Goal: Task Accomplishment & Management: Manage account settings

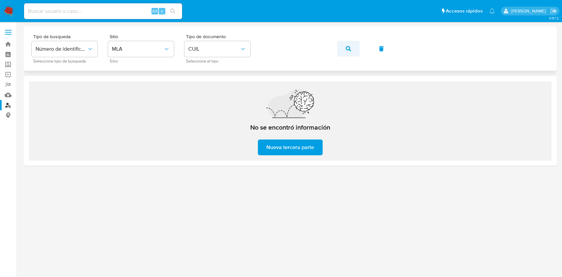
click at [354, 44] on button "button" at bounding box center [348, 49] width 22 height 16
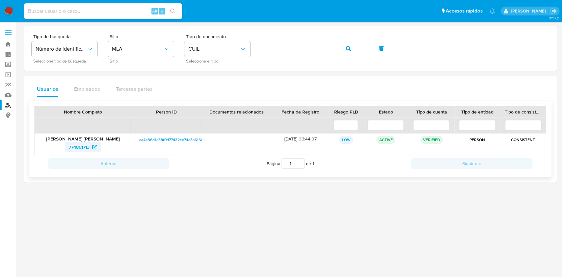
click at [84, 145] on span "774861713" at bounding box center [79, 147] width 21 height 11
drag, startPoint x: 344, startPoint y: 48, endPoint x: 316, endPoint y: 65, distance: 33.0
click at [345, 48] on button "button" at bounding box center [348, 49] width 22 height 16
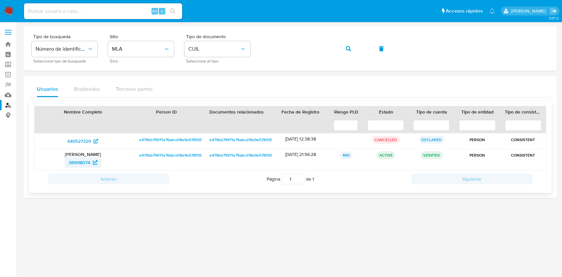
click at [82, 162] on span "381918074" at bounding box center [80, 162] width 22 height 11
click at [347, 49] on icon "button" at bounding box center [348, 48] width 5 height 5
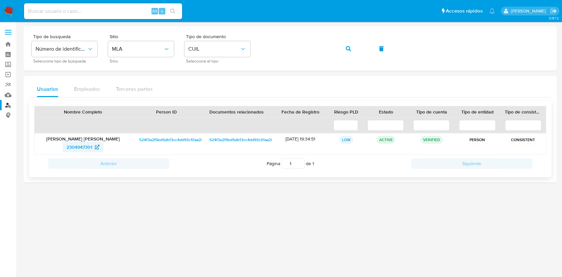
click at [83, 144] on span "2304947301" at bounding box center [80, 147] width 26 height 11
click at [358, 49] on button "button" at bounding box center [348, 49] width 22 height 16
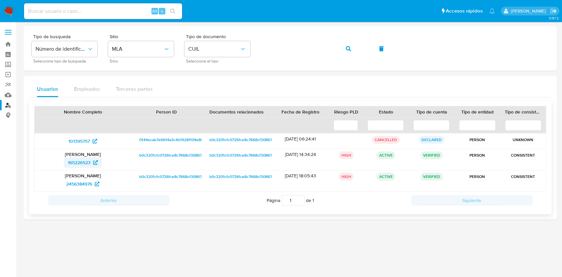
click at [91, 163] on span "165226523" at bounding box center [79, 162] width 23 height 11
click at [338, 50] on button "button" at bounding box center [348, 49] width 22 height 16
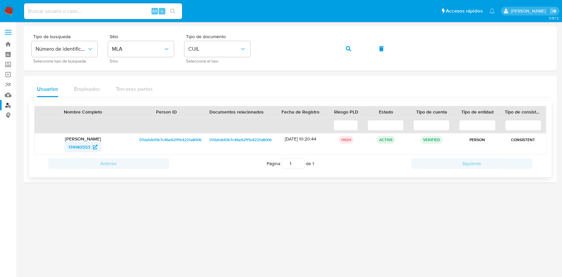
click at [87, 147] on span "174140553" at bounding box center [80, 147] width 22 height 11
click at [351, 46] on button "button" at bounding box center [348, 49] width 22 height 16
click at [93, 147] on icon at bounding box center [94, 147] width 5 height 5
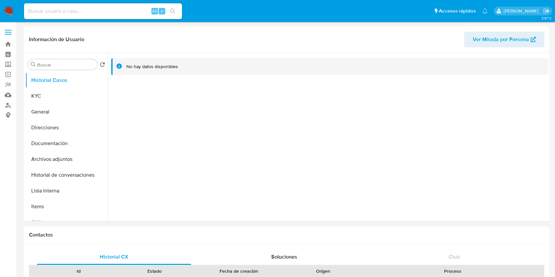
select select "10"
click at [50, 95] on button "KYC" at bounding box center [63, 96] width 77 height 16
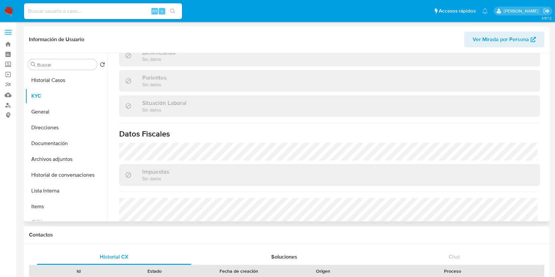
scroll to position [347, 0]
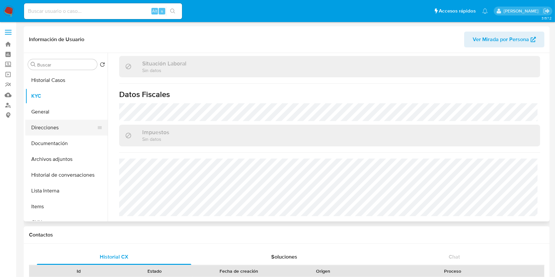
click at [50, 129] on button "Direcciones" at bounding box center [63, 128] width 77 height 16
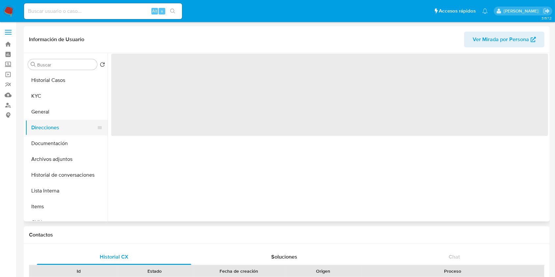
scroll to position [0, 0]
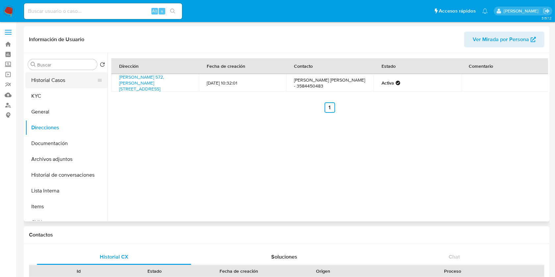
click at [54, 82] on button "Historial Casos" at bounding box center [63, 80] width 77 height 16
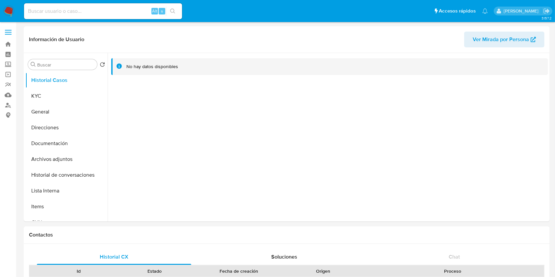
select select "10"
click at [63, 91] on button "KYC" at bounding box center [63, 96] width 77 height 16
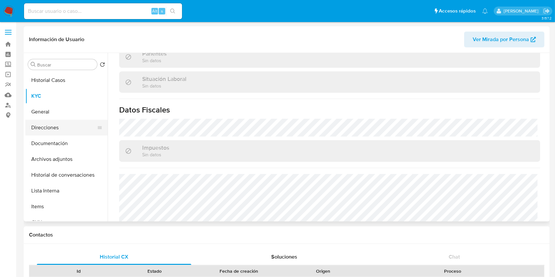
scroll to position [331, 0]
click at [48, 124] on button "Direcciones" at bounding box center [63, 128] width 77 height 16
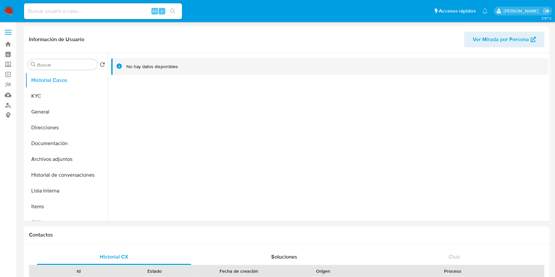
select select "10"
click at [59, 94] on button "KYC" at bounding box center [63, 96] width 77 height 16
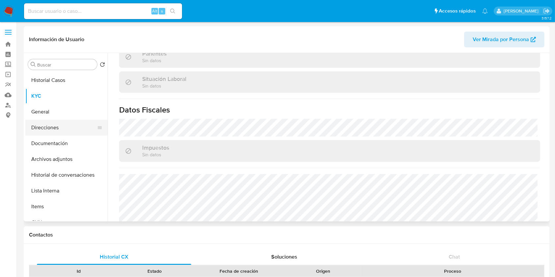
scroll to position [331, 0]
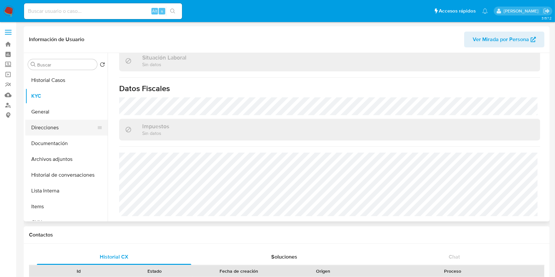
click at [55, 120] on button "Direcciones" at bounding box center [63, 128] width 77 height 16
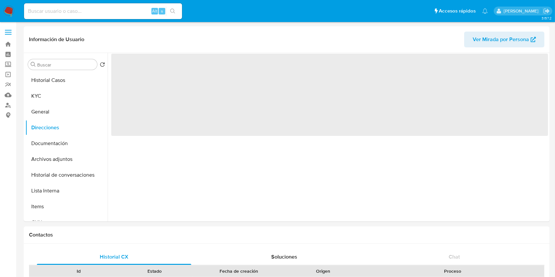
scroll to position [0, 0]
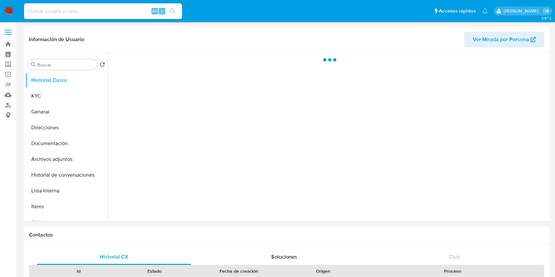
select select "10"
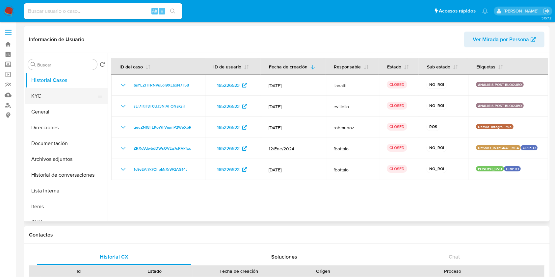
click at [60, 91] on button "KYC" at bounding box center [63, 96] width 77 height 16
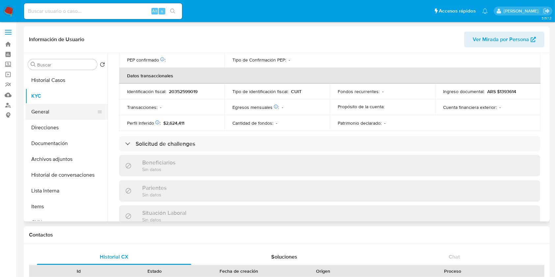
scroll to position [340, 0]
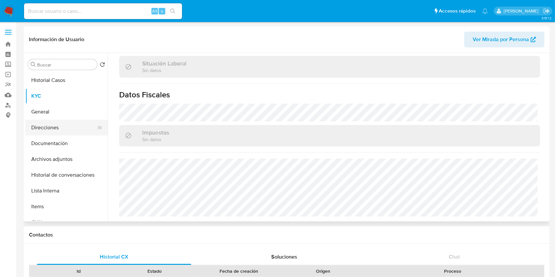
click at [54, 125] on button "Direcciones" at bounding box center [63, 128] width 77 height 16
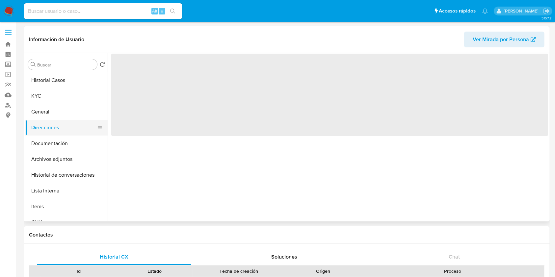
scroll to position [0, 0]
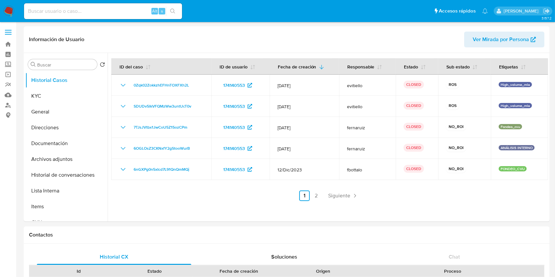
select select "10"
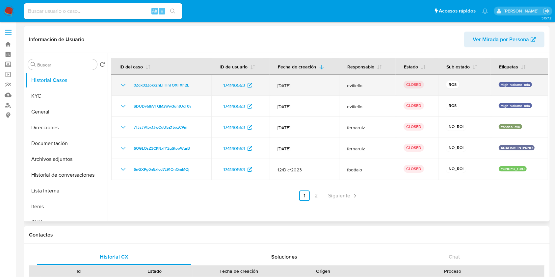
click at [124, 83] on icon "Mostrar/Ocultar" at bounding box center [123, 85] width 8 height 8
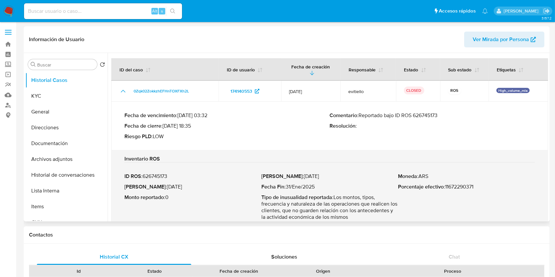
click at [431, 114] on p "Comentario : Reportado bajo ID ROS 626745173" at bounding box center [433, 115] width 206 height 7
click at [432, 115] on p "Comentario : Reportado bajo ID ROS 626745173" at bounding box center [433, 115] width 206 height 7
click at [72, 95] on button "KYC" at bounding box center [63, 96] width 77 height 16
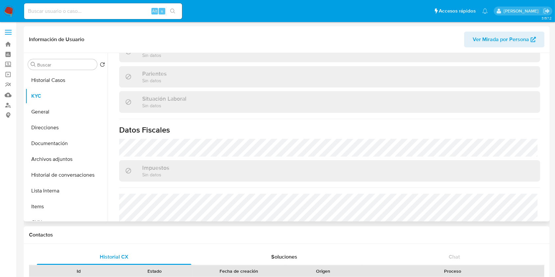
scroll to position [340, 0]
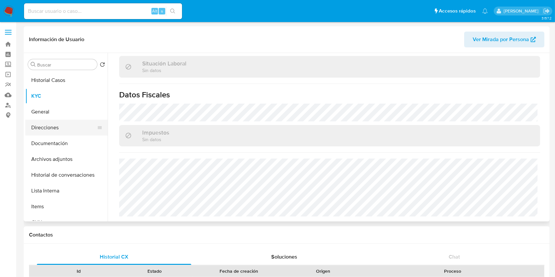
click at [45, 130] on button "Direcciones" at bounding box center [63, 128] width 77 height 16
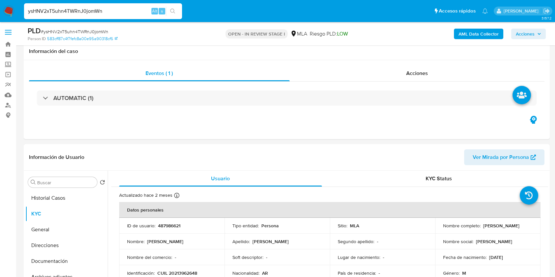
select select "10"
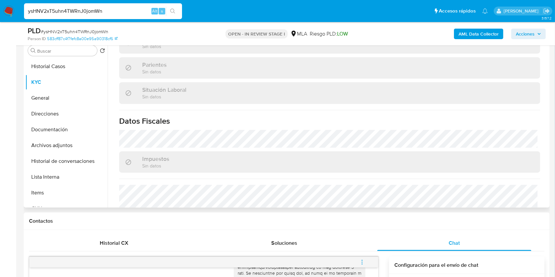
scroll to position [348, 0]
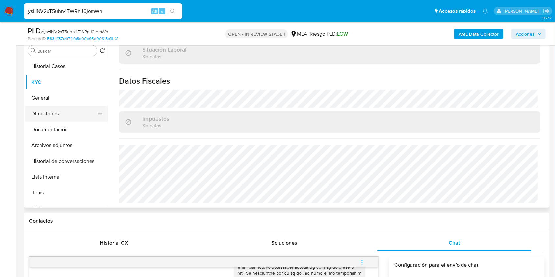
click at [36, 112] on button "Direcciones" at bounding box center [63, 114] width 77 height 16
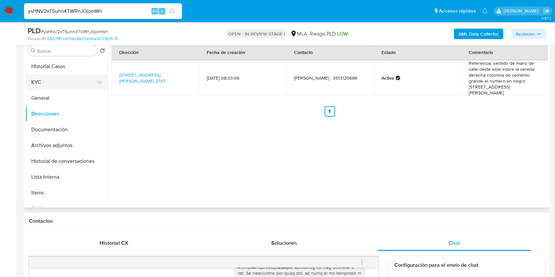
drag, startPoint x: 67, startPoint y: 79, endPoint x: 89, endPoint y: 86, distance: 23.0
click at [67, 80] on button "KYC" at bounding box center [63, 82] width 77 height 16
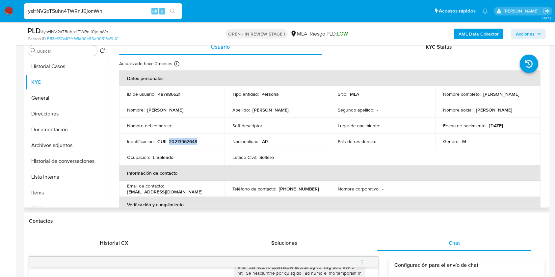
click at [174, 145] on p "CUIL 20213962648" at bounding box center [177, 142] width 40 height 6
copy p "20213962648"
drag, startPoint x: 484, startPoint y: 94, endPoint x: 525, endPoint y: 95, distance: 40.9
click at [525, 95] on div "Nombre completo : Julio Walter Castillo" at bounding box center [488, 94] width 90 height 6
drag, startPoint x: 482, startPoint y: 96, endPoint x: 523, endPoint y: 94, distance: 41.6
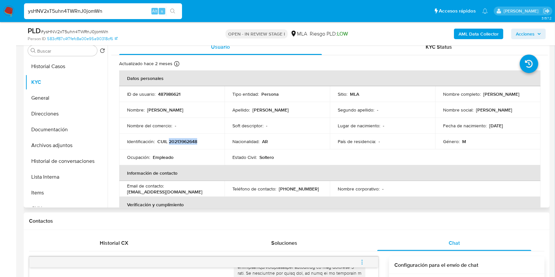
click at [523, 94] on div "Nombre completo : Julio Walter Castillo" at bounding box center [488, 94] width 90 height 6
copy p "Julio Walter Castillo"
click at [181, 143] on p "CUIL 20213962648" at bounding box center [177, 142] width 40 height 6
copy p "20213962648"
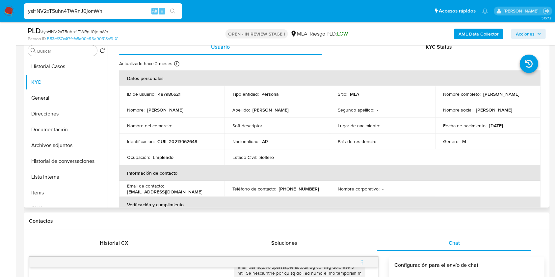
click at [179, 137] on td "Identificación : CUIL 20213962648" at bounding box center [171, 142] width 105 height 16
click at [180, 139] on p "CUIL 20213962648" at bounding box center [177, 142] width 40 height 6
copy p "20213962648"
click at [177, 138] on td "Identificación : CUIL 20213962648" at bounding box center [171, 142] width 105 height 16
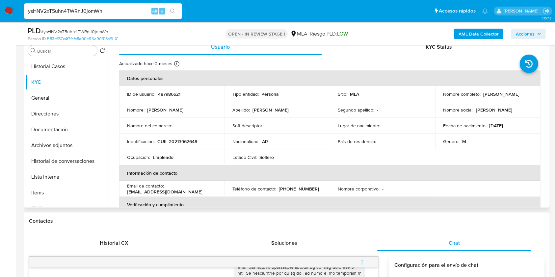
click at [181, 143] on p "CUIL 20213962648" at bounding box center [177, 142] width 40 height 6
copy p "20213962648"
click at [97, 12] on input "ysHNV2xT5uhn4TWRnJ0jomWn" at bounding box center [103, 11] width 158 height 9
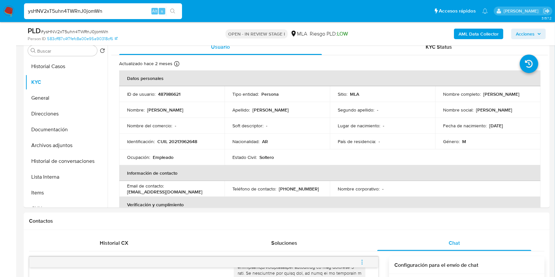
paste input "uf6XLgwZeydkMsDVQUD4Phtv"
type input "uf6XLgwZeydkMsDVQUD4Phtv"
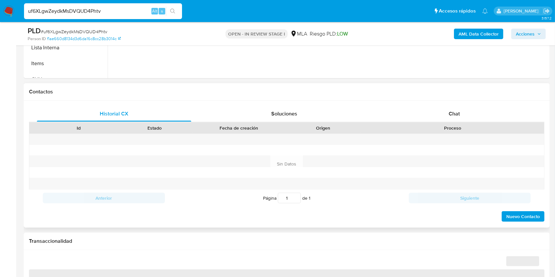
scroll to position [264, 0]
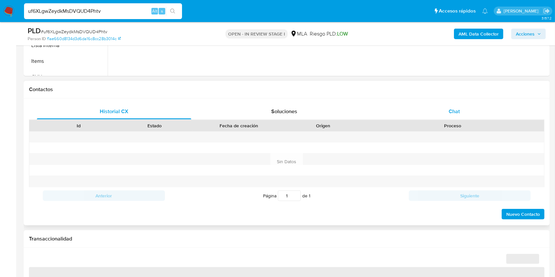
click at [455, 112] on span "Chat" at bounding box center [454, 112] width 11 height 8
select select "10"
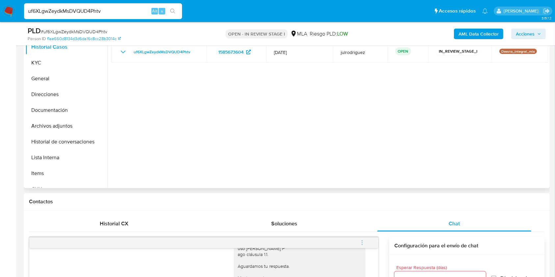
scroll to position [132, 0]
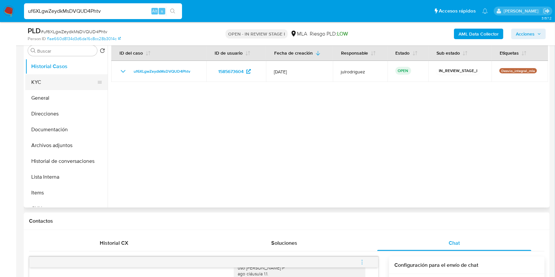
click at [70, 86] on button "KYC" at bounding box center [63, 82] width 77 height 16
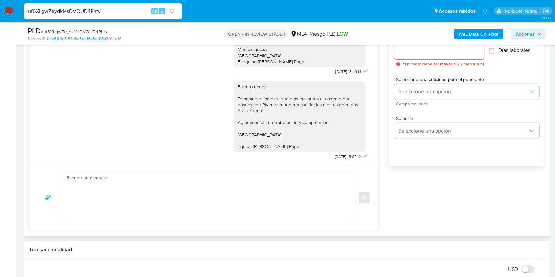
scroll to position [351, 0]
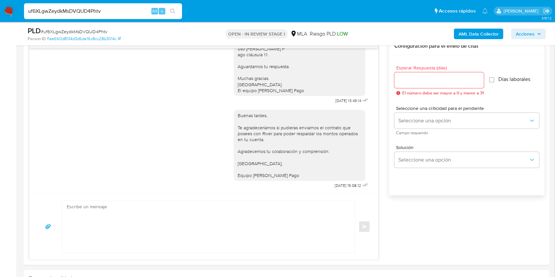
click at [90, 11] on input "uf6XLgwZeydkMsDVQUD4Phtv" at bounding box center [103, 11] width 158 height 9
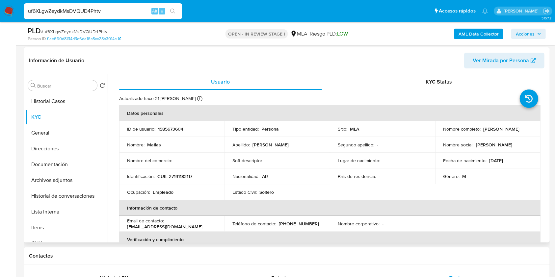
scroll to position [132, 0]
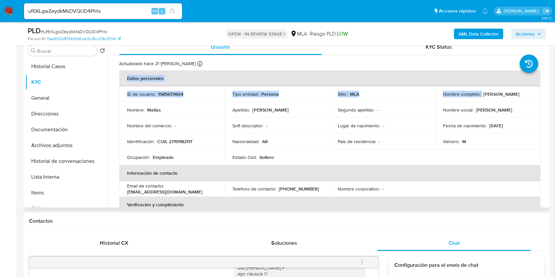
drag, startPoint x: 481, startPoint y: 96, endPoint x: 538, endPoint y: 94, distance: 57.7
click at [514, 97] on p "[PERSON_NAME]" at bounding box center [502, 94] width 36 height 6
drag, startPoint x: 481, startPoint y: 93, endPoint x: 528, endPoint y: 93, distance: 47.1
click at [528, 93] on div "Nombre completo : Matias Galarza Fonda" at bounding box center [488, 94] width 90 height 6
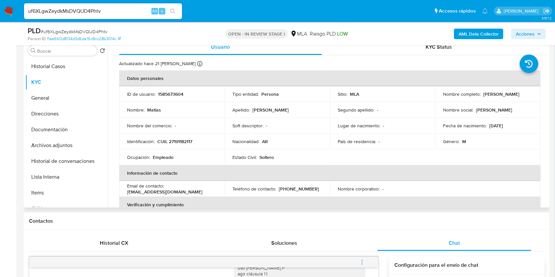
copy p "[PERSON_NAME]"
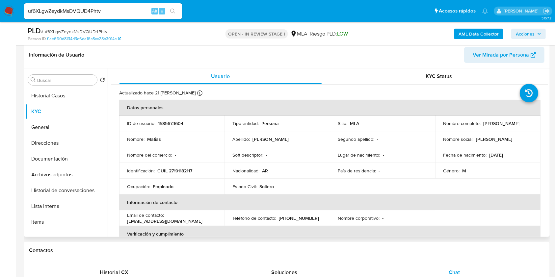
scroll to position [89, 0]
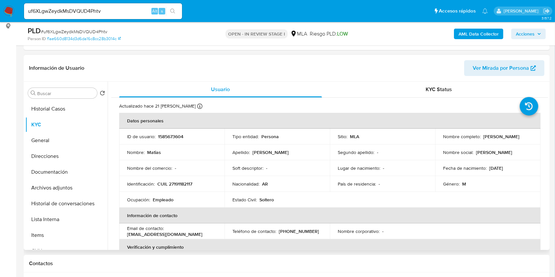
click at [181, 185] on p "CUIL 27191182117" at bounding box center [174, 184] width 35 height 6
drag, startPoint x: 198, startPoint y: 184, endPoint x: 156, endPoint y: 184, distance: 41.5
click at [156, 184] on div "Identificación : CUIL 27191182117" at bounding box center [172, 184] width 90 height 6
copy div "CUIL 27191182117"
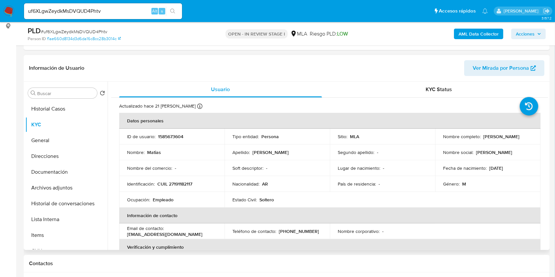
click at [178, 135] on p "1585673604" at bounding box center [170, 137] width 25 height 6
copy p "1585673604"
click at [259, 192] on td "Estado Civil : Soltero" at bounding box center [277, 200] width 105 height 16
click at [255, 162] on td "Soft descriptor : -" at bounding box center [277, 168] width 105 height 16
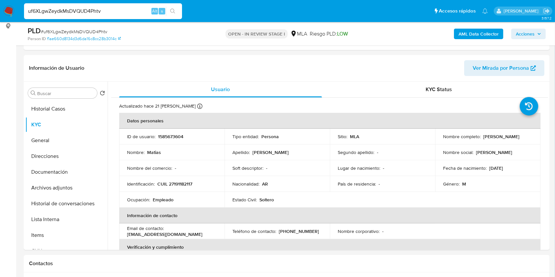
click at [94, 13] on input "uf6XLgwZeydkMsDVQUD4Phtv" at bounding box center [103, 11] width 158 height 9
paste input "UIuSSjhr8JisBsPCgLZUl0Un"
type input "UIuSSjhr8JisBsPCgLZUl0Un"
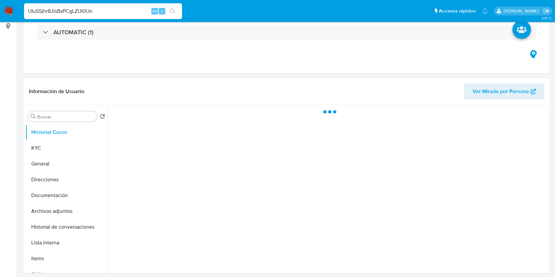
select select "10"
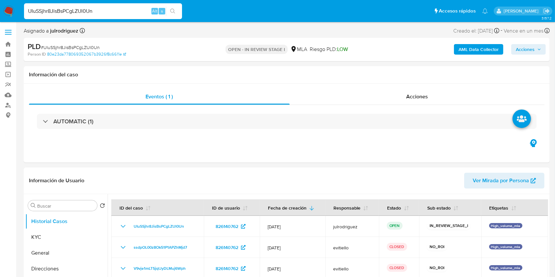
click at [87, 11] on input "UIuSSjhr8JisBsPCgLZUl0Un" at bounding box center [103, 11] width 158 height 9
paste input "XxAgLG6A7UfVPTpNZvXch6wW"
type input "XxAgLG6A7UfVPTpNZvXch6wW"
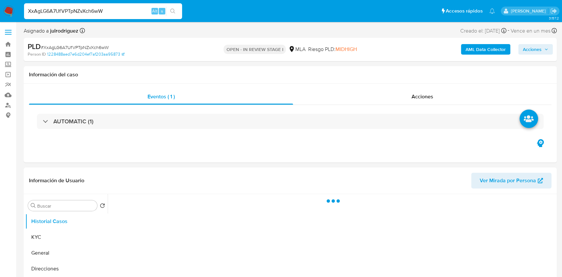
select select "10"
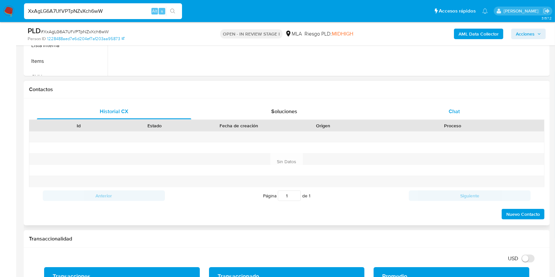
click at [455, 106] on div "Chat" at bounding box center [454, 112] width 154 height 16
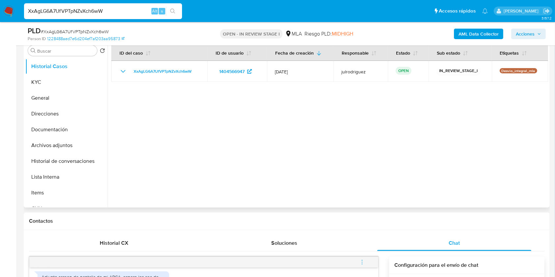
scroll to position [88, 0]
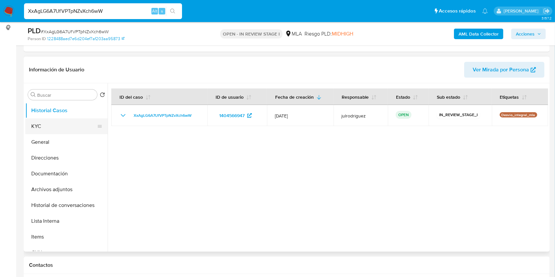
click at [50, 128] on button "KYC" at bounding box center [63, 127] width 77 height 16
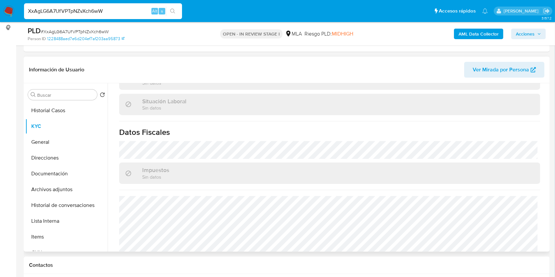
scroll to position [343, 0]
click at [61, 161] on button "Direcciones" at bounding box center [63, 158] width 77 height 16
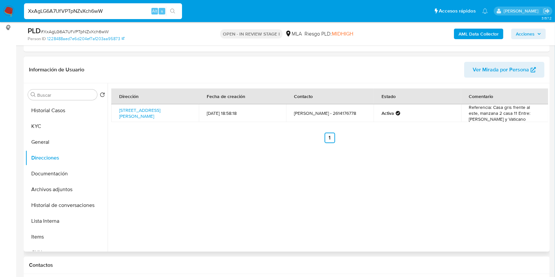
click at [233, 201] on div "Dirección Fecha de creación Contacto Estado Comentario Turín 2829, Godoy Cruz, …" at bounding box center [328, 167] width 441 height 169
click at [84, 13] on input "XxAgLG6A7UfVPTpNZvXch6wW" at bounding box center [103, 11] width 158 height 9
paste input "gs9LHrZ6KWVEUw1dolYaIy3K"
type input "gs9LHrZ6KWVEUw1dolYaIy3K"
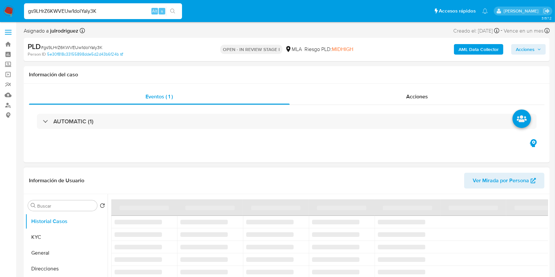
select select "10"
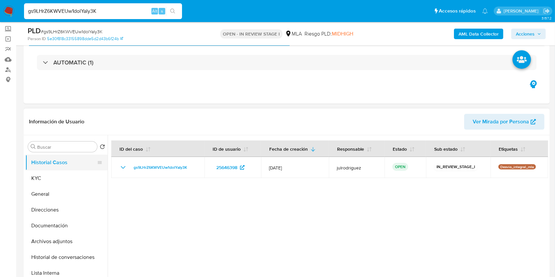
scroll to position [44, 0]
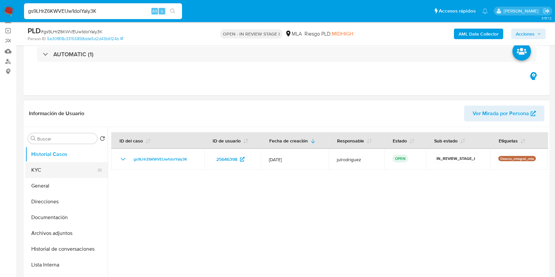
click at [52, 166] on button "KYC" at bounding box center [63, 170] width 77 height 16
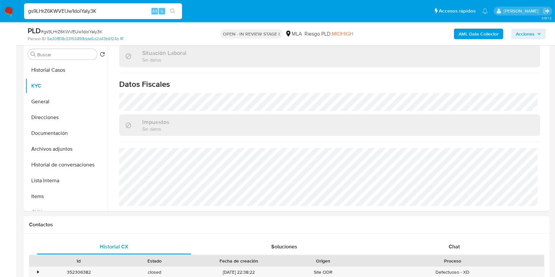
scroll to position [264, 0]
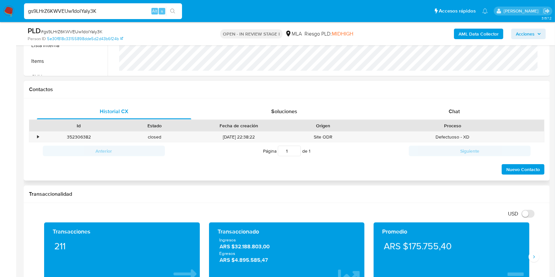
click at [438, 120] on div "Proceso" at bounding box center [452, 125] width 183 height 11
click at [444, 118] on div "Chat" at bounding box center [454, 112] width 154 height 16
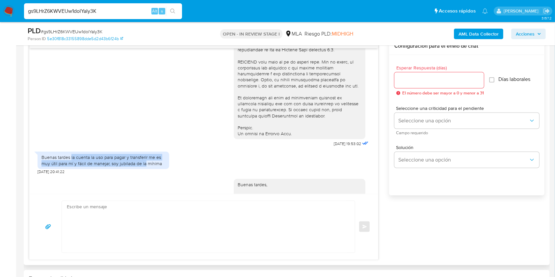
drag, startPoint x: 71, startPoint y: 171, endPoint x: 145, endPoint y: 174, distance: 73.2
click at [145, 166] on div "Buenas tardes la cuenta la uso para pagar y transferir me es muy útil para mí y…" at bounding box center [104, 160] width 124 height 12
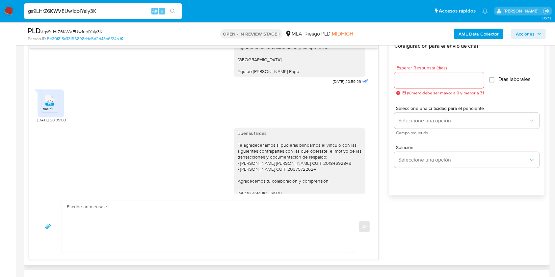
scroll to position [518, 0]
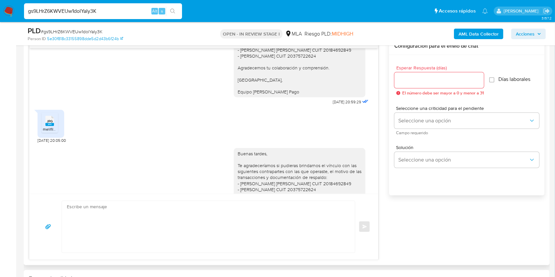
click at [53, 126] on icon at bounding box center [49, 121] width 9 height 10
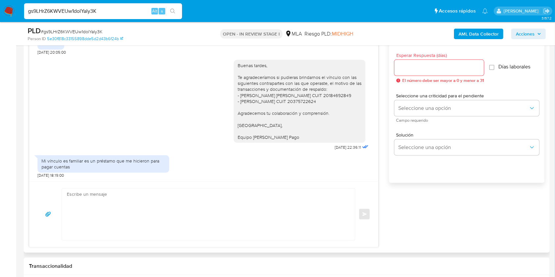
scroll to position [351, 0]
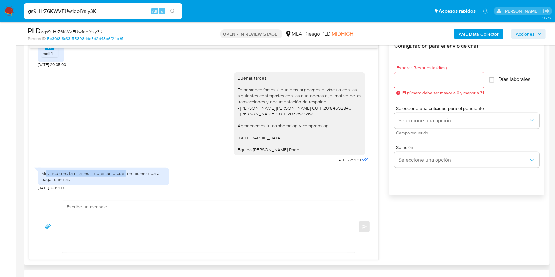
drag, startPoint x: 46, startPoint y: 173, endPoint x: 126, endPoint y: 171, distance: 80.1
click at [126, 171] on div "Mi vínculo es familiar es un préstamo que me hicieron para pagar cuentas" at bounding box center [104, 177] width 124 height 12
click at [140, 188] on div "Mi vínculo es familiar es un préstamo que me hicieron para pagar cuentas 15/08/…" at bounding box center [104, 178] width 132 height 26
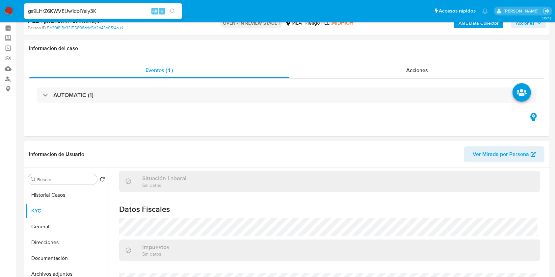
scroll to position [0, 0]
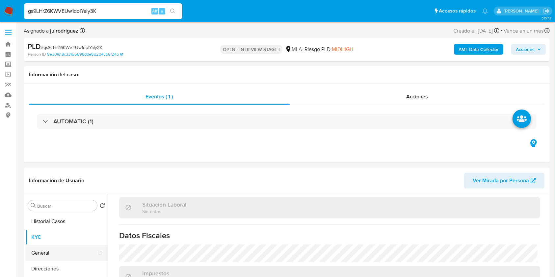
click at [43, 245] on button "General" at bounding box center [63, 253] width 77 height 16
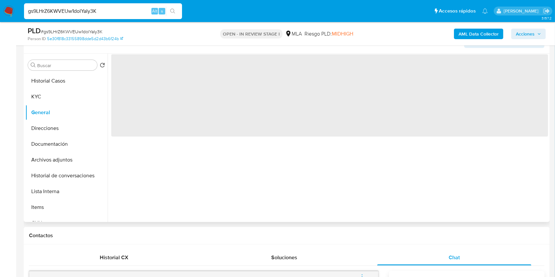
scroll to position [132, 0]
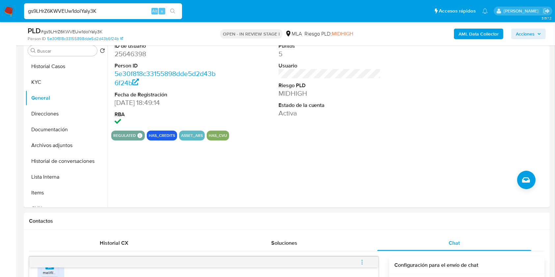
click at [88, 10] on input "gs9LHrZ6KWVEUw1dolYaIy3K" at bounding box center [103, 11] width 158 height 9
paste input "OmW2rqOqfE8R39lp7x61NzcV"
type input "OmW2rqOqfE8R39lp7x61NzcV"
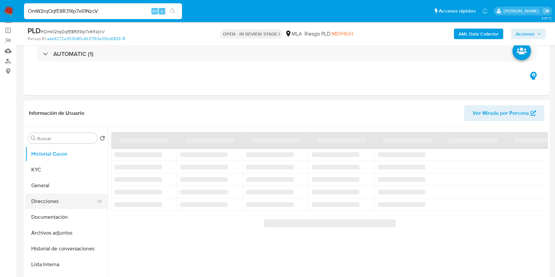
scroll to position [88, 0]
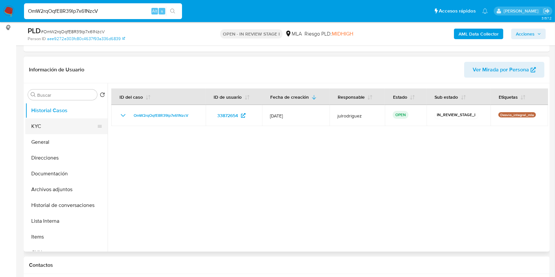
select select "10"
click at [52, 129] on button "KYC" at bounding box center [63, 127] width 77 height 16
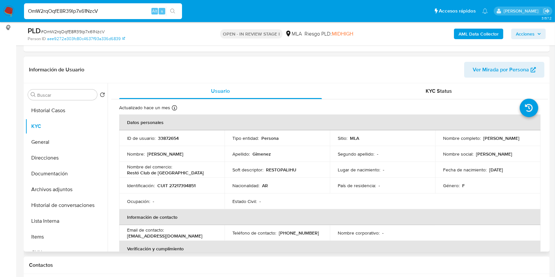
click at [179, 184] on p "CUIT 27217394851" at bounding box center [176, 186] width 38 height 6
copy p "27217394851"
click at [37, 143] on button "General" at bounding box center [63, 142] width 77 height 16
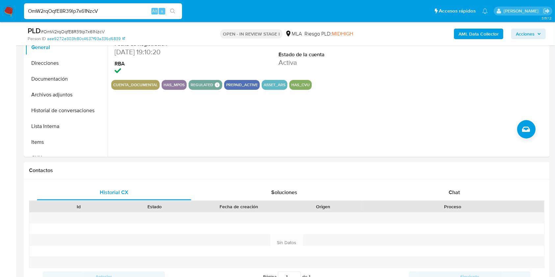
scroll to position [307, 0]
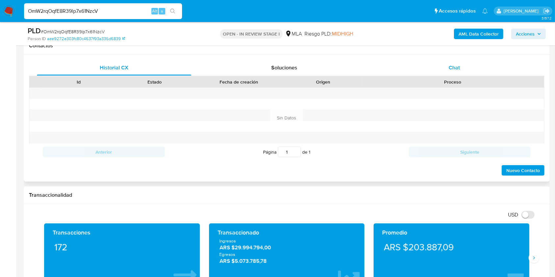
click at [454, 67] on span "Chat" at bounding box center [454, 68] width 11 height 8
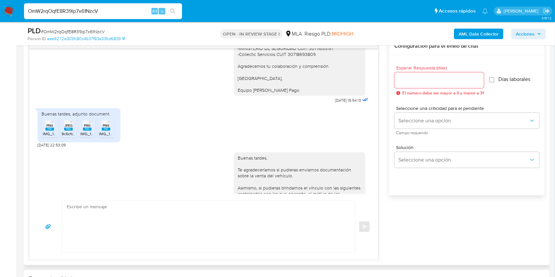
scroll to position [615, 0]
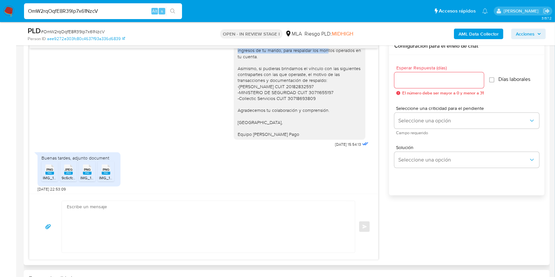
drag, startPoint x: 283, startPoint y: 63, endPoint x: 322, endPoint y: 69, distance: 39.4
click at [322, 69] on div "Buenas tardes, Queremos aclararte que la Resolución General ARCA 5696/2025 indi…" at bounding box center [300, 54] width 124 height 168
click at [305, 87] on div "Buenas tardes, Queremos aclararte que la Resolución General ARCA 5696/2025 indi…" at bounding box center [300, 54] width 124 height 168
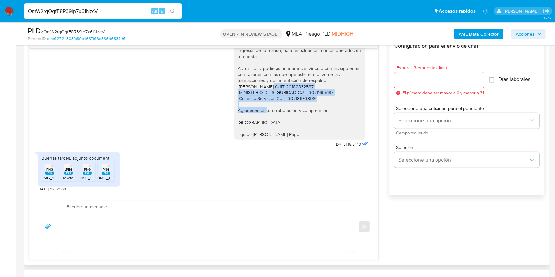
drag, startPoint x: 261, startPoint y: 106, endPoint x: 271, endPoint y: 121, distance: 18.4
click at [271, 121] on div "Buenas tardes, Queremos aclararte que la Resolución General ARCA 5696/2025 indi…" at bounding box center [300, 54] width 124 height 168
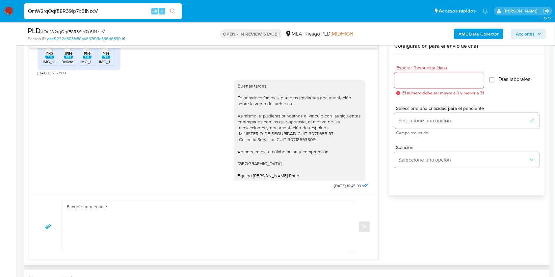
scroll to position [755, 0]
drag, startPoint x: 230, startPoint y: 125, endPoint x: 320, endPoint y: 134, distance: 90.3
click at [320, 134] on div "Buenas tardes, Te agradeceríamos si pudieras enviarnos documentación sobre la v…" at bounding box center [300, 130] width 132 height 101
click at [172, 88] on div "Buenas tardes, Te agradeceríamos si pudieras enviarnos documentación sobre la v…" at bounding box center [204, 133] width 333 height 115
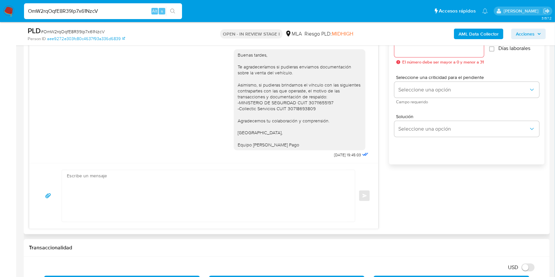
scroll to position [351, 0]
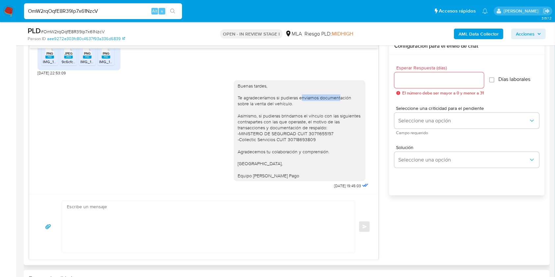
drag, startPoint x: 305, startPoint y: 93, endPoint x: 334, endPoint y: 92, distance: 29.0
click at [334, 92] on div "Buenas tardes, Te agradeceríamos si pudieras enviarnos documentación sobre la v…" at bounding box center [300, 131] width 124 height 96
drag, startPoint x: 243, startPoint y: 98, endPoint x: 287, endPoint y: 97, distance: 43.5
click at [287, 97] on div "Buenas tardes, Te agradeceríamos si pudieras enviarnos documentación sobre la v…" at bounding box center [300, 130] width 132 height 101
click at [284, 128] on div "Buenas tardes, Te agradeceríamos si pudieras enviarnos documentación sobre la v…" at bounding box center [300, 131] width 124 height 96
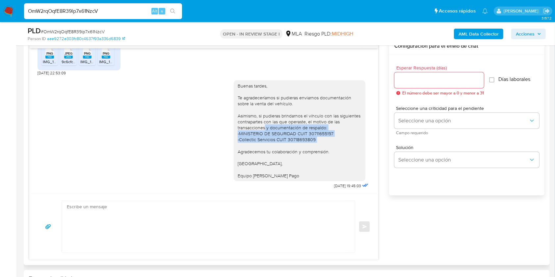
drag, startPoint x: 258, startPoint y: 121, endPoint x: 291, endPoint y: 139, distance: 37.9
click at [291, 139] on div "Buenas tardes, Te agradeceríamos si pudieras enviarnos documentación sobre la v…" at bounding box center [300, 131] width 124 height 96
click at [351, 187] on span "04/08/2025 19:45:03" at bounding box center [347, 185] width 27 height 5
click at [86, 12] on input "OmW2rqOqfE8R39lp7x61NzcV" at bounding box center [103, 11] width 158 height 9
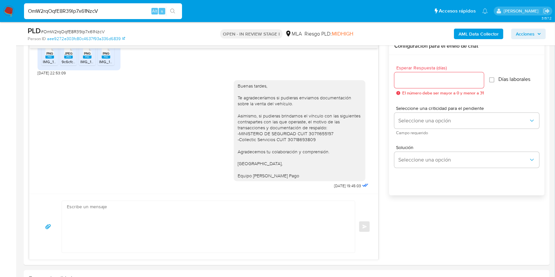
paste input "IuqI4dpFjqmN1M1BJkc41Ymm"
type input "IuqI4dpFjqmN1M1BJkc41Ymm"
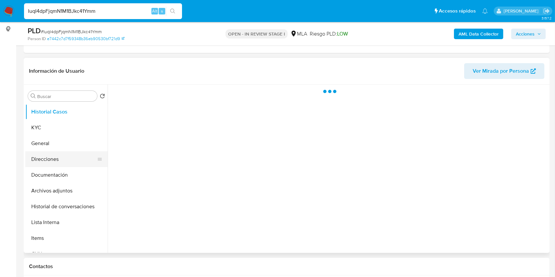
scroll to position [88, 0]
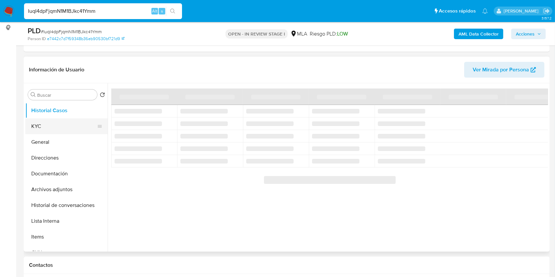
click at [45, 119] on button "KYC" at bounding box center [63, 127] width 77 height 16
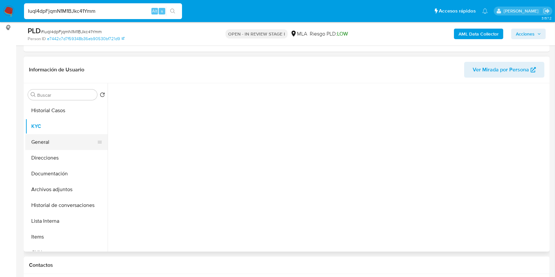
select select "10"
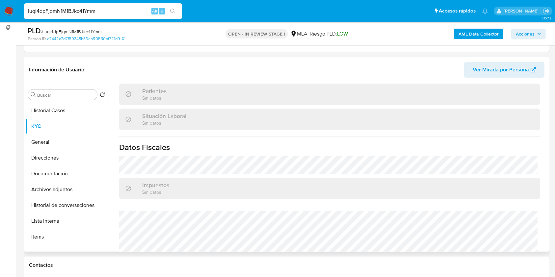
scroll to position [347, 0]
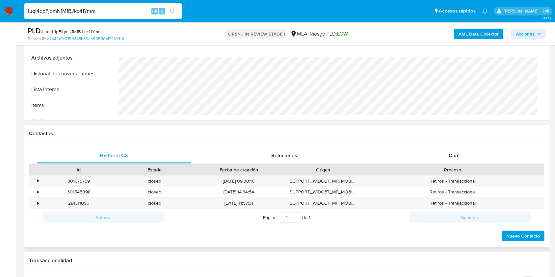
click at [461, 144] on div "Historial CX Soluciones Chat Id Estado Fecha de creación Origen Proceso • 30167…" at bounding box center [287, 195] width 526 height 105
click at [458, 153] on span "Chat" at bounding box center [454, 156] width 11 height 8
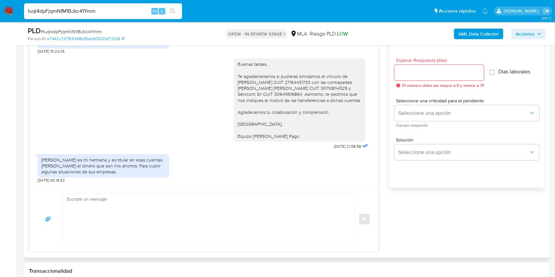
scroll to position [307, 0]
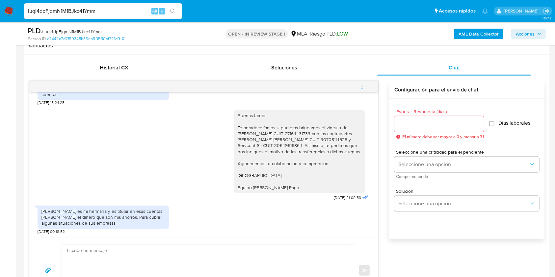
click at [208, 216] on div "Patricia Estela Bolla es mi hermana y es titular en esas cuentas. Le preste el …" at bounding box center [204, 219] width 333 height 32
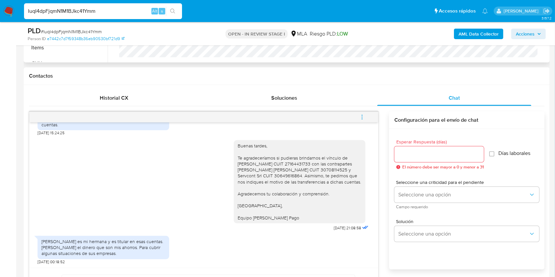
scroll to position [264, 0]
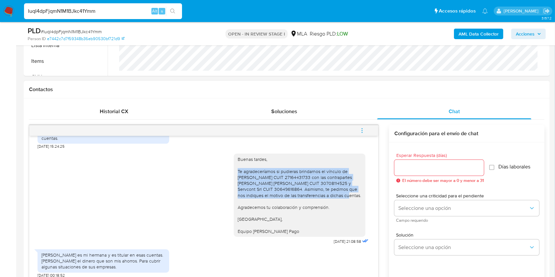
drag, startPoint x: 232, startPoint y: 174, endPoint x: 342, endPoint y: 196, distance: 112.1
click at [342, 196] on div "Buenas tardes, Te agradeceríamos si pudieras brindarnos el vínculo de PATRICIA …" at bounding box center [300, 195] width 124 height 78
copy div "Te agradeceríamos si pudieras brindarnos el vínculo de PATRICIA ESTELA BOLLA CU…"
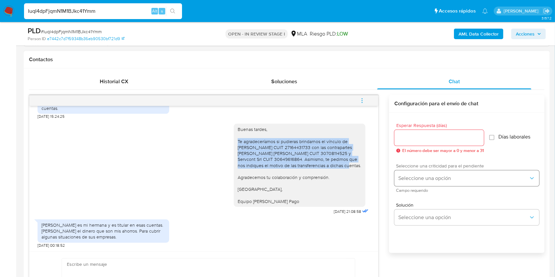
scroll to position [307, 0]
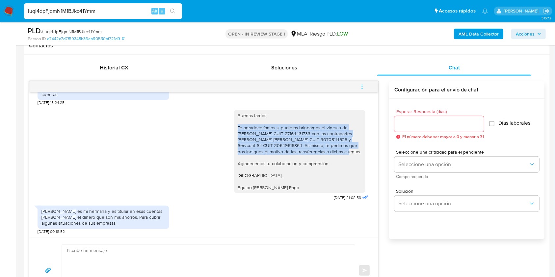
click at [411, 123] on input "Esperar Respuesta (días)" at bounding box center [440, 124] width 90 height 9
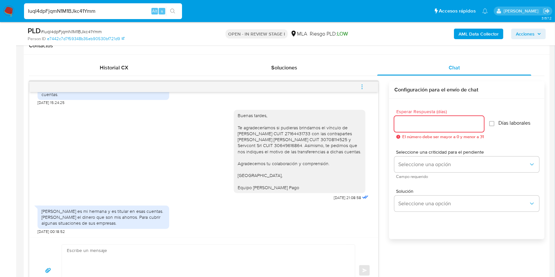
type input "4"
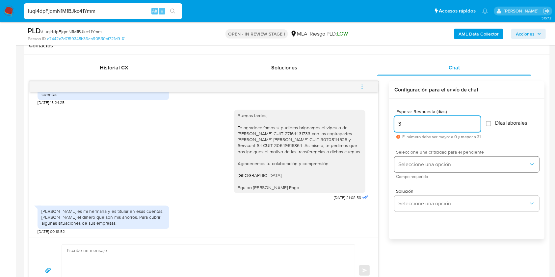
type input "3"
click at [406, 167] on span "Seleccione una opción" at bounding box center [464, 164] width 130 height 7
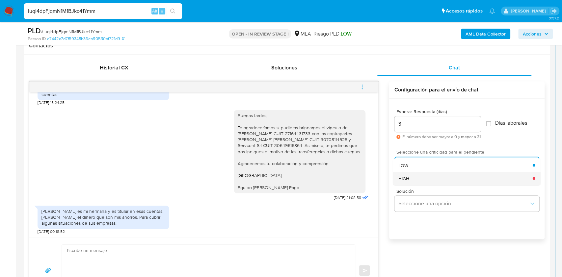
click at [407, 176] on span "HIGH" at bounding box center [404, 179] width 11 height 6
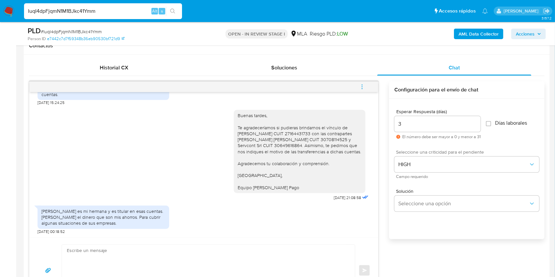
click at [418, 216] on div "Solución Seleccione una opción" at bounding box center [467, 202] width 145 height 36
click at [418, 213] on div "Solución Seleccione una opción" at bounding box center [467, 202] width 145 height 36
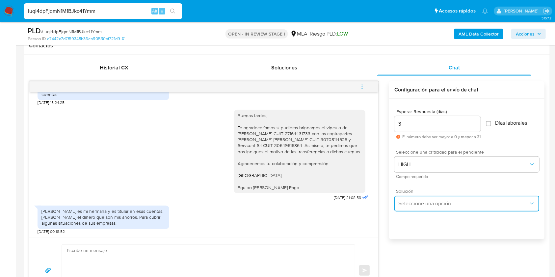
click at [418, 210] on button "Seleccione una opción" at bounding box center [467, 204] width 145 height 16
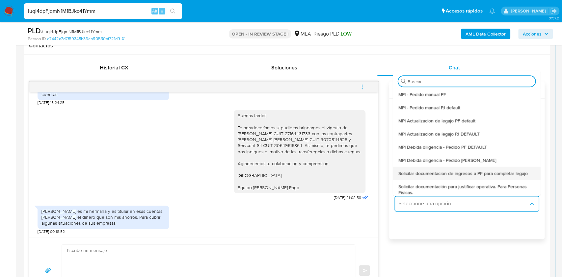
click at [442, 175] on span "Solicitar documentacion de ingresos a PF para completar legajo" at bounding box center [463, 174] width 129 height 6
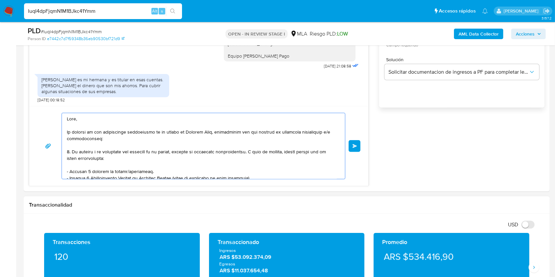
scroll to position [134, 0]
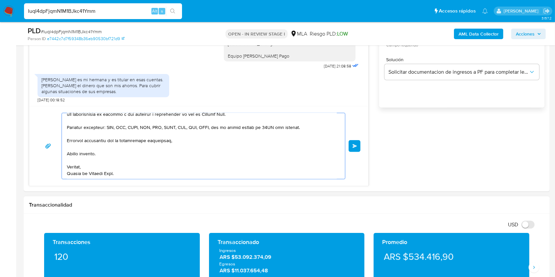
drag, startPoint x: 76, startPoint y: 126, endPoint x: 311, endPoint y: 275, distance: 277.7
type textarea "Hola,"
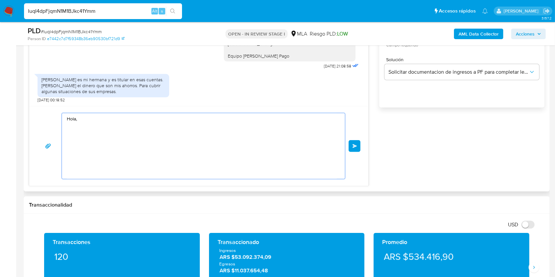
scroll to position [0, 0]
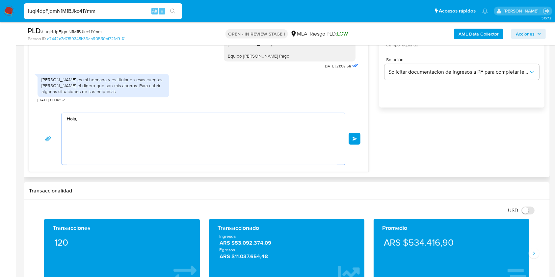
drag, startPoint x: 91, startPoint y: 127, endPoint x: 33, endPoint y: 99, distance: 64.2
click at [33, 99] on div "17/07/2025 19:52:27 Hola, Esperamos que te encuentres muy bien. Te consultamos …" at bounding box center [199, 61] width 340 height 223
paste textarea "Buenas tardes, No pudimos validar el vínculo entre PATRICIA ESTELA BOLLA CUIT 2…"
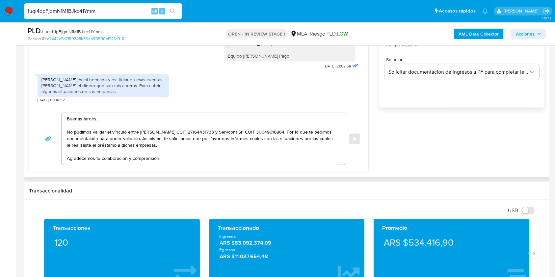
scroll to position [24, 0]
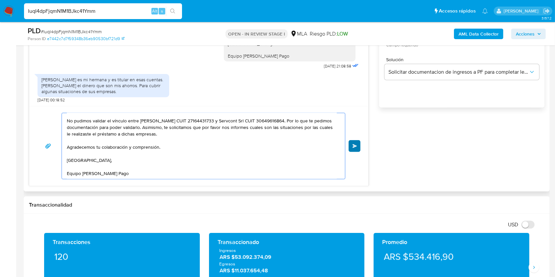
type textarea "Buenas tardes, No pudimos validar el vínculo entre PATRICIA ESTELA BOLLA CUIT 2…"
click at [356, 146] on span "Enviar" at bounding box center [355, 146] width 5 height 4
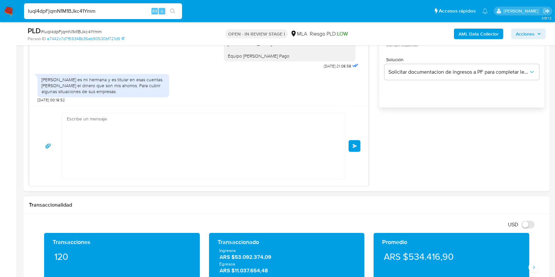
scroll to position [0, 0]
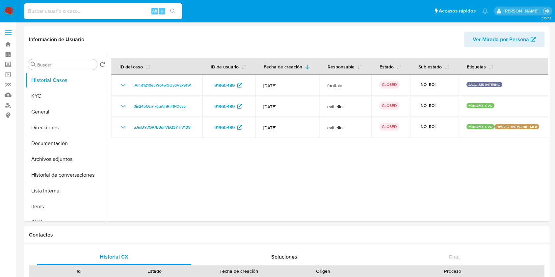
select select "10"
click at [58, 94] on button "KYC" at bounding box center [63, 96] width 77 height 16
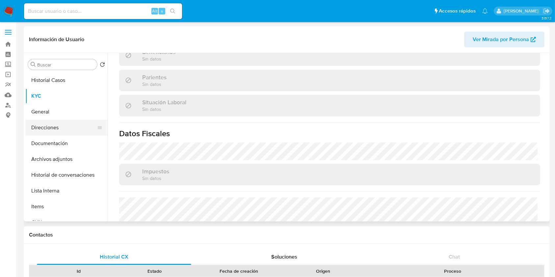
click at [61, 123] on button "Direcciones" at bounding box center [63, 128] width 77 height 16
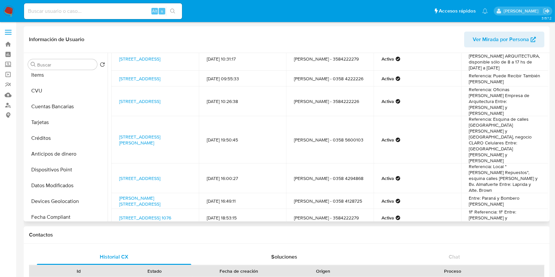
scroll to position [52, 0]
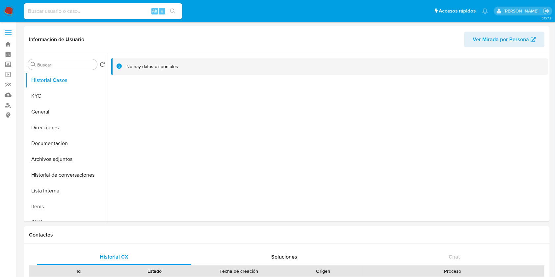
select select "10"
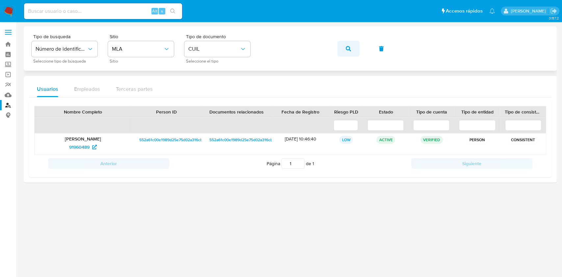
click at [349, 45] on span "button" at bounding box center [348, 49] width 5 height 14
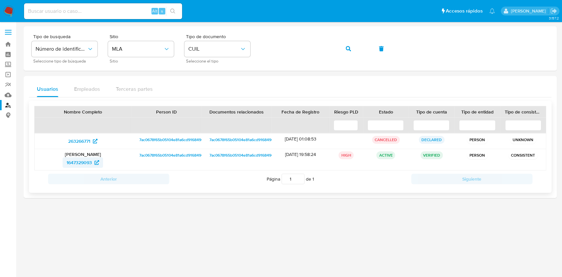
click at [77, 163] on span "1647329093" at bounding box center [79, 162] width 25 height 11
click at [350, 48] on icon "button" at bounding box center [348, 48] width 5 height 5
click at [87, 162] on span "40768254" at bounding box center [79, 162] width 21 height 11
click at [345, 46] on button "button" at bounding box center [348, 49] width 22 height 16
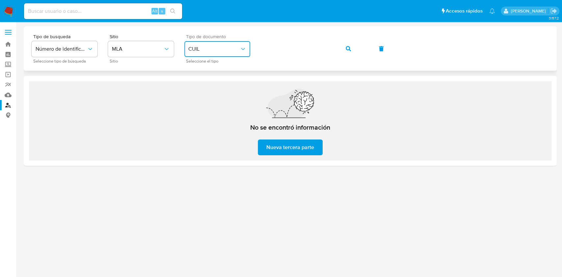
click at [229, 48] on span "CUIL" at bounding box center [213, 49] width 51 height 7
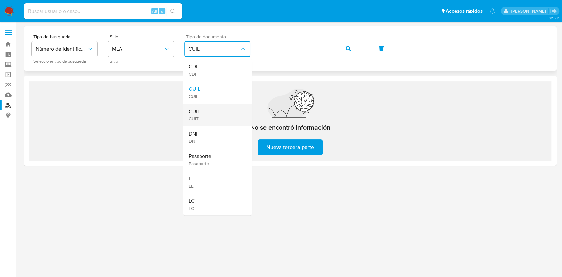
click at [201, 109] on div "CUIT CUIT" at bounding box center [215, 115] width 54 height 22
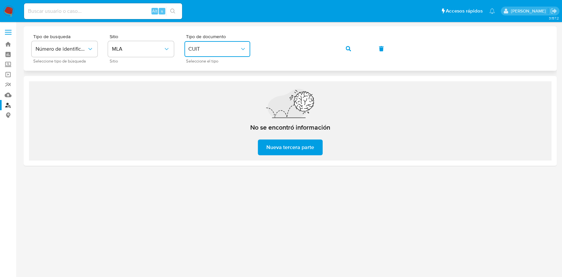
click at [343, 47] on button "button" at bounding box center [348, 49] width 22 height 16
click at [350, 48] on icon "button" at bounding box center [348, 48] width 5 height 5
click at [304, 150] on span "Nueva tercera parte" at bounding box center [290, 147] width 48 height 14
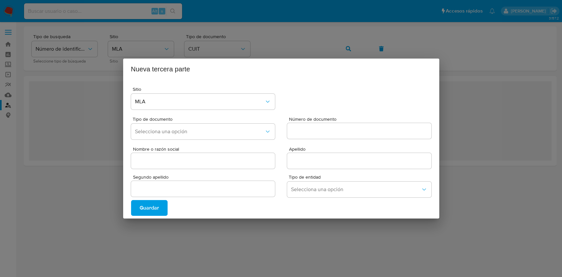
click at [494, 199] on div "Nueva tercera parte Sitio MLA Tipo de documento Selecciona una opción Número de…" at bounding box center [281, 138] width 562 height 277
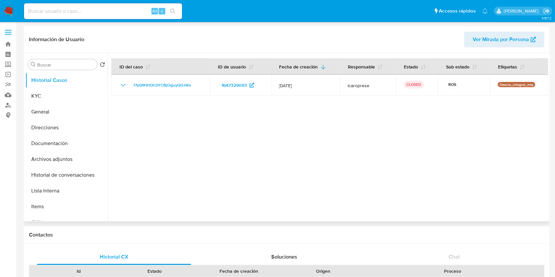
select select "10"
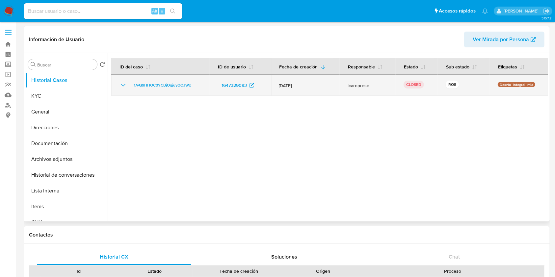
drag, startPoint x: 282, startPoint y: 83, endPoint x: 303, endPoint y: 85, distance: 21.5
click at [303, 85] on span "[DATE]" at bounding box center [305, 86] width 53 height 6
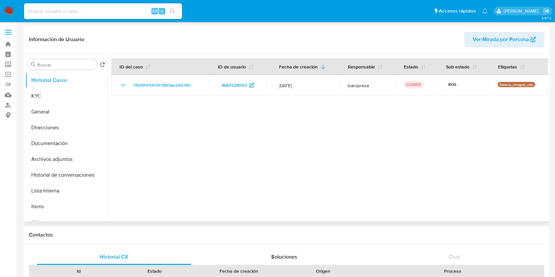
click at [284, 146] on div at bounding box center [328, 137] width 441 height 169
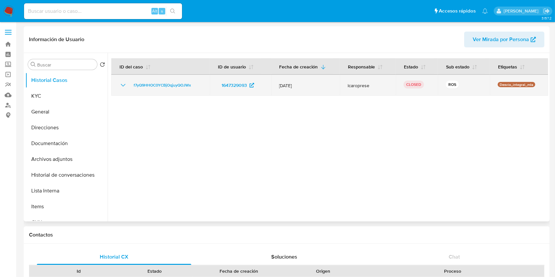
click at [126, 87] on icon "Mostrar/Ocultar" at bounding box center [123, 85] width 8 height 8
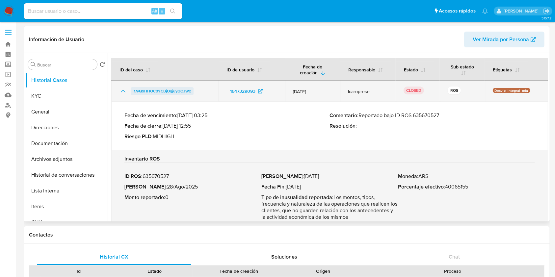
click at [160, 92] on span "f7yQ9HHOC0YCBjOqjuyQOJWx" at bounding box center [162, 91] width 57 height 8
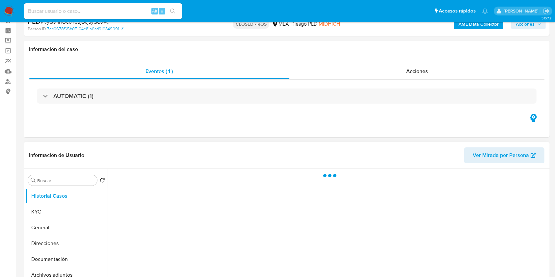
scroll to position [44, 0]
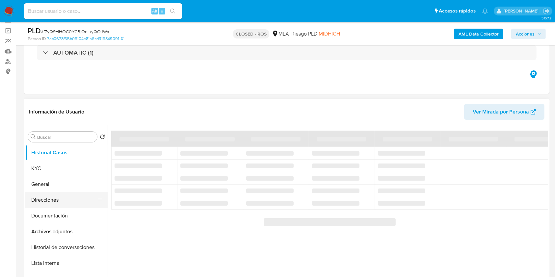
select select "10"
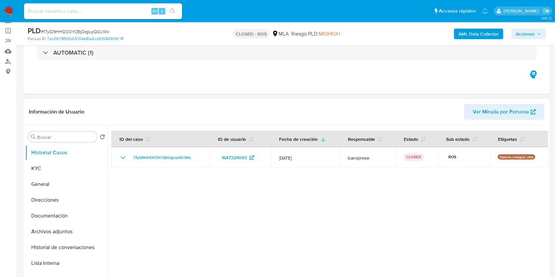
drag, startPoint x: 55, startPoint y: 214, endPoint x: 156, endPoint y: 192, distance: 103.2
click at [55, 214] on button "Documentación" at bounding box center [66, 216] width 82 height 16
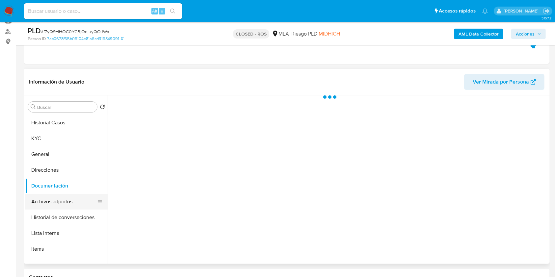
scroll to position [88, 0]
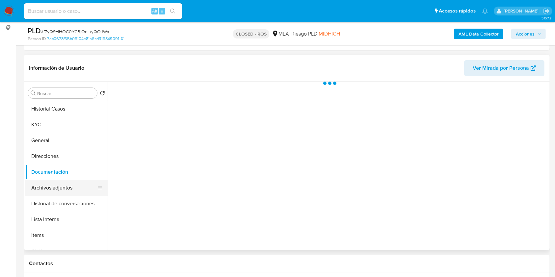
click at [58, 182] on button "Archivos adjuntos" at bounding box center [63, 188] width 77 height 16
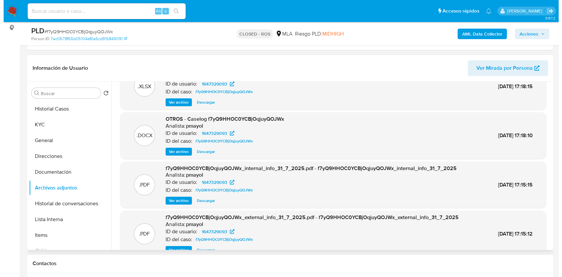
scroll to position [37, 0]
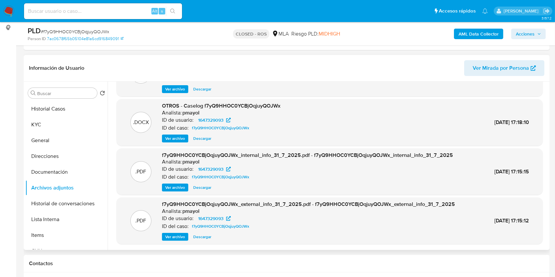
drag, startPoint x: 185, startPoint y: 136, endPoint x: 276, endPoint y: 149, distance: 91.2
click at [185, 136] on button "Ver archivo" at bounding box center [175, 139] width 26 height 8
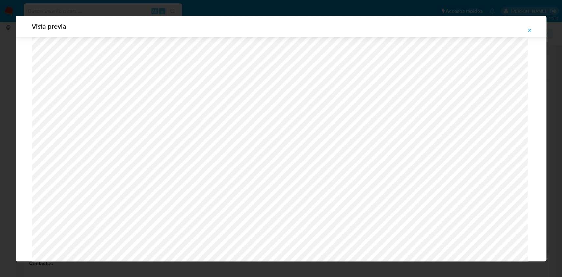
scroll to position [526, 0]
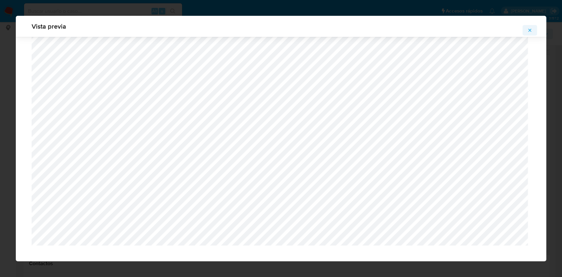
click at [531, 30] on icon "Attachment preview" at bounding box center [529, 30] width 5 height 5
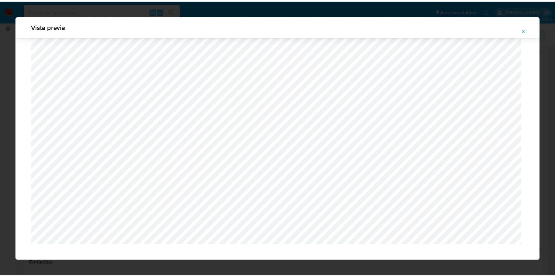
scroll to position [0, 0]
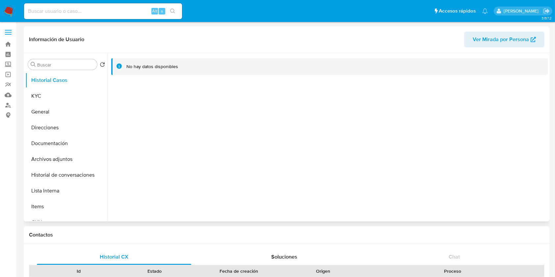
select select "10"
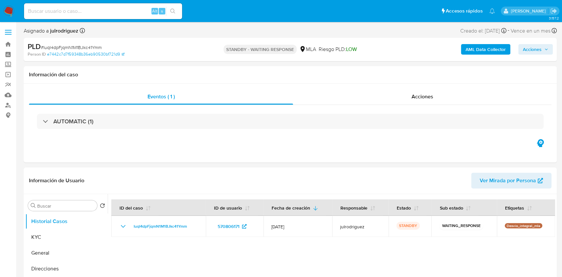
select select "10"
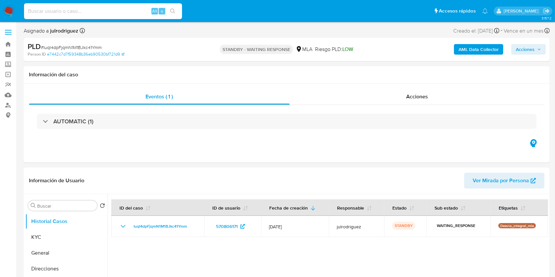
click at [88, 12] on input at bounding box center [103, 11] width 158 height 9
paste input "XxAgLG6A7UfVPTpNZvXch6wW"
type input "XxAgLG6A7UfVPTpNZvXch6wW"
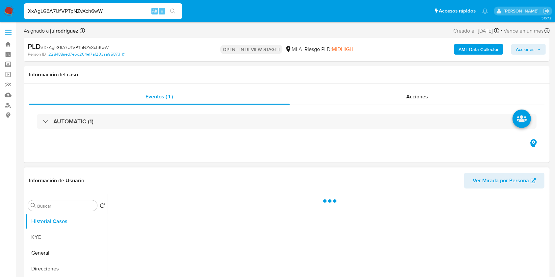
scroll to position [132, 0]
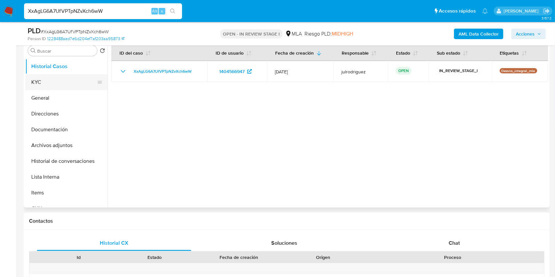
click at [55, 86] on button "KYC" at bounding box center [63, 82] width 77 height 16
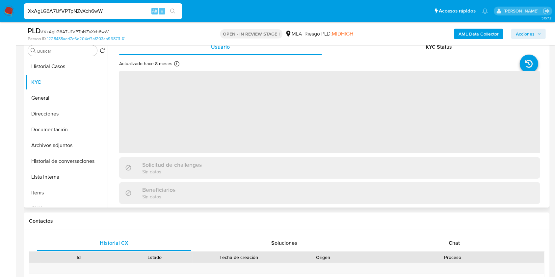
select select "10"
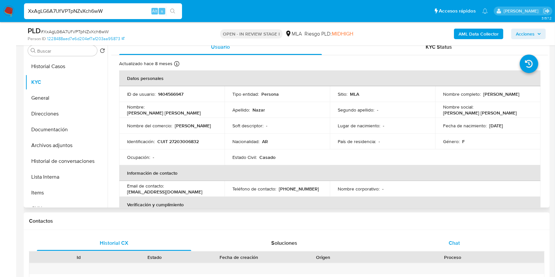
click at [477, 238] on div "Chat" at bounding box center [454, 244] width 154 height 16
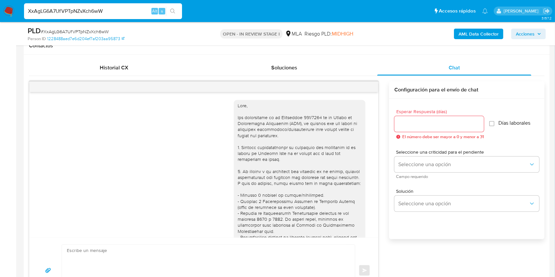
scroll to position [622, 0]
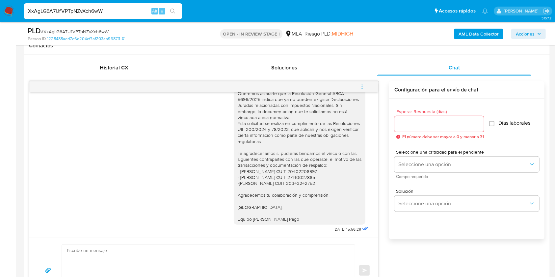
click at [364, 88] on icon "menu-action" at bounding box center [362, 87] width 6 height 6
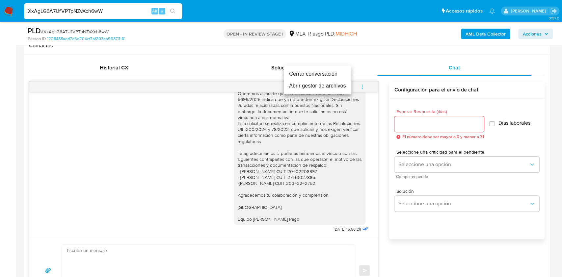
click at [298, 73] on li "Cerrar conversación" at bounding box center [318, 74] width 68 height 12
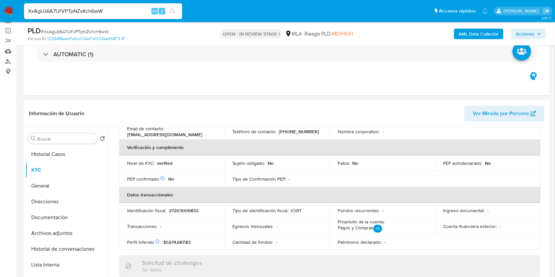
scroll to position [132, 0]
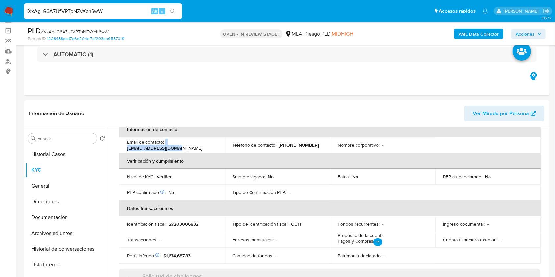
drag, startPoint x: 213, startPoint y: 144, endPoint x: 165, endPoint y: 142, distance: 47.8
click at [165, 142] on div "Email de contacto : lilitanazar@gmail.com" at bounding box center [172, 145] width 90 height 12
copy div "lilitanazar@gmail.com"
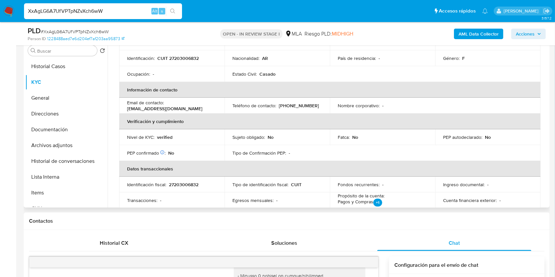
scroll to position [0, 0]
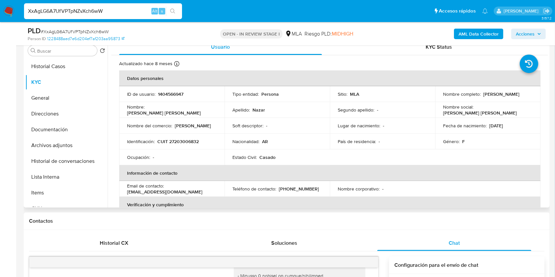
click at [179, 95] on p "1404566947" at bounding box center [170, 94] width 25 height 6
copy p "1404566947"
click at [81, 26] on div "PLD # XxAgLG6A7UfVPTpNZvXch6wW" at bounding box center [113, 31] width 170 height 10
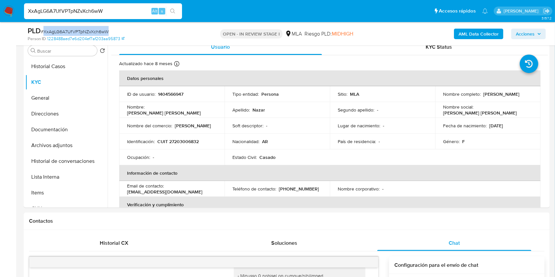
copy span "XxAgLG6A7UfVPTpNZvXch6wW"
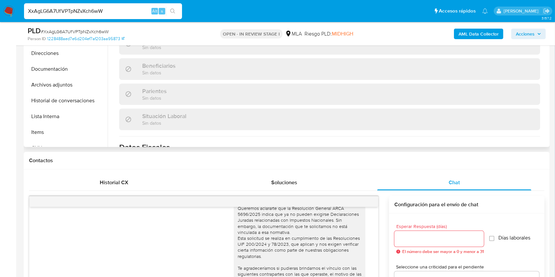
scroll to position [132, 0]
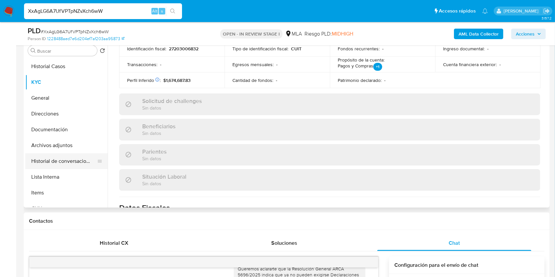
click at [69, 158] on button "Historial de conversaciones" at bounding box center [63, 161] width 77 height 16
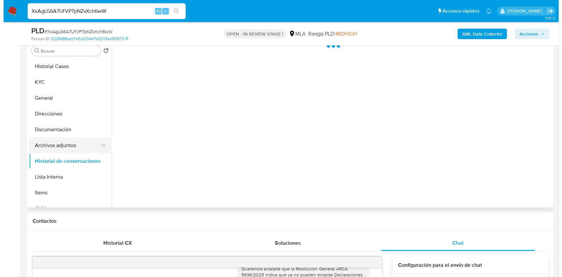
scroll to position [0, 0]
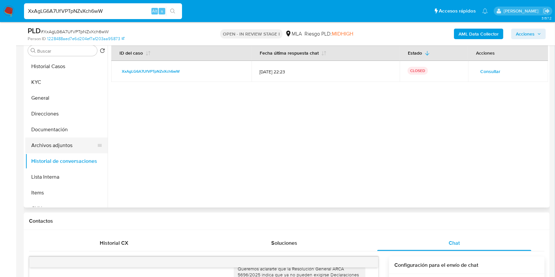
click at [56, 143] on button "Archivos adjuntos" at bounding box center [63, 146] width 77 height 16
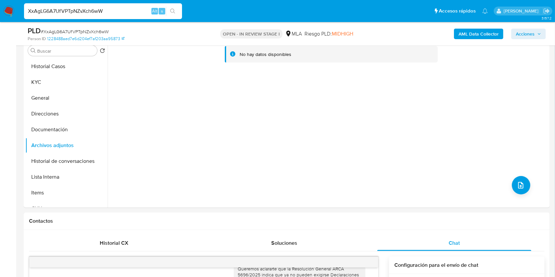
click at [473, 31] on b "AML Data Collector" at bounding box center [479, 34] width 40 height 11
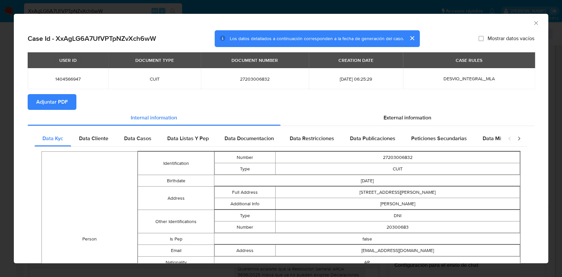
click at [59, 103] on span "Adjuntar PDF" at bounding box center [52, 102] width 32 height 14
click at [533, 20] on icon "Cerrar ventana" at bounding box center [536, 23] width 7 height 7
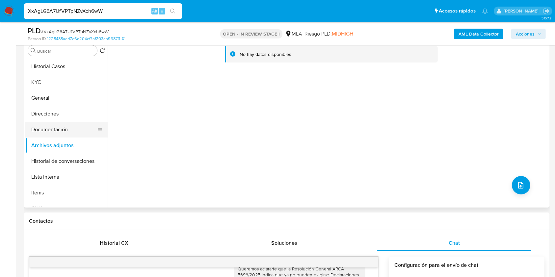
click at [55, 133] on button "Documentación" at bounding box center [63, 130] width 77 height 16
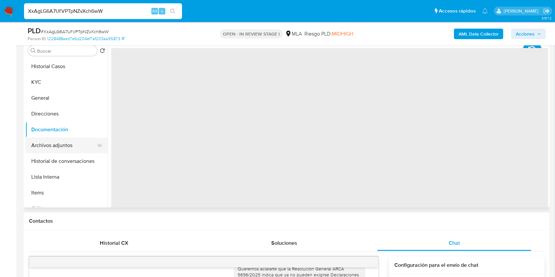
click at [57, 139] on button "Archivos adjuntos" at bounding box center [63, 146] width 77 height 16
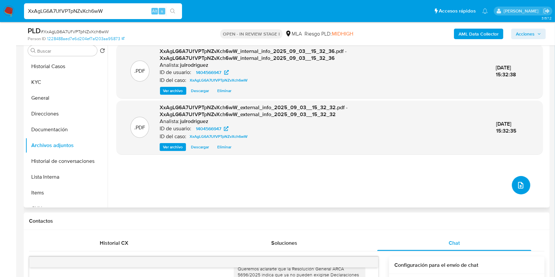
click at [515, 179] on button "upload-file" at bounding box center [521, 185] width 18 height 18
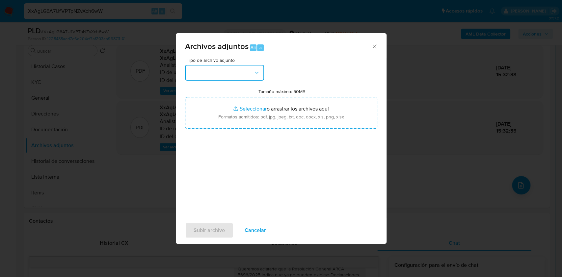
click at [219, 73] on button "button" at bounding box center [224, 73] width 79 height 16
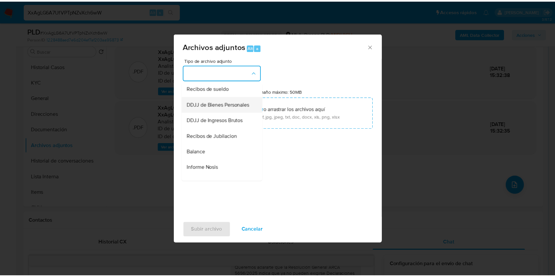
scroll to position [132, 0]
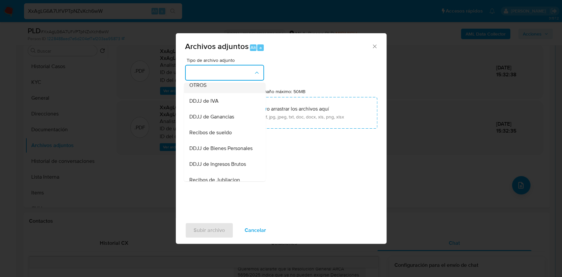
click at [198, 89] on span "OTROS" at bounding box center [197, 85] width 17 height 7
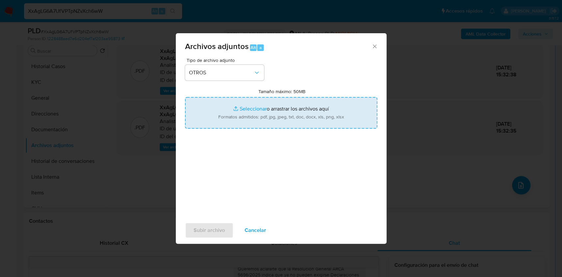
click at [235, 109] on input "Tamaño máximo: 50MB Seleccionar archivos" at bounding box center [281, 113] width 192 height 32
type input "C:\fakepath\Maria Liliana Nazar - NOSIS - JUL 2025.pdf"
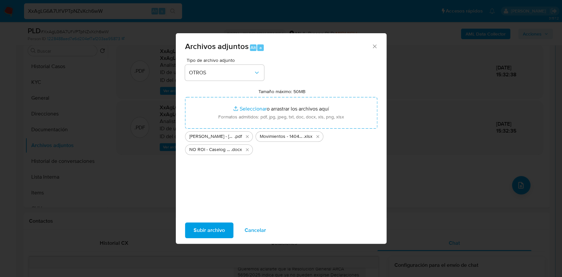
click at [217, 234] on span "Subir archivo" at bounding box center [209, 230] width 31 height 14
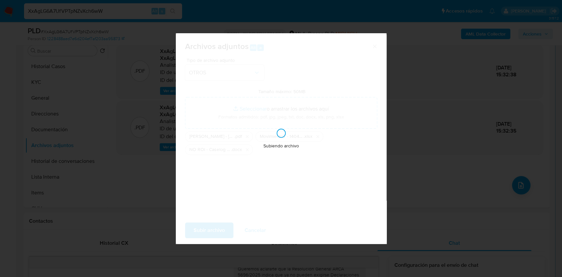
click at [321, 273] on div "Archivos adjuntos Alt a Tipo de archivo adjunto OTROS Tamaño máximo: 50MB Selec…" at bounding box center [281, 138] width 562 height 277
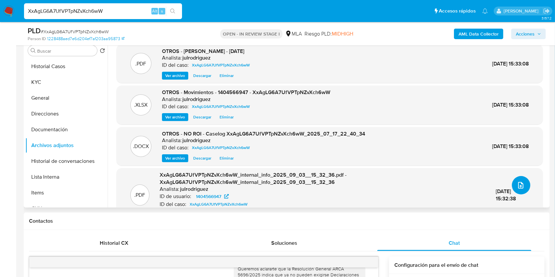
click at [514, 184] on button "upload-file" at bounding box center [521, 185] width 18 height 18
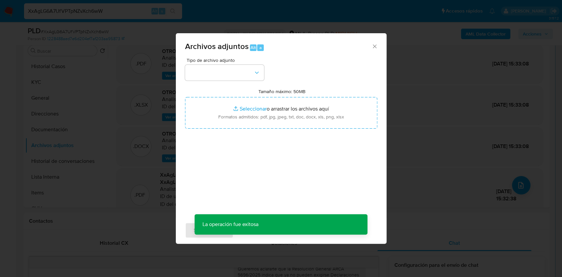
click at [376, 46] on icon "Cerrar" at bounding box center [375, 46] width 7 height 7
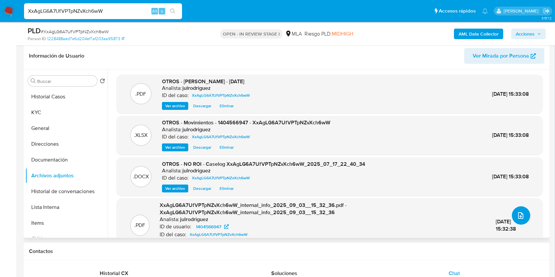
scroll to position [88, 0]
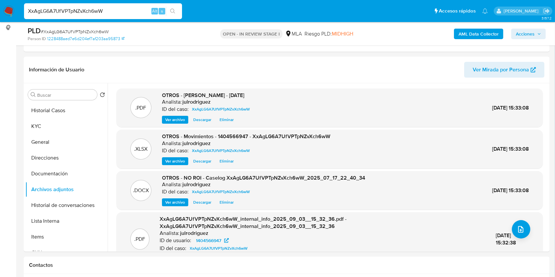
click at [529, 37] on span "Acciones" at bounding box center [525, 34] width 19 height 11
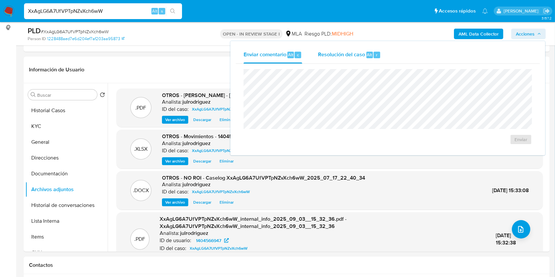
click at [352, 54] on span "Resolución del caso" at bounding box center [341, 55] width 47 height 8
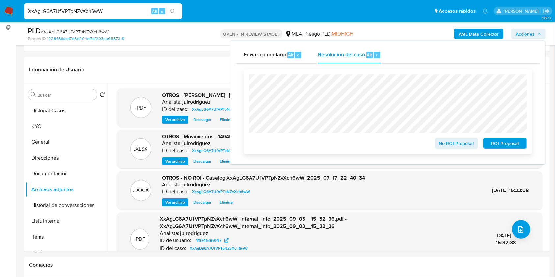
click at [468, 144] on span "No ROI Proposal" at bounding box center [457, 143] width 34 height 9
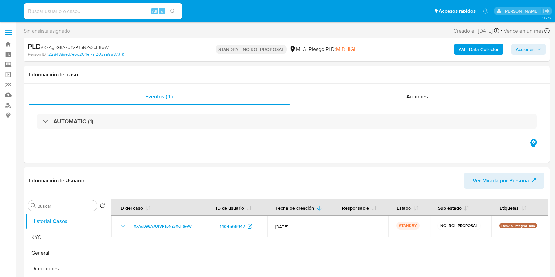
select select "10"
click at [84, 8] on input at bounding box center [103, 11] width 158 height 9
paste input "uf6XLgwZeydkMsDVQUD4Phtv"
type input "uf6XLgwZeydkMsDVQUD4Phtv"
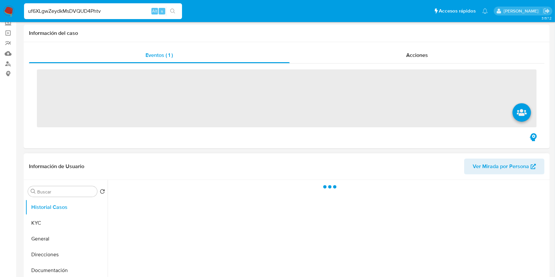
scroll to position [88, 0]
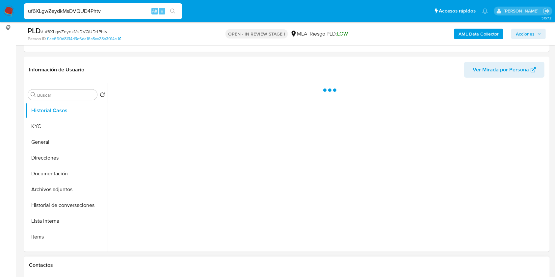
select select "10"
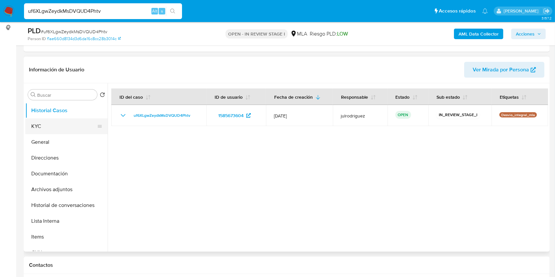
click at [39, 125] on button "KYC" at bounding box center [63, 127] width 77 height 16
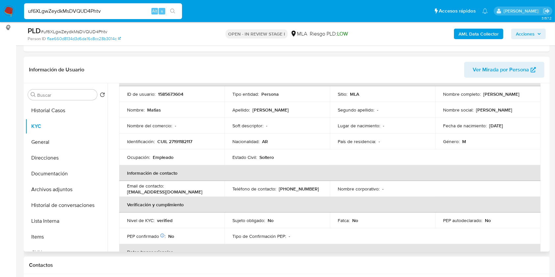
scroll to position [0, 0]
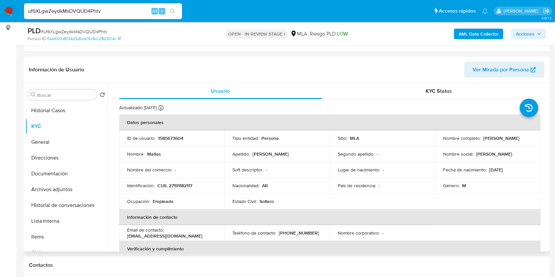
drag, startPoint x: 483, startPoint y: 138, endPoint x: 535, endPoint y: 137, distance: 52.4
click at [535, 137] on td "Nombre completo : Matias Galarza Fonda" at bounding box center [487, 138] width 105 height 16
copy p "[PERSON_NAME]"
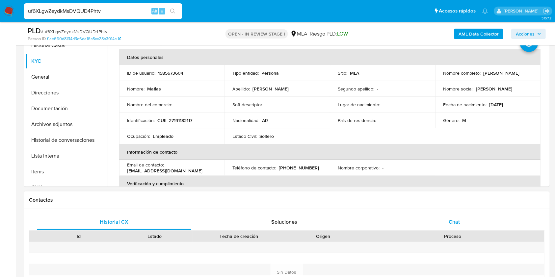
click at [459, 219] on span "Chat" at bounding box center [454, 222] width 11 height 8
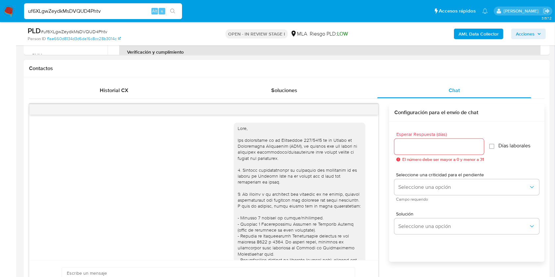
scroll to position [458, 0]
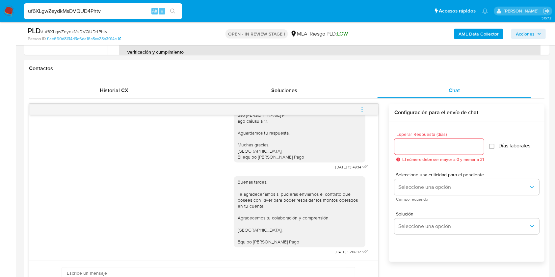
click at [364, 105] on span "menu-action" at bounding box center [362, 110] width 6 height 16
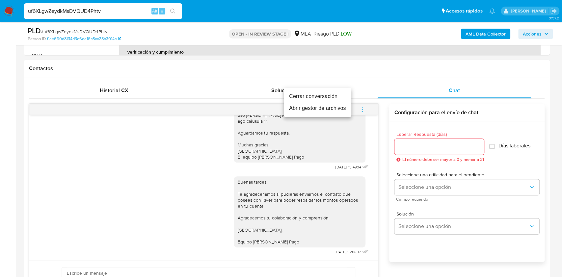
click at [309, 95] on li "Cerrar conversación" at bounding box center [318, 97] width 68 height 12
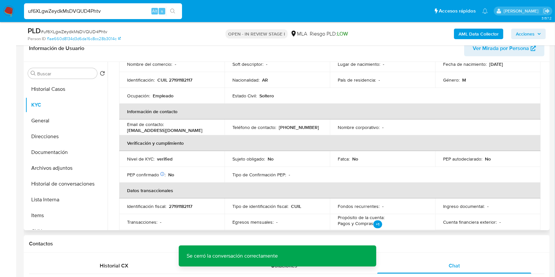
scroll to position [40, 0]
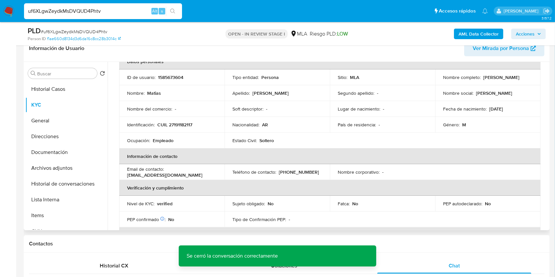
click at [179, 75] on p "1585673604" at bounding box center [170, 77] width 25 height 6
copy p "1585673604"
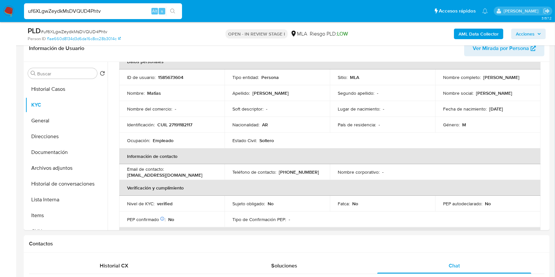
click at [71, 28] on div "PLD # uf6XLgwZeydkMsDVQUD4Phtv" at bounding box center [113, 31] width 170 height 10
copy span "uf6XLgwZeydkMsDVQUD4Phtv"
click at [81, 182] on button "Historial de conversaciones" at bounding box center [63, 184] width 77 height 16
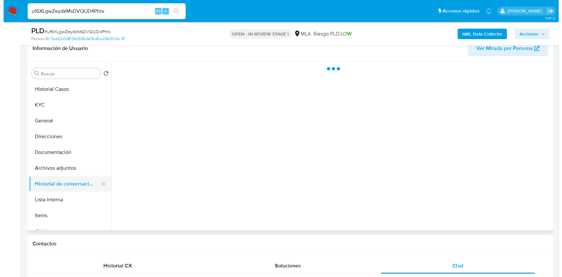
scroll to position [0, 0]
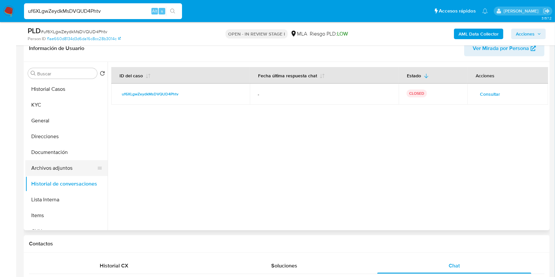
click at [58, 164] on button "Archivos adjuntos" at bounding box center [63, 168] width 77 height 16
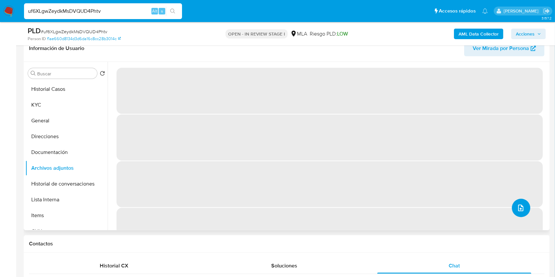
click at [520, 213] on button "upload-file" at bounding box center [521, 208] width 18 height 18
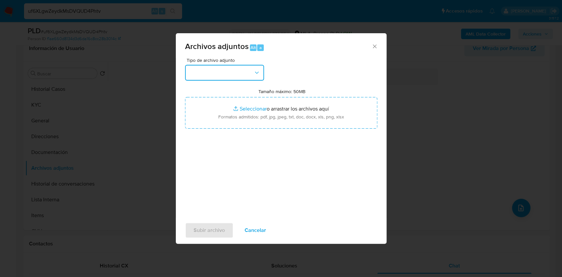
click at [239, 68] on button "button" at bounding box center [224, 73] width 79 height 16
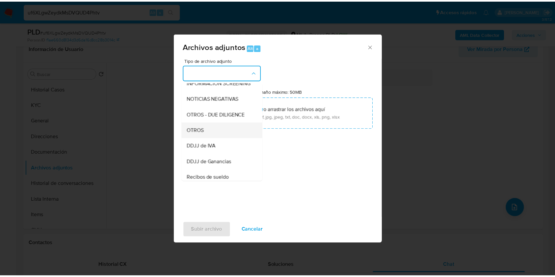
scroll to position [88, 0]
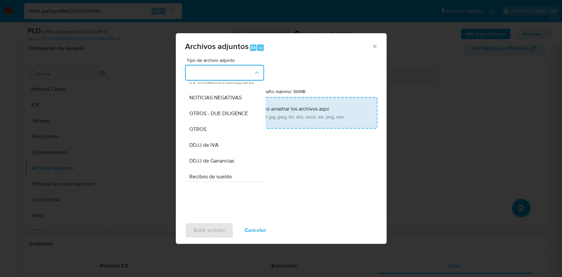
click at [216, 136] on div "OTROS" at bounding box center [222, 130] width 67 height 16
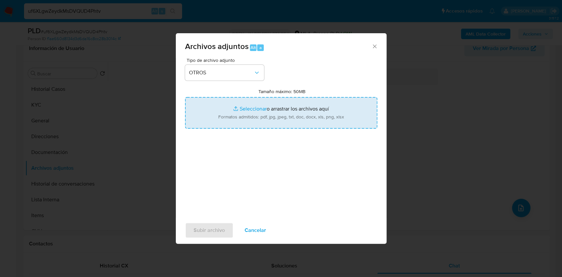
click at [260, 118] on input "Tamaño máximo: 50MB Seleccionar archivos" at bounding box center [281, 113] width 192 height 32
type input "C:\fakepath\Matias Galarza Fonda - NOSIS - JUL 2025.pdf"
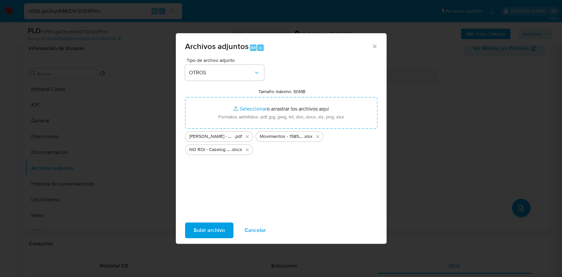
click at [208, 225] on span "Subir archivo" at bounding box center [209, 230] width 31 height 14
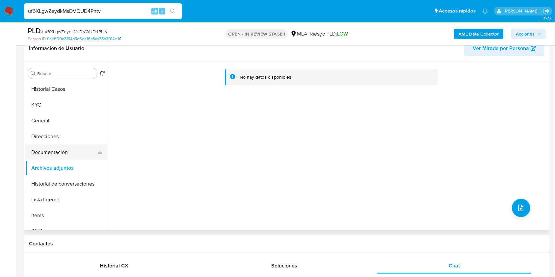
click at [50, 152] on button "Documentación" at bounding box center [63, 153] width 77 height 16
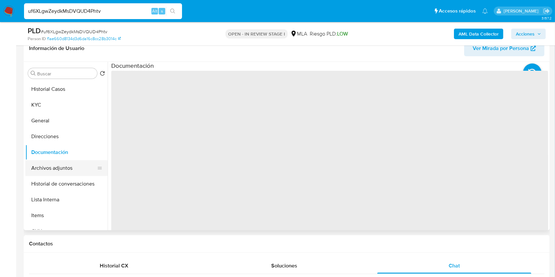
click at [56, 168] on button "Archivos adjuntos" at bounding box center [63, 168] width 77 height 16
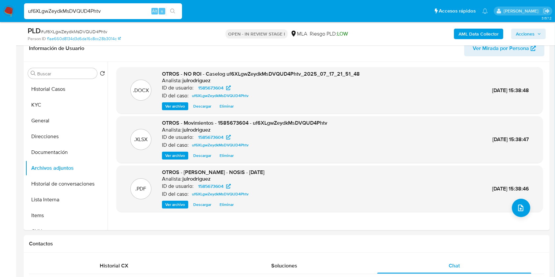
click at [485, 30] on b "AML Data Collector" at bounding box center [479, 34] width 40 height 11
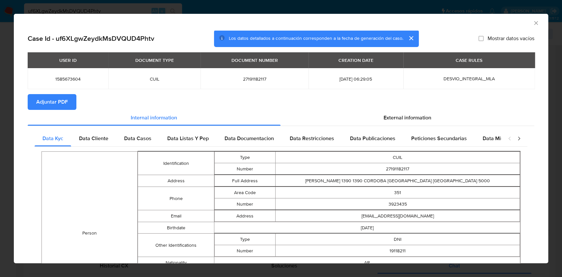
click at [58, 100] on span "Adjuntar PDF" at bounding box center [52, 102] width 32 height 14
click at [533, 25] on icon "Cerrar ventana" at bounding box center [536, 23] width 7 height 7
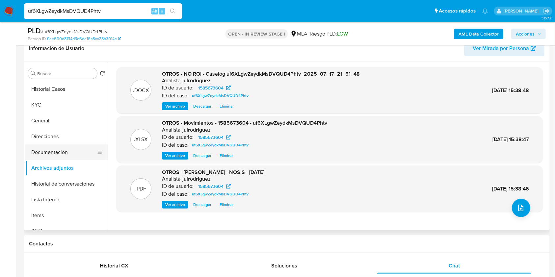
click at [50, 152] on button "Documentación" at bounding box center [63, 153] width 77 height 16
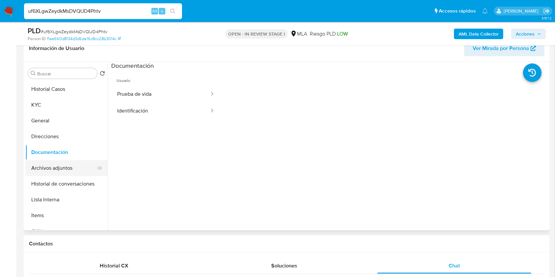
click at [48, 168] on button "Archivos adjuntos" at bounding box center [63, 168] width 77 height 16
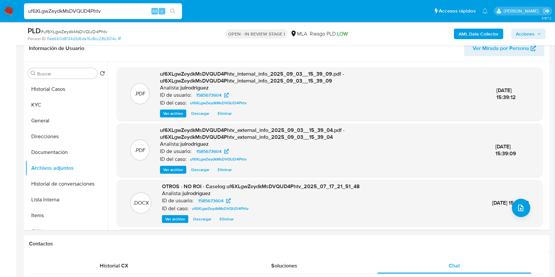
drag, startPoint x: 528, startPoint y: 36, endPoint x: 524, endPoint y: 38, distance: 4.2
click at [527, 36] on span "Acciones" at bounding box center [525, 34] width 19 height 11
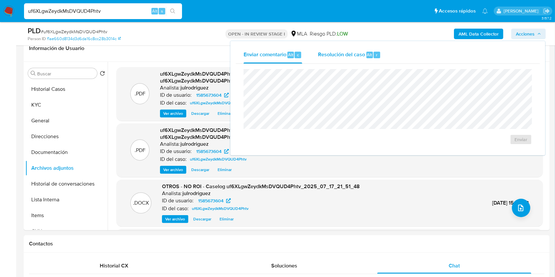
click at [334, 57] on span "Resolución del caso" at bounding box center [341, 55] width 47 height 8
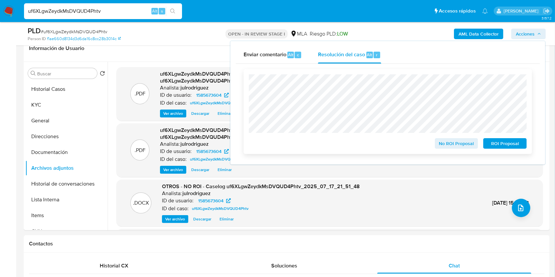
click at [456, 144] on span "No ROI Proposal" at bounding box center [457, 143] width 34 height 9
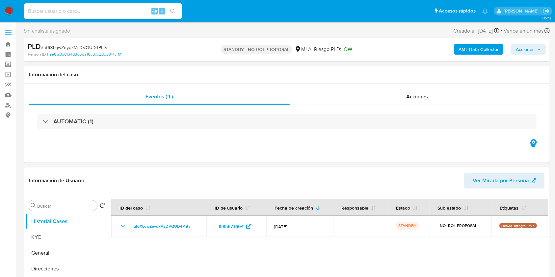
select select "10"
drag, startPoint x: 103, startPoint y: 9, endPoint x: 104, endPoint y: 13, distance: 3.7
click at [103, 9] on input at bounding box center [103, 11] width 158 height 9
paste input "gs9LHrZ6KWVEUw1dolYaIy3K"
type input "gs9LHrZ6KWVEUw1dolYaIy3K"
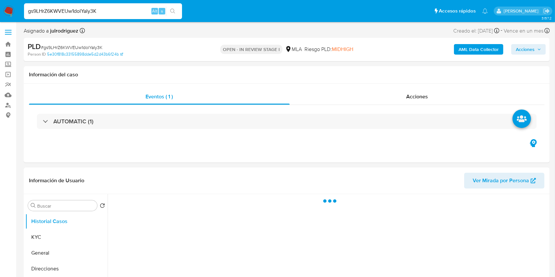
select select "10"
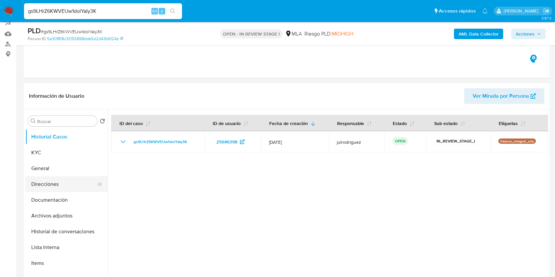
scroll to position [88, 0]
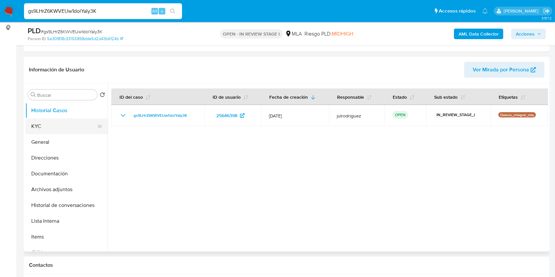
click at [57, 129] on button "KYC" at bounding box center [63, 127] width 77 height 16
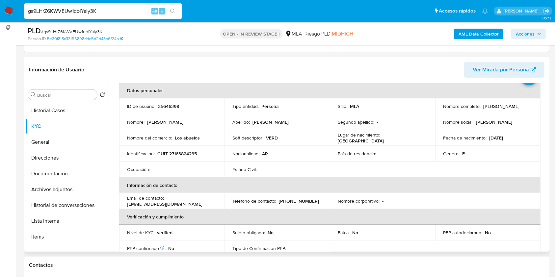
scroll to position [44, 0]
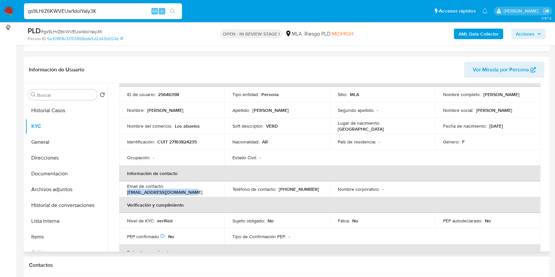
drag, startPoint x: 194, startPoint y: 193, endPoint x: 123, endPoint y: 193, distance: 71.5
click at [123, 193] on td "Email de contacto : [EMAIL_ADDRESS][DOMAIN_NAME]" at bounding box center [171, 189] width 105 height 16
copy p "[EMAIL_ADDRESS][DOMAIN_NAME]"
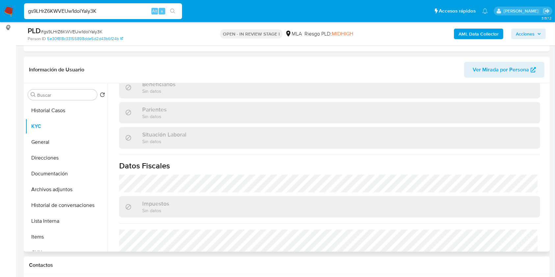
scroll to position [347, 0]
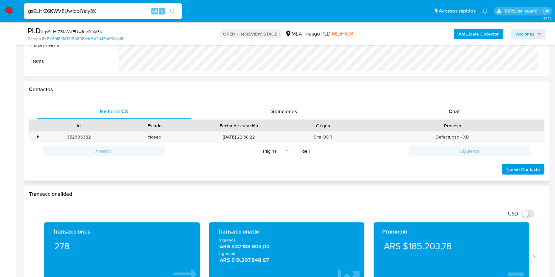
drag, startPoint x: 460, startPoint y: 110, endPoint x: 379, endPoint y: 123, distance: 82.8
click at [460, 110] on div "Chat" at bounding box center [454, 112] width 154 height 16
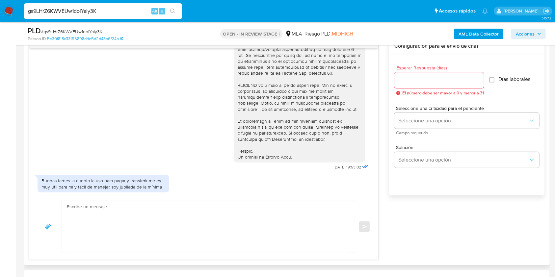
scroll to position [264, 0]
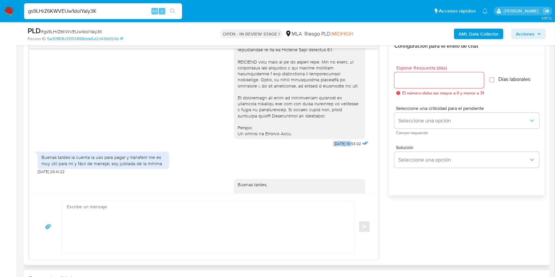
drag, startPoint x: 324, startPoint y: 153, endPoint x: 339, endPoint y: 154, distance: 15.2
copy span "[DATE]"
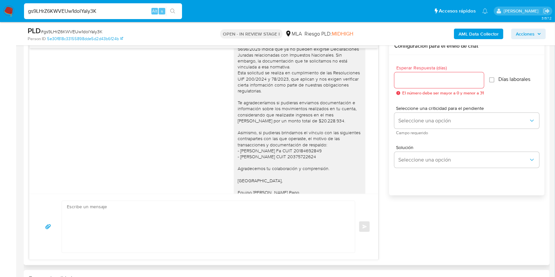
scroll to position [483, 0]
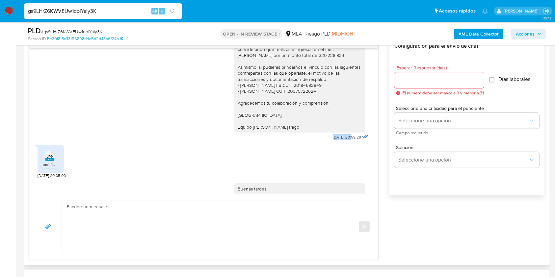
drag, startPoint x: 317, startPoint y: 147, endPoint x: 338, endPoint y: 148, distance: 20.5
click at [338, 142] on div "Buenas tardes, Queremos aclararte que la Resolución General ARCA 5696/2025 indi…" at bounding box center [302, 48] width 136 height 187
copy span "[DATE]"
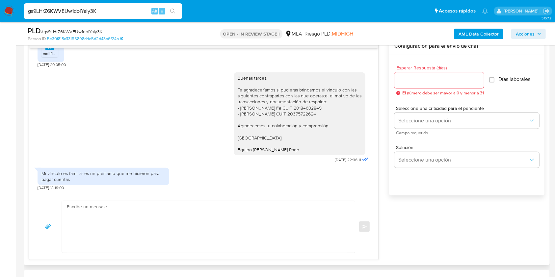
click at [339, 158] on div "Buenas tardes, Te agradeceríamos si pudieras brindarnos el vínculo con las sigu…" at bounding box center [302, 116] width 136 height 97
copy div "[DATE]"
click at [312, 176] on div "Mi vínculo es familiar es un préstamo que me hicieron para pagar cuentas [DATE]…" at bounding box center [204, 178] width 333 height 26
drag, startPoint x: 320, startPoint y: 158, endPoint x: 341, endPoint y: 160, distance: 20.1
click at [341, 160] on div "Buenas tardes, Te agradeceríamos si pudieras brindarnos el vínculo con las sigu…" at bounding box center [302, 116] width 136 height 97
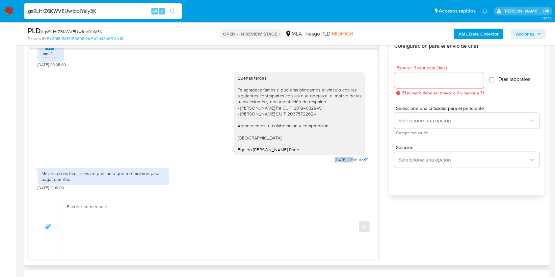
copy span "[DATE]"
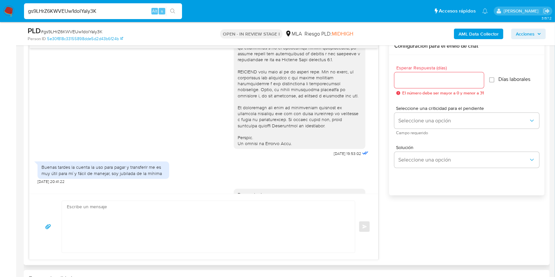
scroll to position [307, 0]
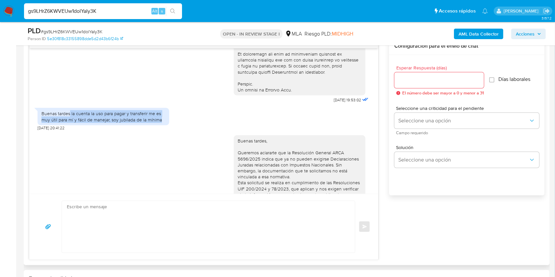
drag, startPoint x: 70, startPoint y: 124, endPoint x: 157, endPoint y: 139, distance: 88.3
click at [162, 123] on div "Buenas tardes la cuenta la uso para pagar y transferir me es muy útil para mí y…" at bounding box center [104, 117] width 124 height 12
copy div "la cuenta la uso para pagar y transferir me es muy útil para mí y fácil de mane…"
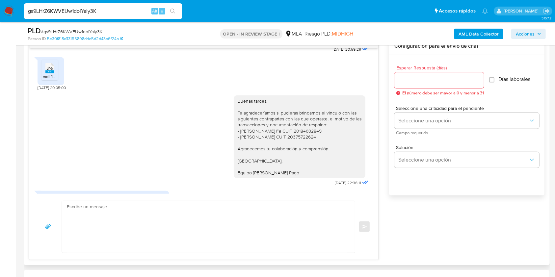
scroll to position [606, 0]
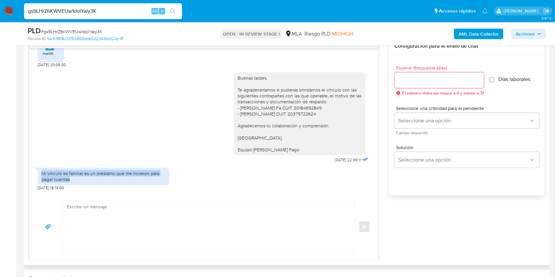
drag, startPoint x: 60, startPoint y: 173, endPoint x: 38, endPoint y: 171, distance: 22.8
click at [38, 171] on div "Mi vínculo es familiar es un préstamo que me hicieron para pagar cuentas" at bounding box center [104, 176] width 132 height 17
copy div "Mi vínculo es familiar es un préstamo que me hicieron para pagar cuentas"
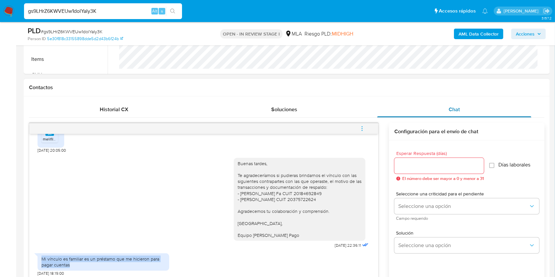
scroll to position [264, 0]
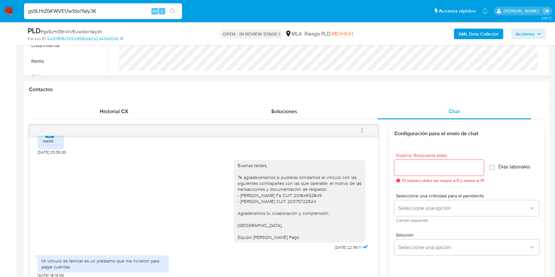
click at [78, 31] on span "# gs9LHrZ6KWVEUw1dolYaIy3K" at bounding box center [72, 31] width 62 height 7
copy span "gs9LHrZ6KWVEUw1dolYaIy3K"
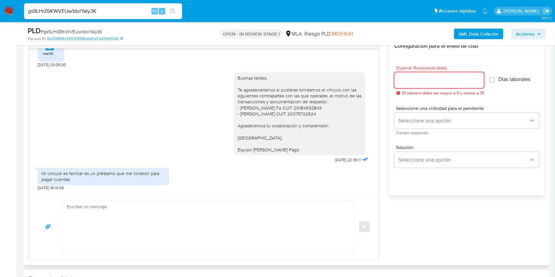
click at [411, 82] on input "Esperar Respuesta (días)" at bounding box center [440, 80] width 90 height 9
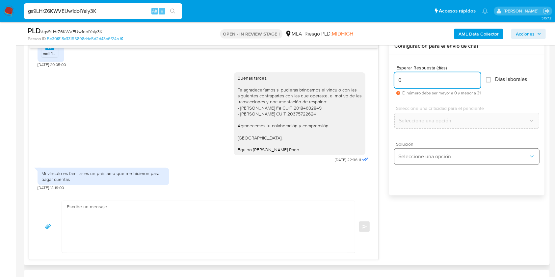
type input "0"
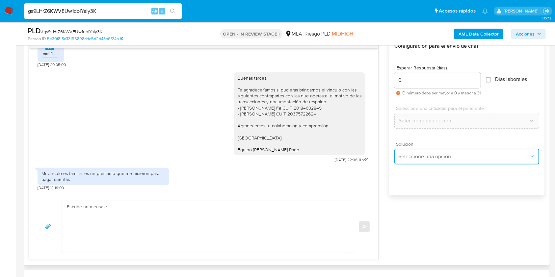
click at [413, 152] on button "Seleccione una opción" at bounding box center [467, 157] width 145 height 16
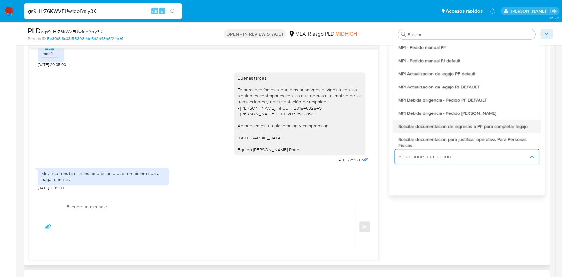
click at [492, 125] on span "Solicitar documentacion de ingresos a PF para completar legajo" at bounding box center [463, 127] width 129 height 6
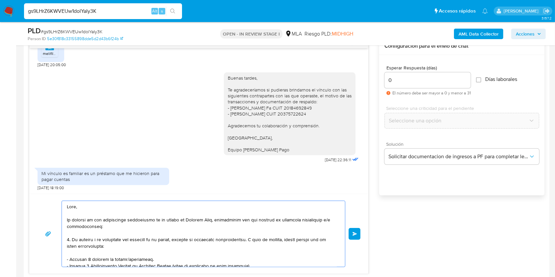
scroll to position [91, 0]
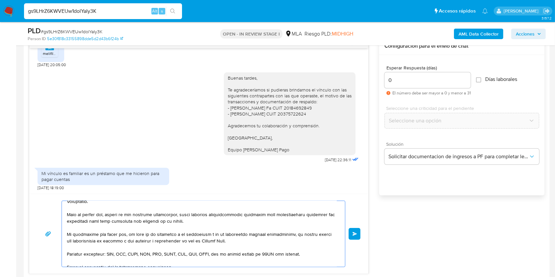
drag, startPoint x: 74, startPoint y: 210, endPoint x: 197, endPoint y: 258, distance: 131.8
type textarea "Equipo [PERSON_NAME] Pago."
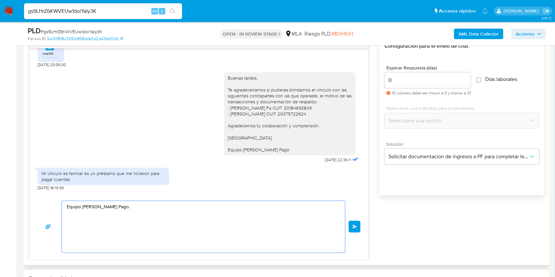
scroll to position [0, 0]
drag, startPoint x: 125, startPoint y: 219, endPoint x: 36, endPoint y: 195, distance: 92.4
click at [36, 195] on div "Equipo de Mercado Pago. Enviar" at bounding box center [198, 227] width 339 height 66
paste textarea "Buenas tardes, ¡Muchas gracias por tu respuesta! Confirmamos la recepción de la…"
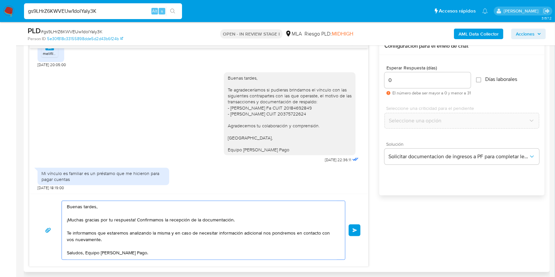
drag, startPoint x: 136, startPoint y: 219, endPoint x: 56, endPoint y: 221, distance: 80.1
click at [56, 221] on div "Buenas tardes, ¡Muchas gracias por tu respuesta! Confirmamos la recepción de la…" at bounding box center [198, 230] width 323 height 59
click at [92, 224] on textarea "Buenas tardes, ¡Muchas gracias por tu respuesta! Confirmamos la recepción de la…" at bounding box center [202, 230] width 270 height 59
drag, startPoint x: 86, startPoint y: 221, endPoint x: 33, endPoint y: 218, distance: 53.4
click at [33, 218] on div "Buenas tardes, ¡Muchas gracias por tu respuesta! Confirmamos la recepción de la…" at bounding box center [198, 230] width 339 height 73
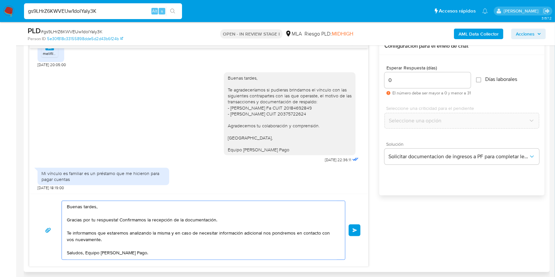
drag, startPoint x: 121, startPoint y: 220, endPoint x: 246, endPoint y: 217, distance: 124.5
click at [246, 217] on textarea "Buenas tardes, Gracias por tu respuesta! Confirmamos la recepción de la documen…" at bounding box center [202, 230] width 270 height 59
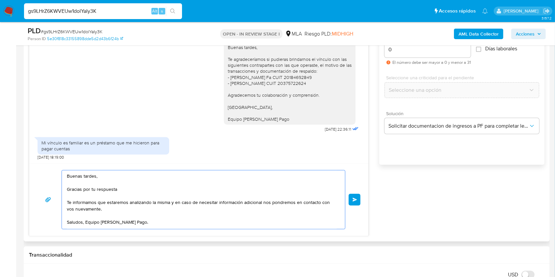
scroll to position [395, 0]
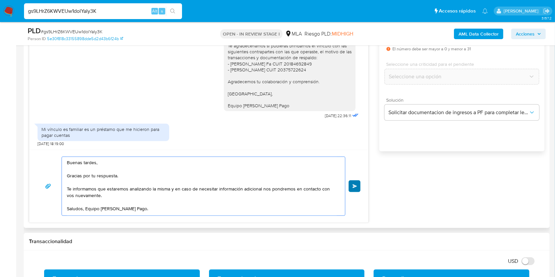
type textarea "Buenas tardes, Gracias por tu respuesta. Te informamos que estaremos analizando…"
click at [353, 184] on span "Enviar" at bounding box center [355, 186] width 5 height 4
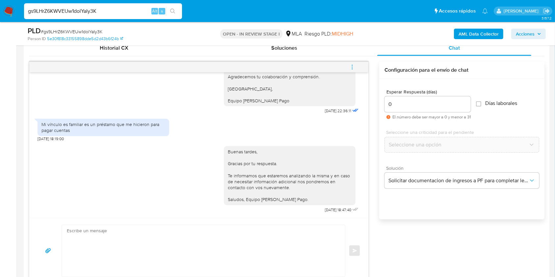
scroll to position [307, 0]
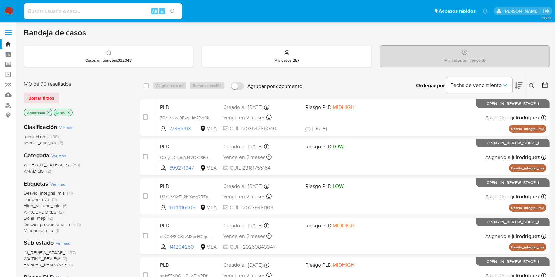
click at [532, 84] on icon at bounding box center [531, 85] width 5 height 5
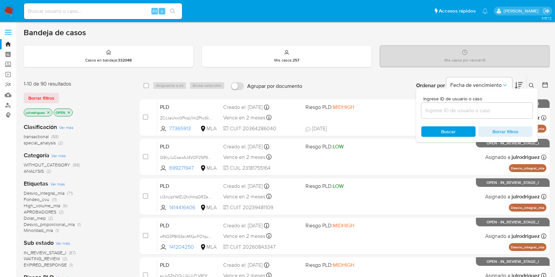
click at [442, 113] on input at bounding box center [477, 110] width 111 height 9
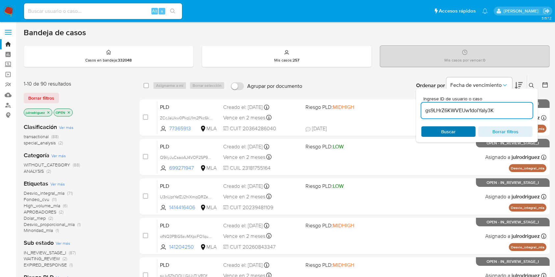
type input "gs9LHrZ6KWVEUw1dolYaIy3K"
drag, startPoint x: 442, startPoint y: 131, endPoint x: 422, endPoint y: 131, distance: 20.1
click at [442, 131] on span "Buscar" at bounding box center [449, 131] width 14 height 11
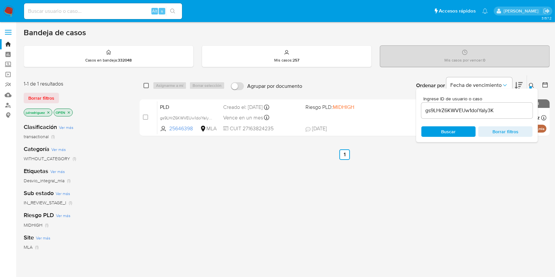
click at [147, 84] on input "checkbox" at bounding box center [146, 85] width 5 height 5
checkbox input "true"
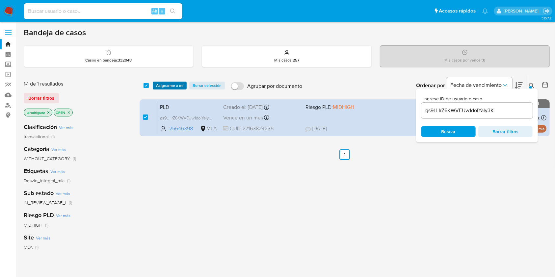
click at [174, 83] on span "Asignarme a mí" at bounding box center [169, 85] width 27 height 7
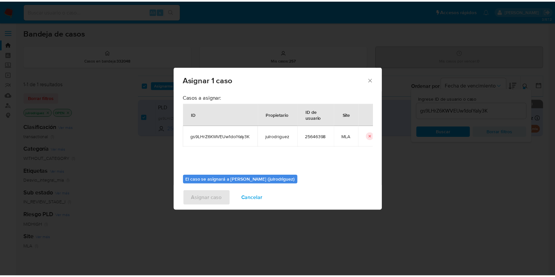
scroll to position [34, 0]
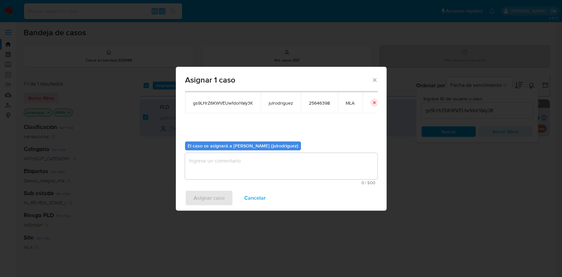
click at [264, 172] on textarea "assign-modal" at bounding box center [281, 166] width 192 height 26
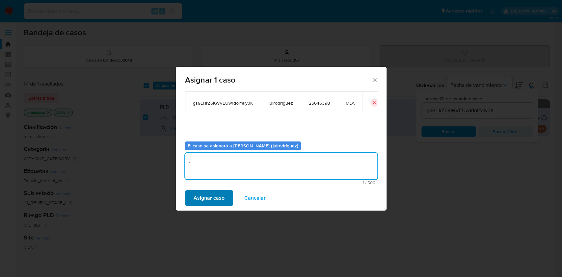
type textarea "."
click at [218, 193] on span "Asignar caso" at bounding box center [209, 198] width 31 height 14
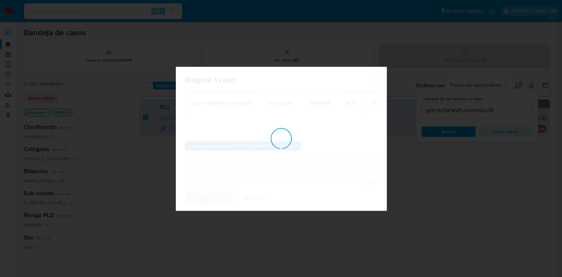
checkbox input "false"
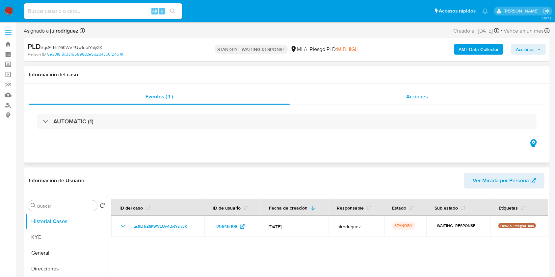
select select "10"
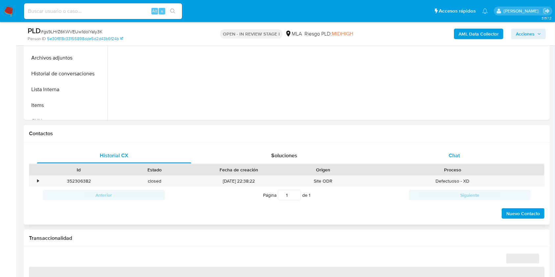
click at [453, 155] on span "Chat" at bounding box center [454, 156] width 11 height 8
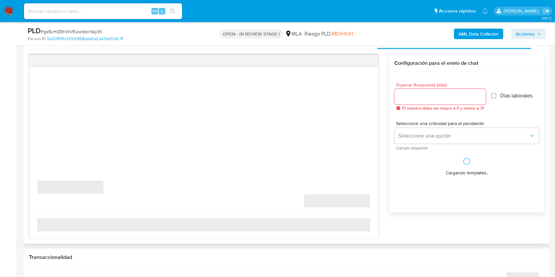
scroll to position [351, 0]
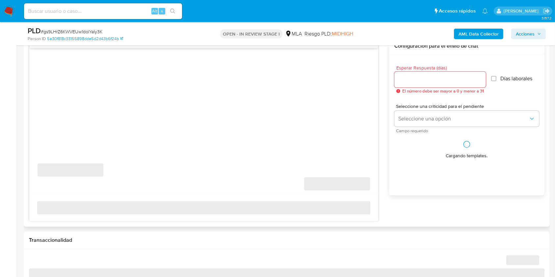
select select "10"
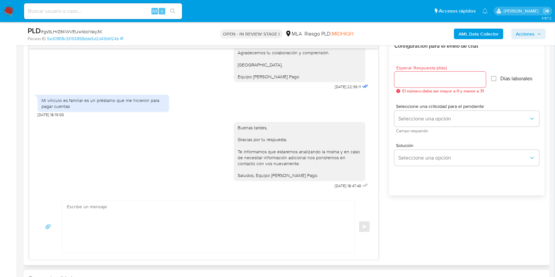
scroll to position [307, 0]
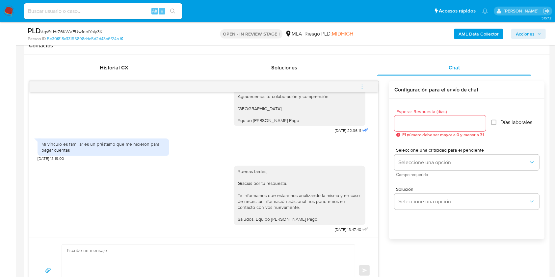
click at [363, 89] on icon "menu-action" at bounding box center [362, 87] width 6 height 6
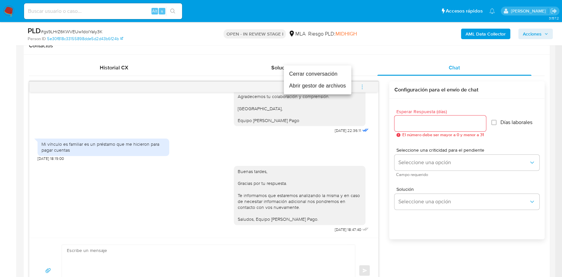
click at [312, 69] on li "Cerrar conversación" at bounding box center [318, 74] width 68 height 12
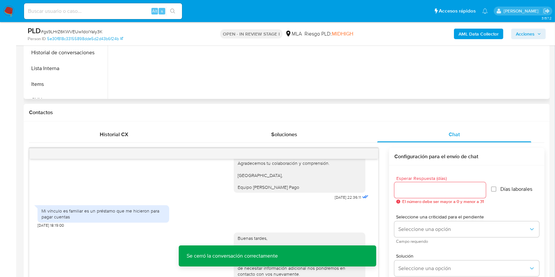
scroll to position [88, 0]
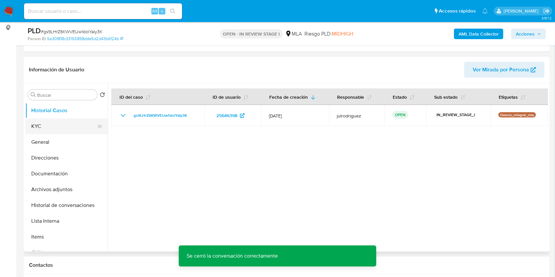
click at [69, 123] on button "KYC" at bounding box center [63, 127] width 77 height 16
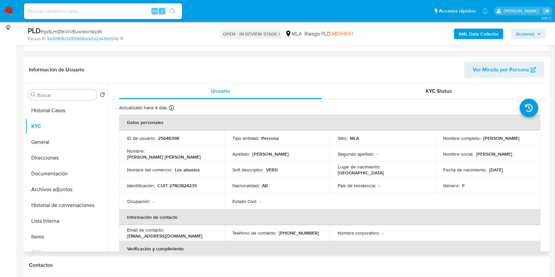
click at [169, 137] on p "25646398" at bounding box center [168, 138] width 21 height 6
copy p "25646398"
click at [82, 26] on div "PLD # gs9LHrZ6KWVEUw1dolYaIy3K" at bounding box center [113, 31] width 170 height 10
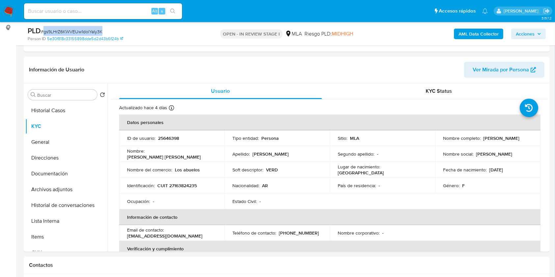
copy span "gs9LHrZ6KWVEUw1dolYaIy3K"
click at [63, 202] on button "Historial de conversaciones" at bounding box center [63, 206] width 77 height 16
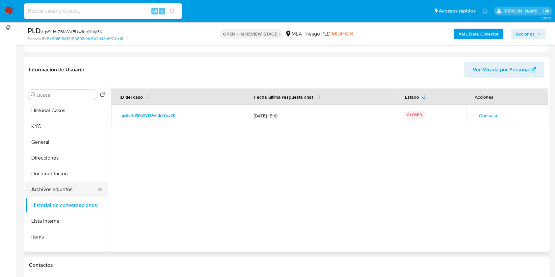
click at [61, 188] on button "Archivos adjuntos" at bounding box center [63, 190] width 77 height 16
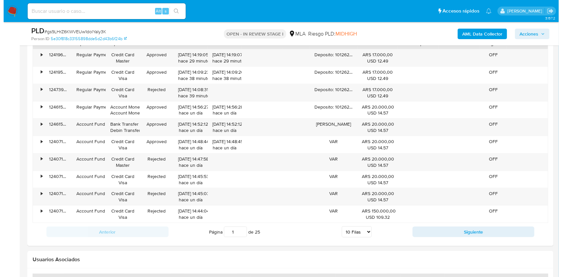
scroll to position [1158, 0]
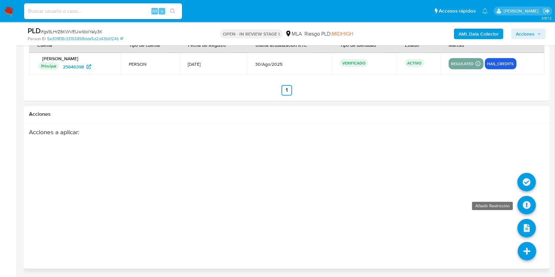
click at [525, 202] on icon at bounding box center [527, 205] width 18 height 18
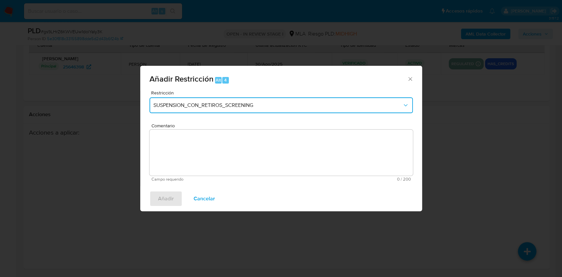
click at [189, 108] on span "SUSPENSION_CON_RETIROS_SCREENING" at bounding box center [277, 105] width 249 height 7
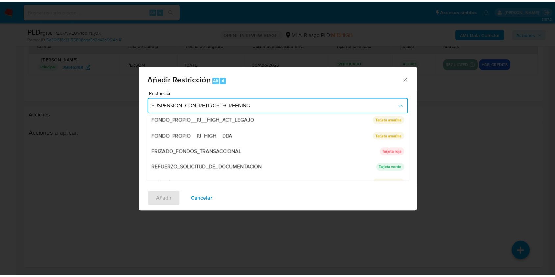
scroll to position [140, 0]
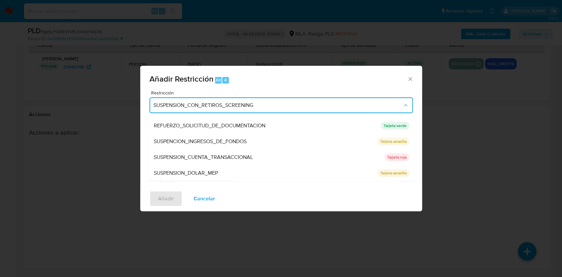
drag, startPoint x: 200, startPoint y: 157, endPoint x: 219, endPoint y: 151, distance: 19.9
click at [201, 157] on span "SUSPENSION_CUENTA_TRANSACCIONAL" at bounding box center [202, 157] width 99 height 7
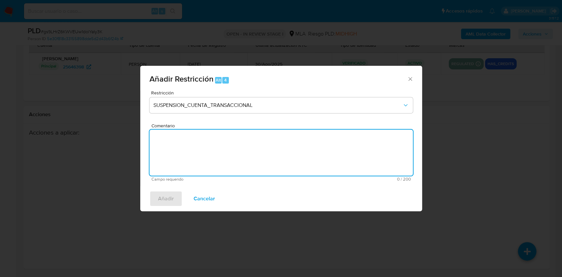
click at [219, 151] on textarea "Comentario" at bounding box center [282, 153] width 264 height 46
type textarea "AML"
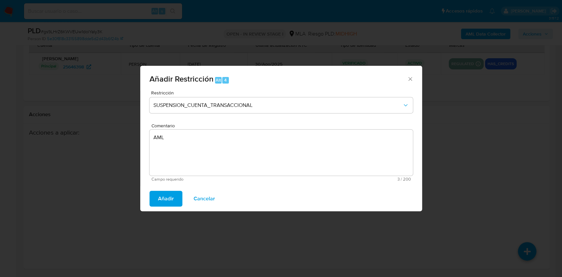
click at [166, 196] on span "Añadir" at bounding box center [166, 199] width 16 height 14
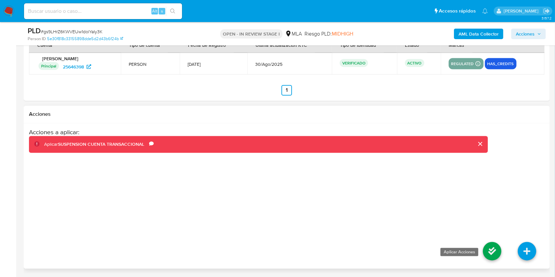
click at [494, 250] on icon at bounding box center [492, 251] width 18 height 18
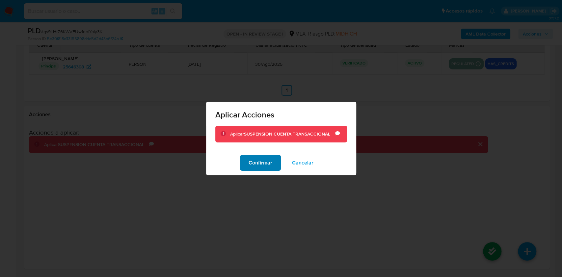
click at [261, 166] on span "Confirmar" at bounding box center [261, 163] width 24 height 14
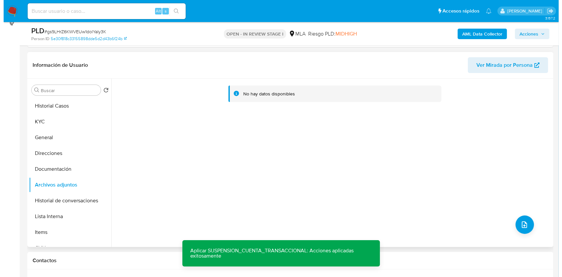
scroll to position [61, 0]
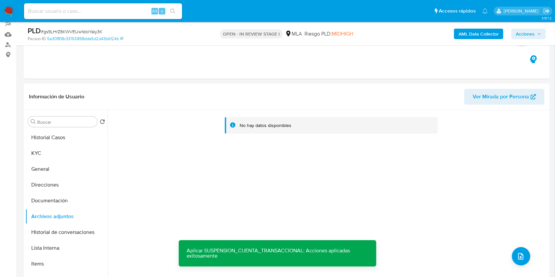
click at [491, 35] on b "AML Data Collector" at bounding box center [479, 34] width 40 height 11
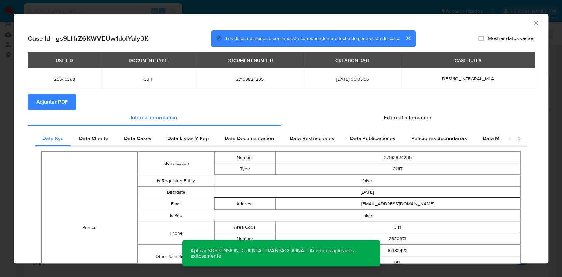
click at [64, 109] on span "Adjuntar PDF" at bounding box center [52, 102] width 32 height 14
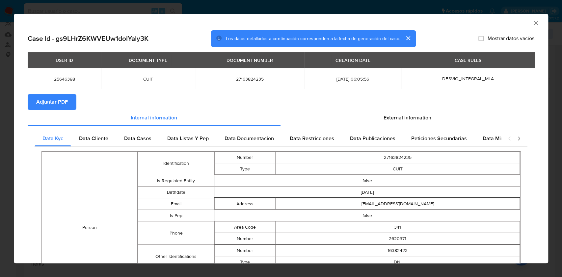
click at [533, 22] on icon "Cerrar ventana" at bounding box center [536, 23] width 7 height 7
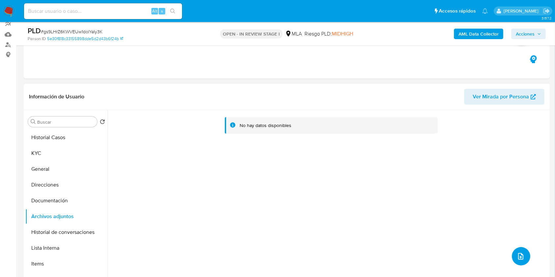
click at [517, 257] on icon "upload-file" at bounding box center [521, 257] width 8 height 8
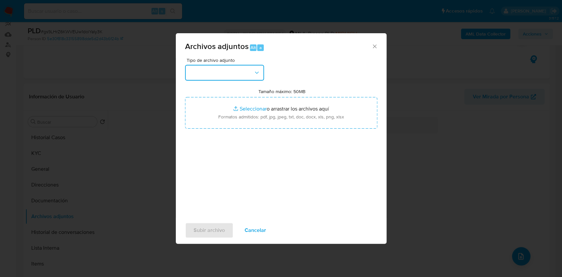
click at [225, 76] on button "button" at bounding box center [224, 73] width 79 height 16
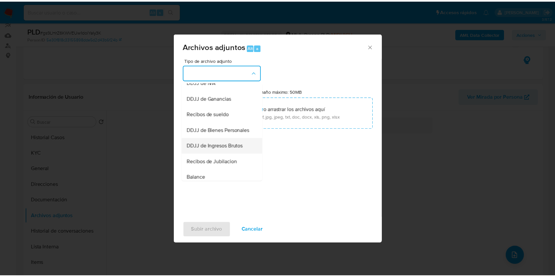
scroll to position [132, 0]
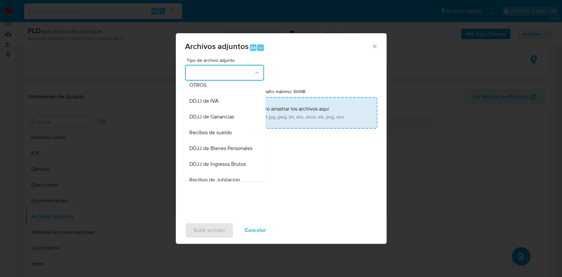
drag, startPoint x: 216, startPoint y: 99, endPoint x: 229, endPoint y: 107, distance: 15.4
click at [217, 93] on div "OTROS" at bounding box center [222, 85] width 67 height 16
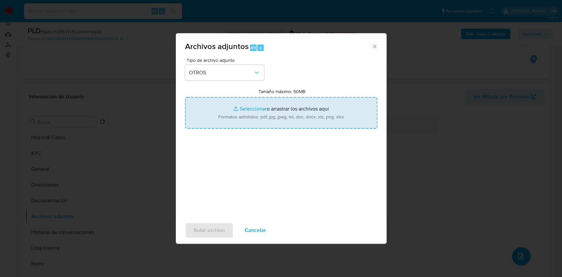
click at [238, 111] on input "Tamaño máximo: 50MB Seleccionar archivos" at bounding box center [281, 113] width 192 height 32
type input "C:\fakepath\Movimientos - 25646398 - gs9LHrZ6KWVEUw1dolYaIy3K.xlsx"
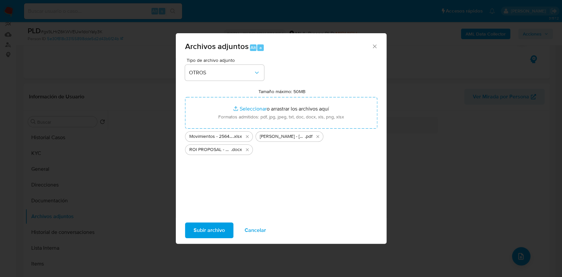
click at [217, 228] on span "Subir archivo" at bounding box center [209, 230] width 31 height 14
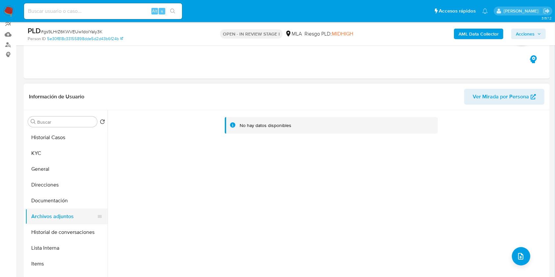
drag, startPoint x: 38, startPoint y: 200, endPoint x: 50, endPoint y: 209, distance: 15.5
click at [39, 200] on button "Documentación" at bounding box center [66, 201] width 82 height 16
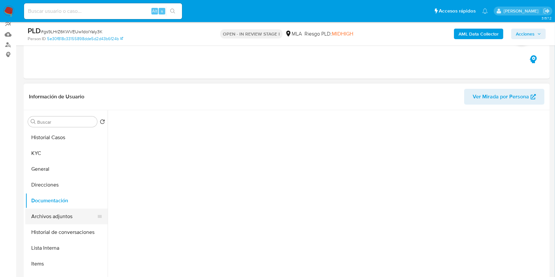
click at [51, 211] on button "Archivos adjuntos" at bounding box center [63, 217] width 77 height 16
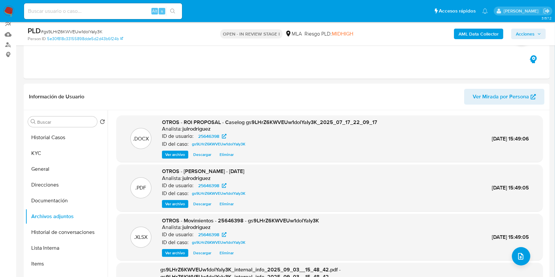
click at [524, 35] on span "Acciones" at bounding box center [525, 34] width 19 height 11
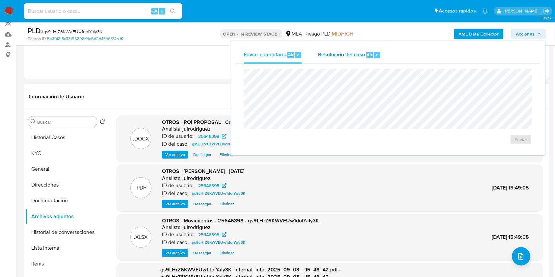
click at [351, 55] on span "Resolución del caso" at bounding box center [341, 55] width 47 height 8
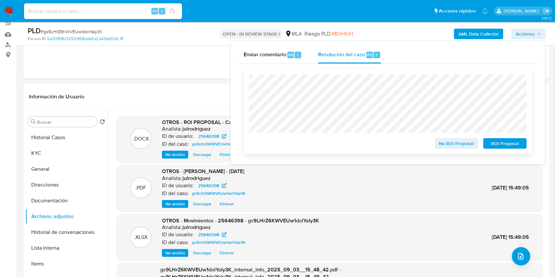
click at [495, 142] on span "ROI Proposal" at bounding box center [505, 143] width 34 height 9
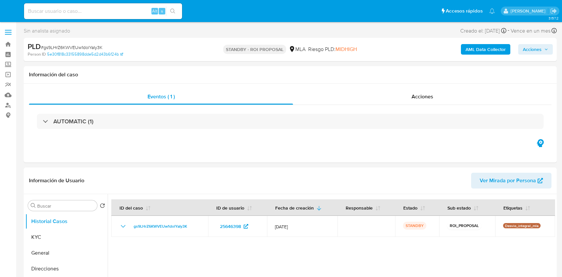
select select "10"
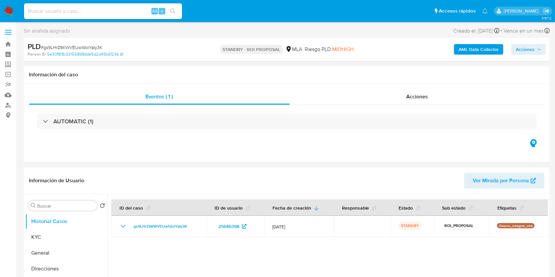
click at [91, 14] on input at bounding box center [103, 11] width 158 height 9
paste input "OmW2rqOqfE8R39lp7x61NzcV"
type input "OmW2rqOqfE8R39lp7x61NzcV"
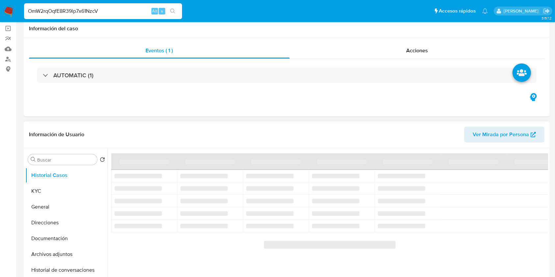
scroll to position [88, 0]
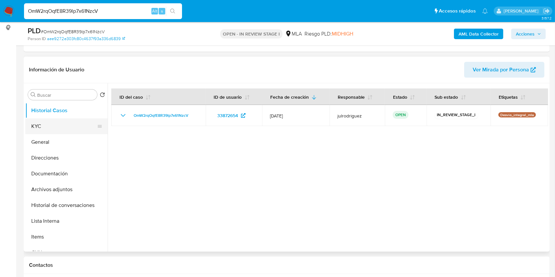
drag, startPoint x: 57, startPoint y: 124, endPoint x: 75, endPoint y: 128, distance: 17.8
click at [57, 124] on button "KYC" at bounding box center [63, 127] width 77 height 16
select select "10"
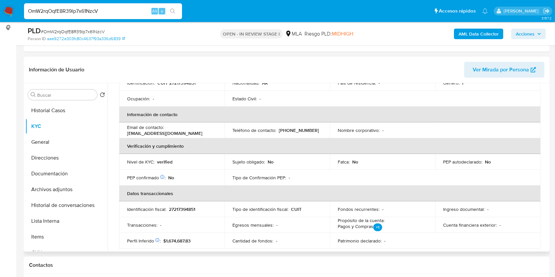
scroll to position [132, 0]
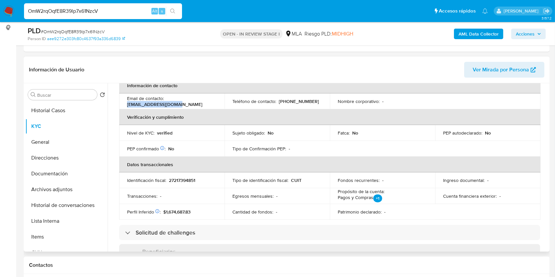
drag, startPoint x: 178, startPoint y: 103, endPoint x: 123, endPoint y: 106, distance: 55.4
click at [123, 106] on td "Email de contacto : sofica-bb@hotmail.com" at bounding box center [171, 102] width 105 height 16
copy p "sofica-bb@hotmail.com"
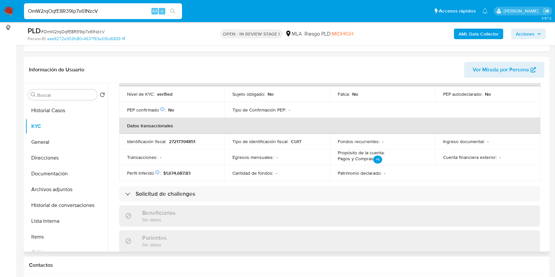
scroll to position [83, 0]
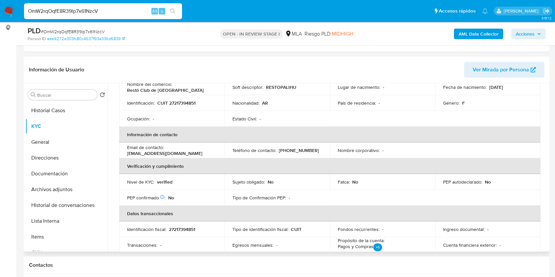
click at [184, 102] on p "CUIT 27217394851" at bounding box center [176, 103] width 38 height 6
copy p "27217394851"
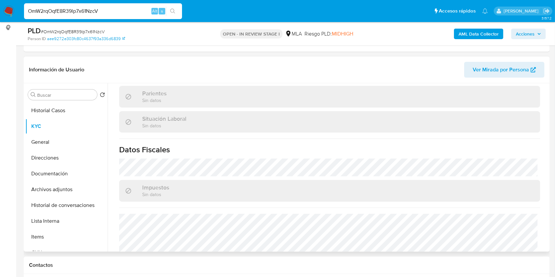
scroll to position [346, 0]
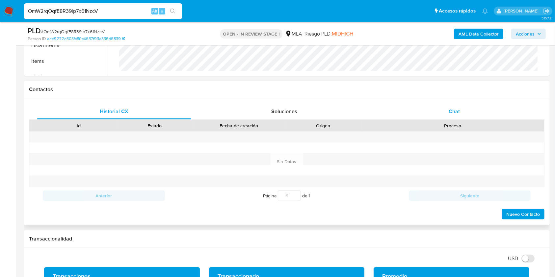
click at [460, 109] on div "Chat" at bounding box center [454, 112] width 154 height 16
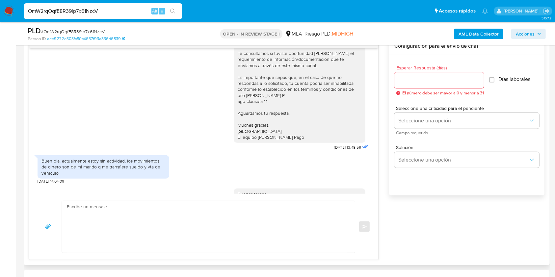
scroll to position [439, 0]
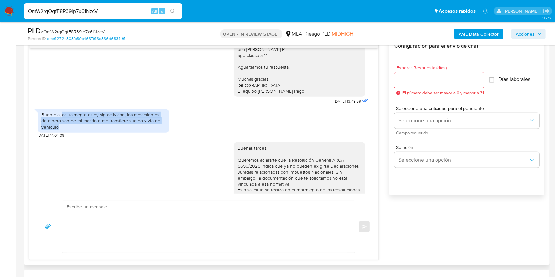
drag, startPoint x: 81, startPoint y: 143, endPoint x: 61, endPoint y: 130, distance: 23.6
click at [61, 130] on div "Buen dia, actualmente estoy sin actividad, los movimientos de dinero son de mi …" at bounding box center [104, 121] width 124 height 18
copy div "actualmente estoy sin actividad, los movimientos de dinero son de mi marido q m…"
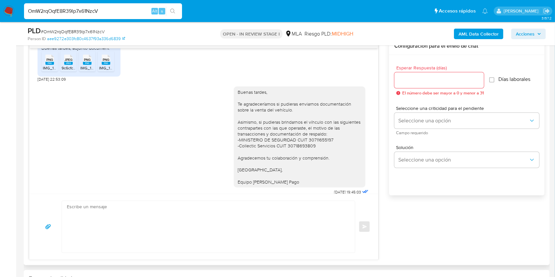
scroll to position [711, 0]
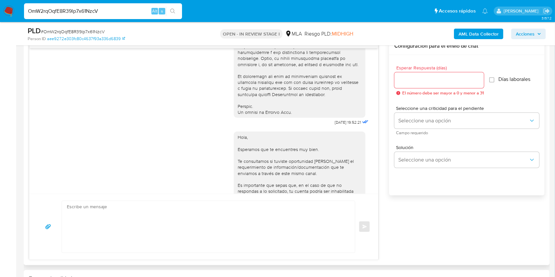
scroll to position [351, 0]
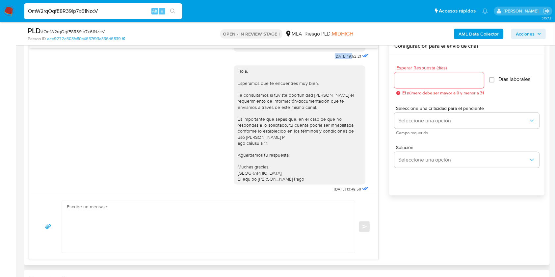
drag, startPoint x: 319, startPoint y: 67, endPoint x: 337, endPoint y: 72, distance: 19.6
copy span "17/07/2025"
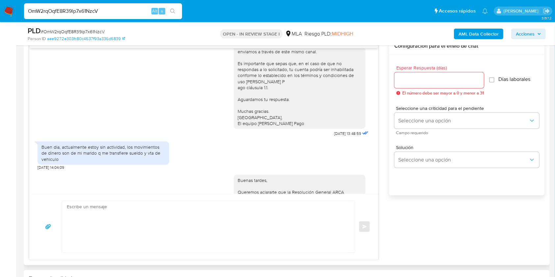
scroll to position [483, 0]
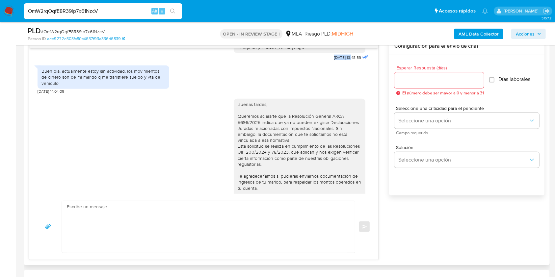
drag, startPoint x: 317, startPoint y: 75, endPoint x: 339, endPoint y: 76, distance: 22.1
copy span "21/07/2025"
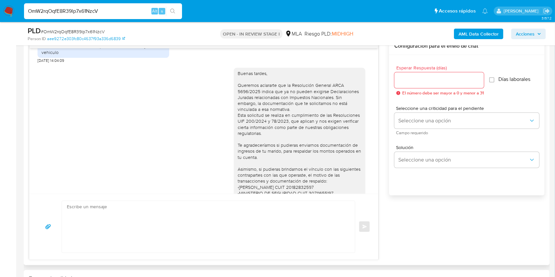
scroll to position [659, 0]
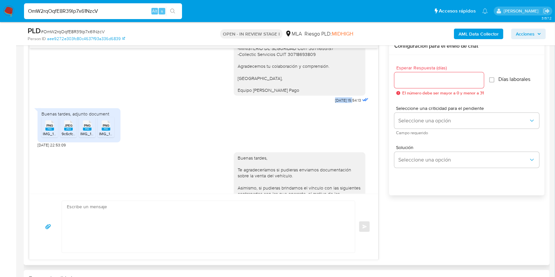
drag, startPoint x: 320, startPoint y: 116, endPoint x: 341, endPoint y: 117, distance: 21.1
click at [341, 105] on div "Buenas tardes, Queremos aclararte que la Resolución General ARCA 5696/2025 indi…" at bounding box center [302, 11] width 136 height 187
copy span "31/07/2025"
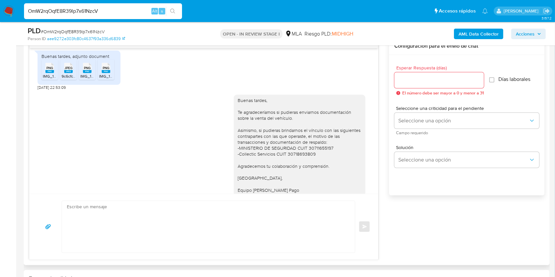
scroll to position [755, 0]
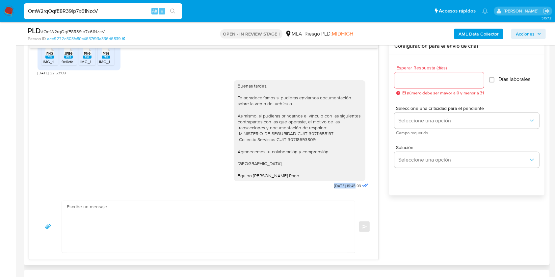
drag, startPoint x: 316, startPoint y: 186, endPoint x: 341, endPoint y: 186, distance: 24.7
click at [341, 186] on div "Buenas tardes, Te agradeceríamos si pudieras enviarnos documentación sobre la v…" at bounding box center [302, 133] width 136 height 115
copy span "04/08/2025 1"
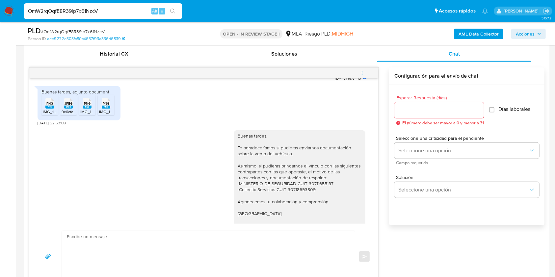
scroll to position [307, 0]
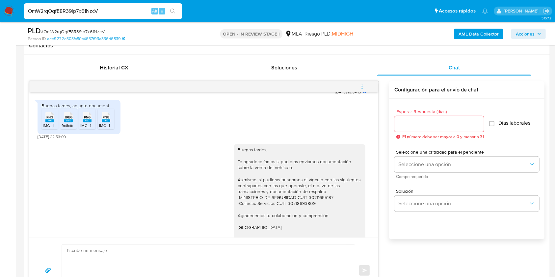
click at [364, 90] on span "menu-action" at bounding box center [362, 87] width 6 height 16
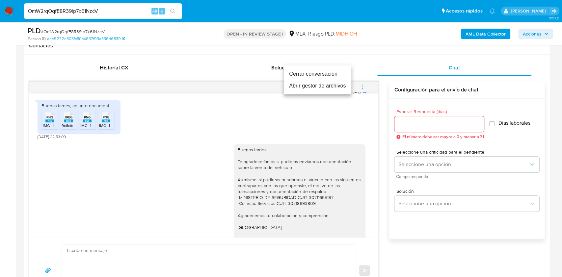
click at [325, 77] on li "Cerrar conversación" at bounding box center [318, 74] width 68 height 12
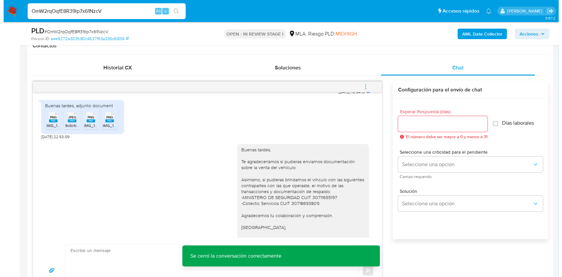
scroll to position [1158, 0]
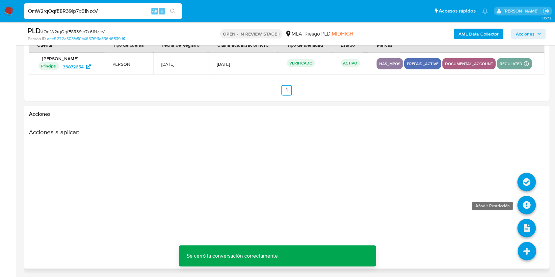
click at [522, 204] on icon at bounding box center [527, 205] width 18 height 18
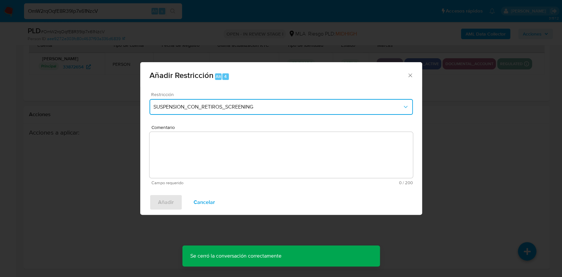
click at [218, 112] on button "SUSPENSION_CON_RETIROS_SCREENING" at bounding box center [282, 107] width 264 height 16
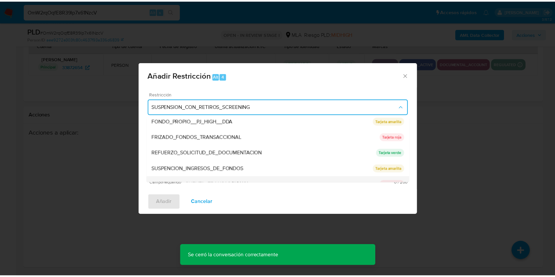
scroll to position [140, 0]
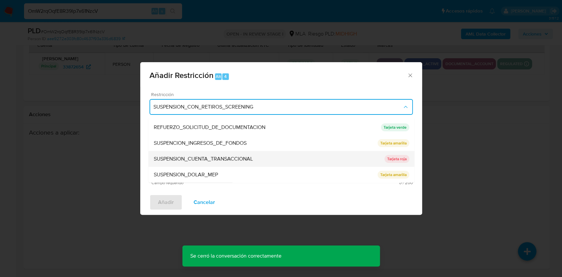
click at [215, 162] on span "SUSPENSION_CUENTA_TRANSACCIONAL" at bounding box center [202, 159] width 99 height 7
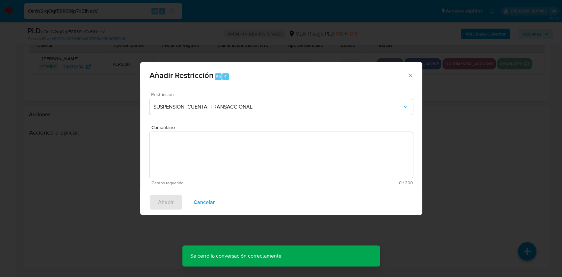
click at [220, 161] on textarea "Comentario" at bounding box center [282, 155] width 264 height 46
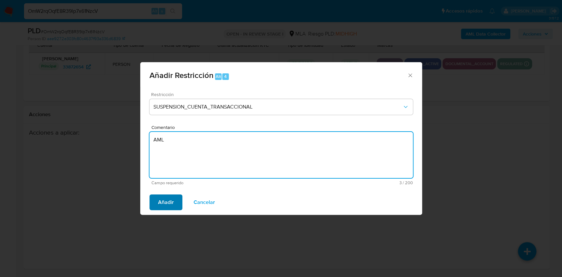
type textarea "AML"
click at [167, 199] on span "Añadir" at bounding box center [166, 202] width 16 height 14
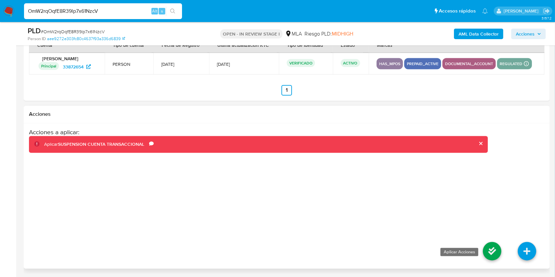
click at [498, 244] on icon at bounding box center [492, 251] width 18 height 18
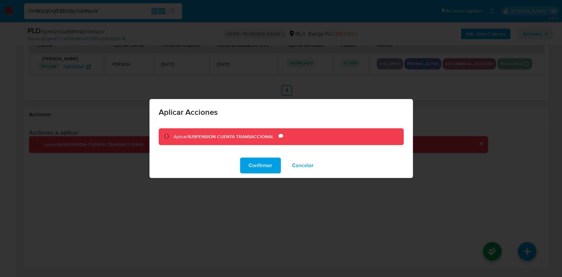
click at [246, 167] on button "Confirmar" at bounding box center [260, 166] width 41 height 16
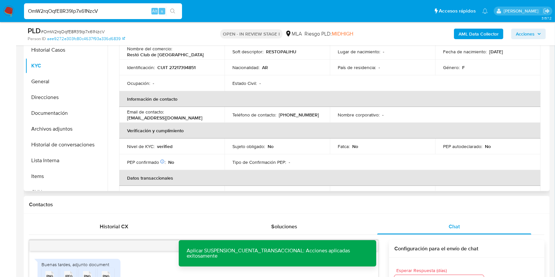
scroll to position [0, 0]
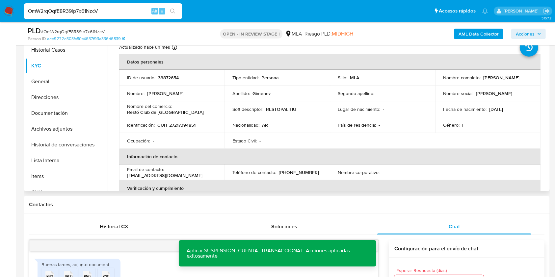
click at [163, 80] on p "33872654" at bounding box center [168, 78] width 21 height 6
copy p "33872654"
click at [87, 31] on span "# OmW2rqOqfE8R39lp7x61NzcV" at bounding box center [73, 31] width 64 height 7
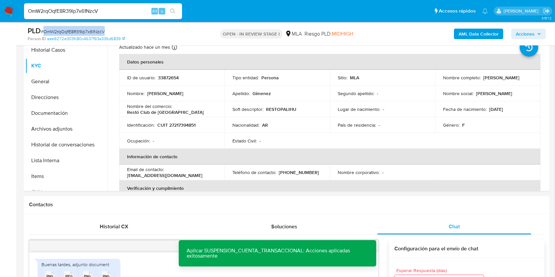
copy span "OmW2rqOqfE8R39lp7x61NzcV"
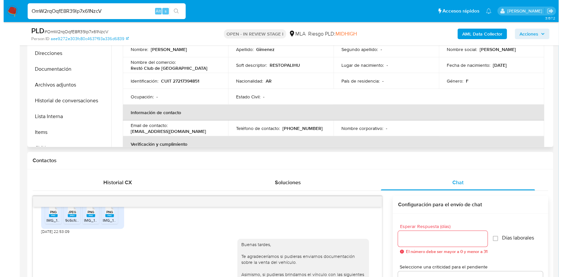
scroll to position [104, 0]
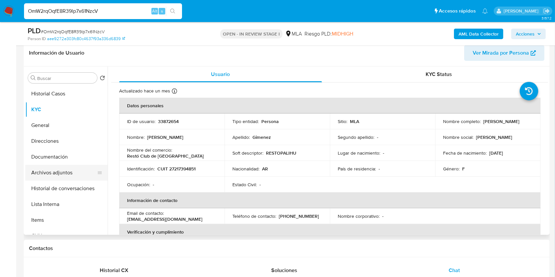
click at [63, 167] on button "Archivos adjuntos" at bounding box center [63, 173] width 77 height 16
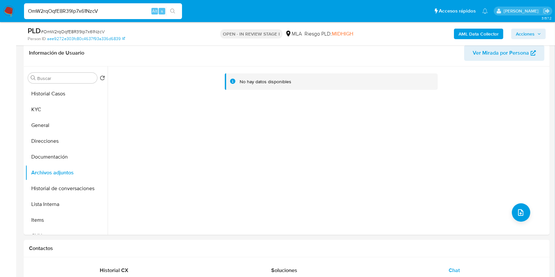
click at [483, 35] on b "AML Data Collector" at bounding box center [479, 34] width 40 height 11
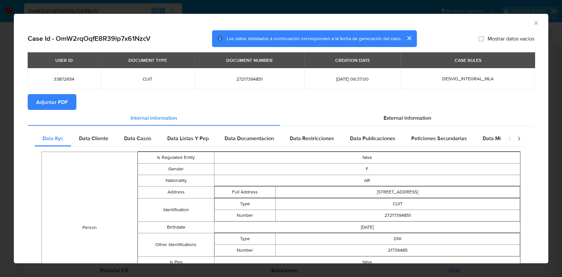
click at [66, 105] on span "Adjuntar PDF" at bounding box center [52, 102] width 32 height 14
click at [533, 23] on icon "Cerrar ventana" at bounding box center [536, 23] width 7 height 7
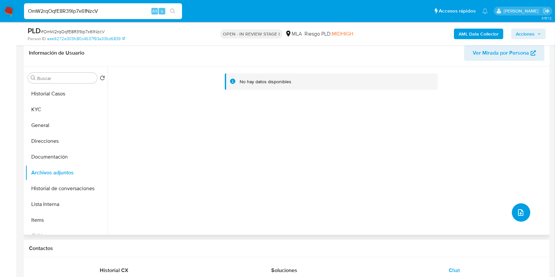
click at [515, 217] on button "upload-file" at bounding box center [521, 213] width 18 height 18
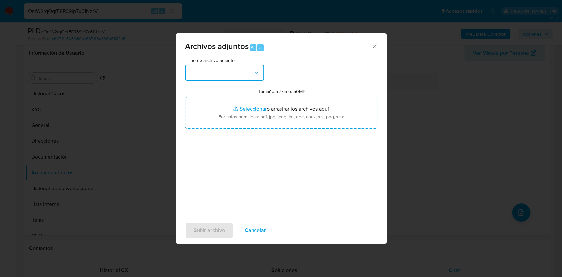
click at [237, 79] on button "button" at bounding box center [224, 73] width 79 height 16
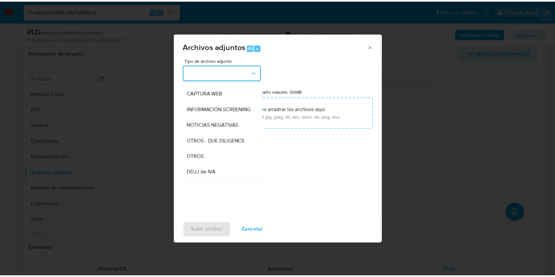
scroll to position [88, 0]
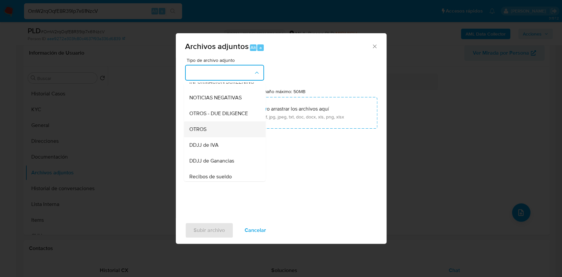
click at [210, 136] on div "OTROS" at bounding box center [222, 130] width 67 height 16
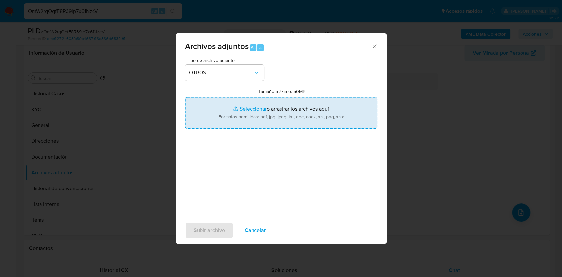
click at [260, 118] on input "Tamaño máximo: 50MB Seleccionar archivos" at bounding box center [281, 113] width 192 height 32
type input "C:\fakepath\Caselog (ROS) - 33872654 - OmW2rqOqfE8R39lp7x61NzcV.docx"
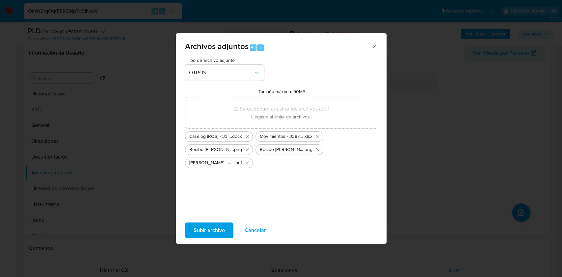
click at [221, 224] on span "Subir archivo" at bounding box center [209, 230] width 31 height 14
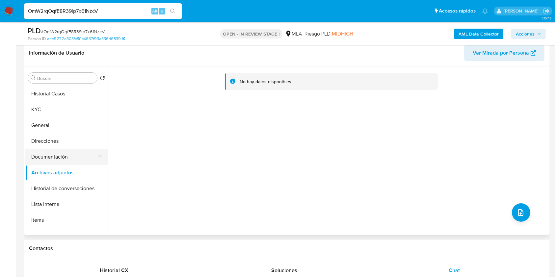
click at [45, 154] on button "Documentación" at bounding box center [63, 157] width 77 height 16
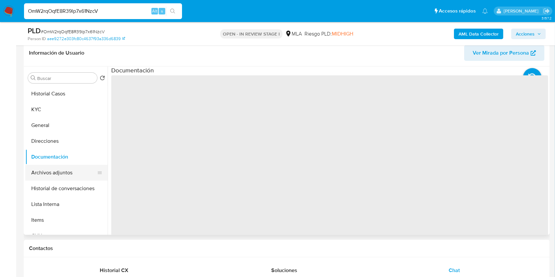
click at [53, 168] on button "Archivos adjuntos" at bounding box center [63, 173] width 77 height 16
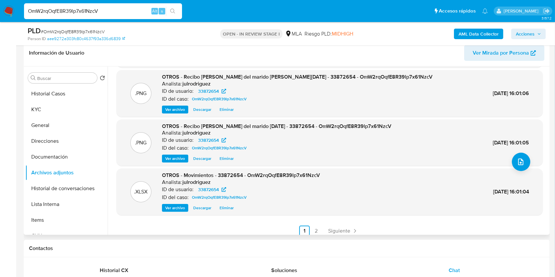
scroll to position [55, 0]
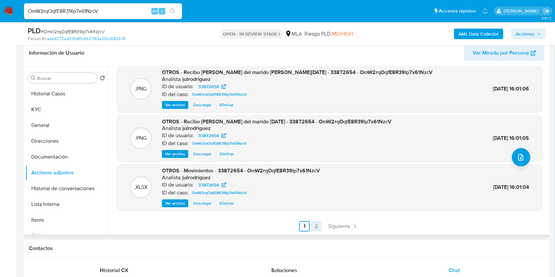
click at [318, 224] on link "2" at bounding box center [316, 226] width 11 height 11
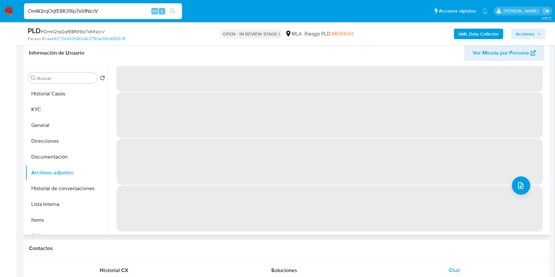
scroll to position [0, 0]
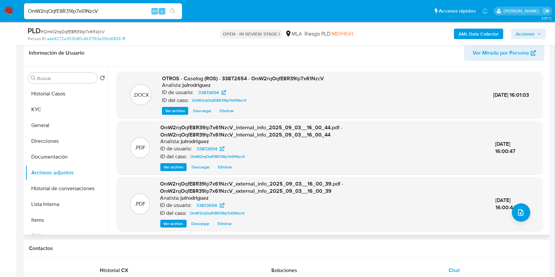
click at [534, 30] on span "Acciones" at bounding box center [525, 34] width 19 height 11
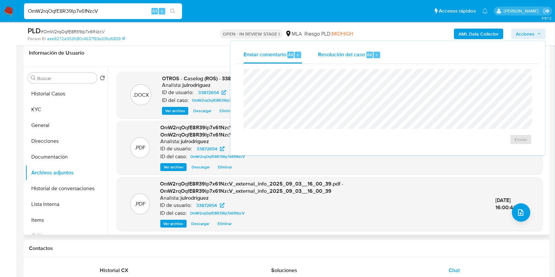
drag, startPoint x: 343, startPoint y: 54, endPoint x: 342, endPoint y: 63, distance: 8.3
click at [343, 54] on span "Resolución del caso" at bounding box center [341, 55] width 47 height 8
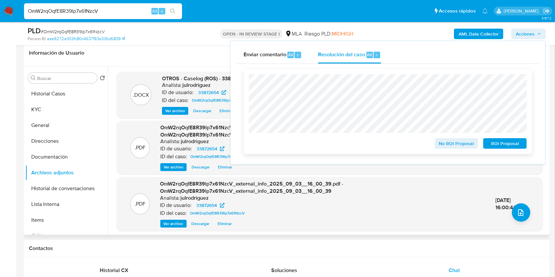
click at [489, 146] on span "ROI Proposal" at bounding box center [505, 143] width 34 height 9
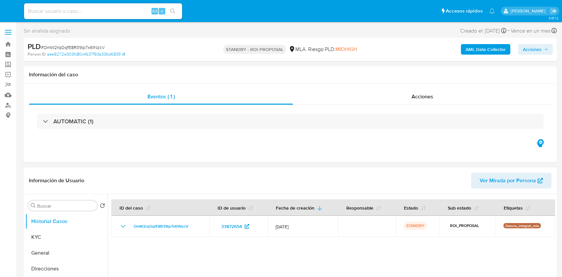
select select "10"
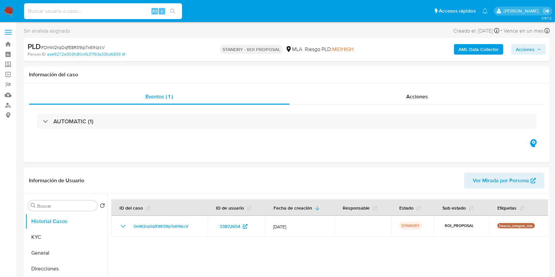
click at [82, 14] on input at bounding box center [103, 11] width 158 height 9
paste input "ysHNV2xT5uhn4TWRnJ0jomWn"
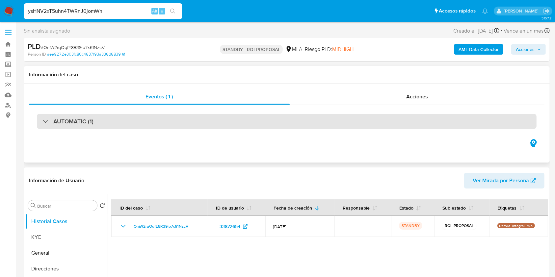
type input "ysHNV2xT5uhn4TWRnJ0jomWn"
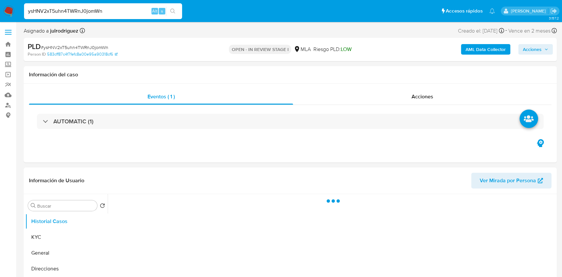
select select "10"
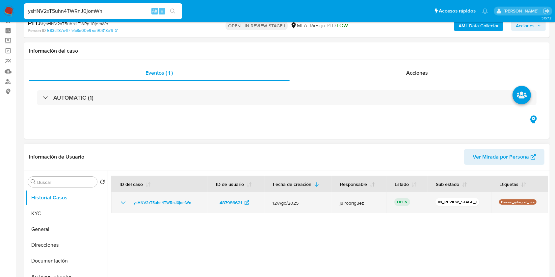
scroll to position [44, 0]
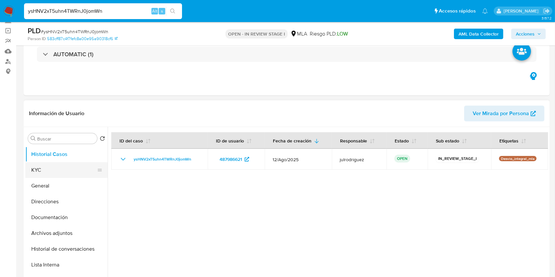
click at [26, 173] on button "KYC" at bounding box center [63, 170] width 77 height 16
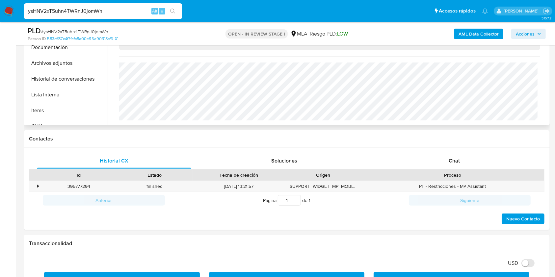
scroll to position [219, 0]
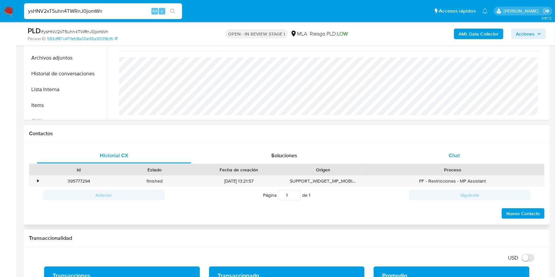
click at [450, 159] on span "Chat" at bounding box center [454, 156] width 11 height 8
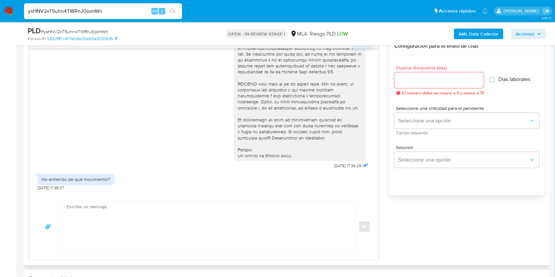
scroll to position [307, 0]
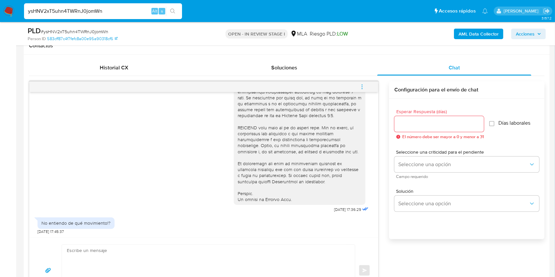
click at [365, 86] on icon "menu-action" at bounding box center [362, 87] width 6 height 6
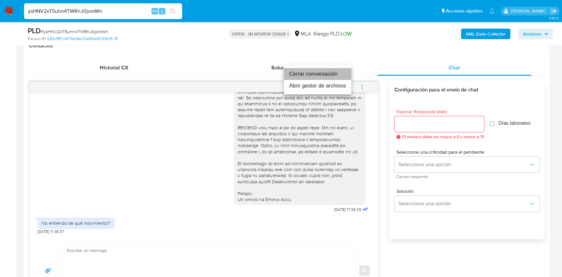
click at [315, 72] on li "Cerrar conversación" at bounding box center [318, 74] width 68 height 12
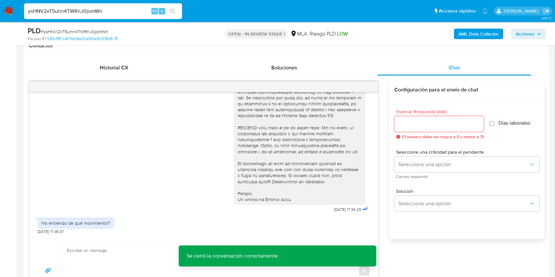
scroll to position [253, 0]
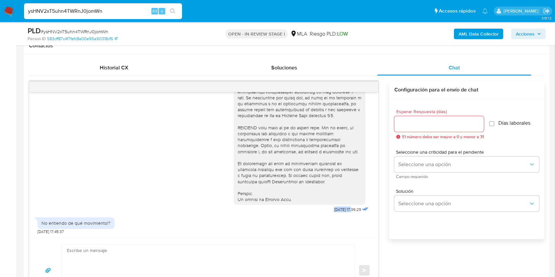
drag, startPoint x: 320, startPoint y: 209, endPoint x: 339, endPoint y: 210, distance: 19.5
click at [339, 210] on div "[DATE] 17:36:29" at bounding box center [302, 34] width 136 height 361
copy span "[DATE]"
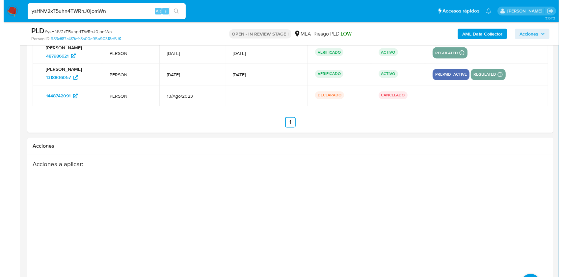
scroll to position [1223, 0]
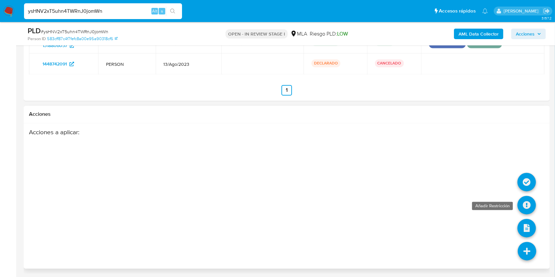
click at [531, 204] on icon at bounding box center [527, 205] width 18 height 18
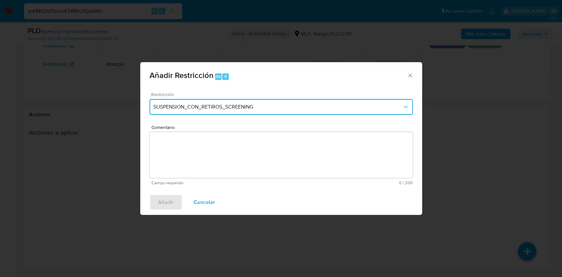
click at [199, 104] on span "SUSPENSION_CON_RETIROS_SCREENING" at bounding box center [277, 107] width 249 height 7
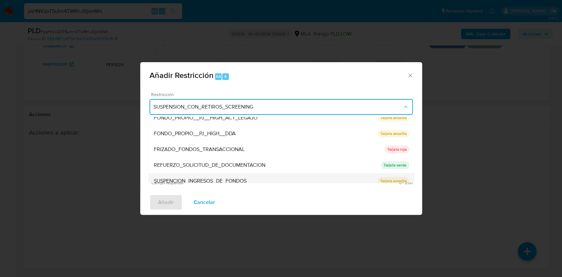
scroll to position [140, 0]
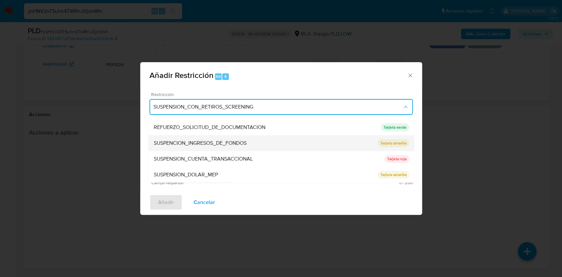
click at [196, 149] on div "SUSPENCION_INGRESOS_DE_FONDOS" at bounding box center [265, 143] width 224 height 16
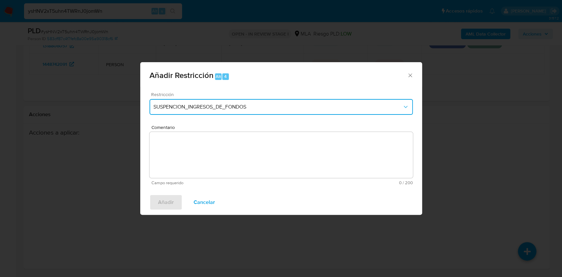
click at [199, 107] on span "SUSPENCION_INGRESOS_DE_FONDOS" at bounding box center [277, 107] width 249 height 7
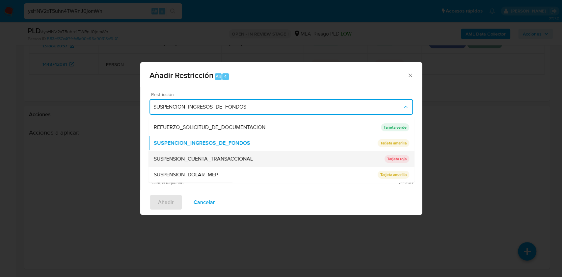
click at [208, 153] on div "SUSPENSION_CUENTA_TRANSACCIONAL" at bounding box center [268, 159] width 231 height 16
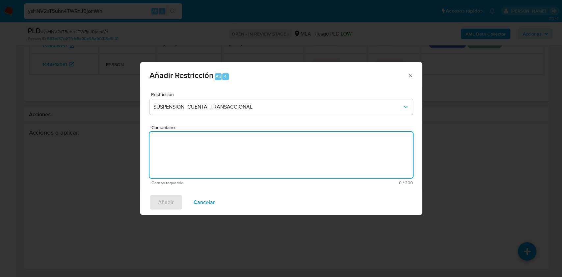
click at [229, 154] on textarea "Comentario" at bounding box center [282, 155] width 264 height 46
type textarea "AML"
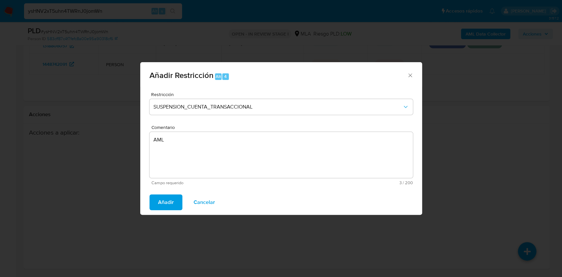
click at [147, 202] on div "Añadir Cancelar" at bounding box center [281, 202] width 282 height 25
click at [158, 202] on span "Añadir" at bounding box center [166, 202] width 16 height 14
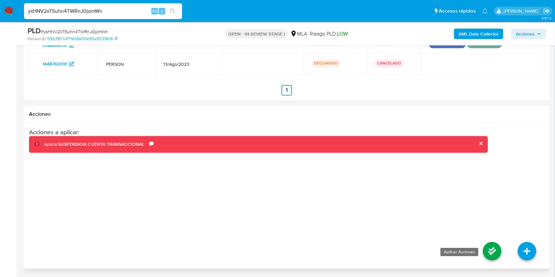
click at [485, 250] on icon at bounding box center [492, 251] width 18 height 18
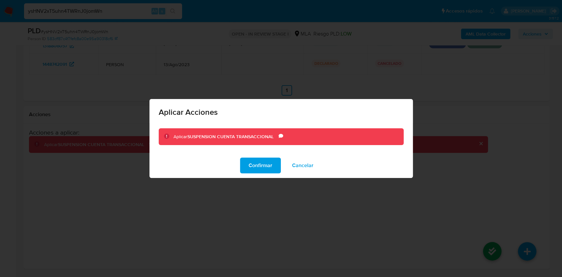
drag, startPoint x: 263, startPoint y: 157, endPoint x: 264, endPoint y: 166, distance: 9.6
click at [263, 157] on div "Confirmar Cancelar" at bounding box center [282, 165] width 264 height 25
click at [265, 167] on span "Confirmar" at bounding box center [261, 165] width 24 height 14
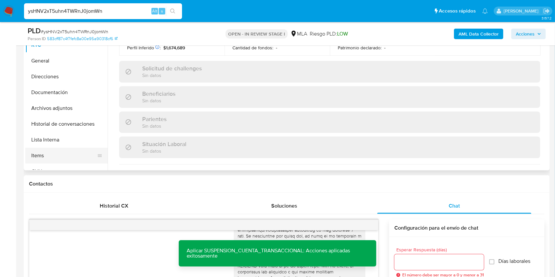
scroll to position [85, 0]
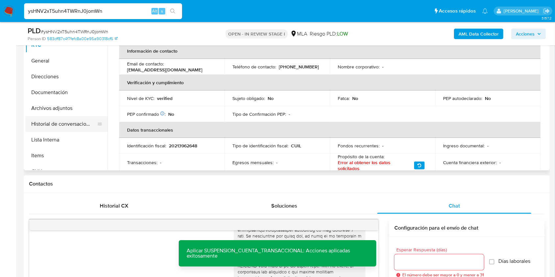
click at [47, 121] on button "Historial de conversaciones" at bounding box center [63, 124] width 77 height 16
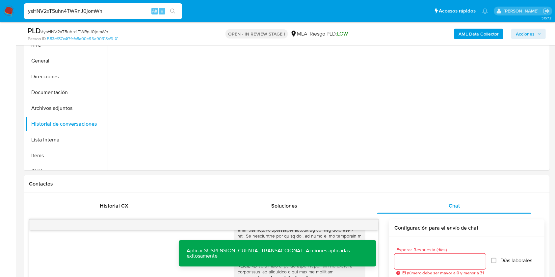
scroll to position [81, 0]
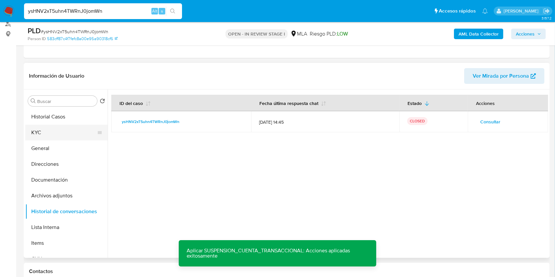
click at [59, 132] on button "KYC" at bounding box center [63, 133] width 77 height 16
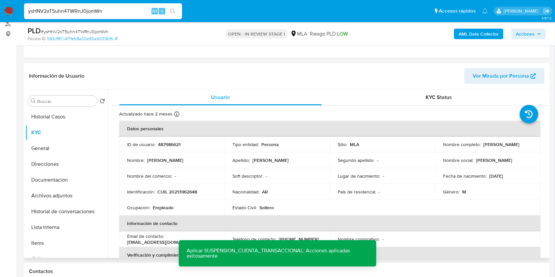
click at [159, 143] on p "487986621" at bounding box center [169, 145] width 22 height 6
copy p "487986621"
click at [103, 31] on span "# ysHNV2xT5uhn4TWRnJ0jomWn" at bounding box center [75, 31] width 68 height 7
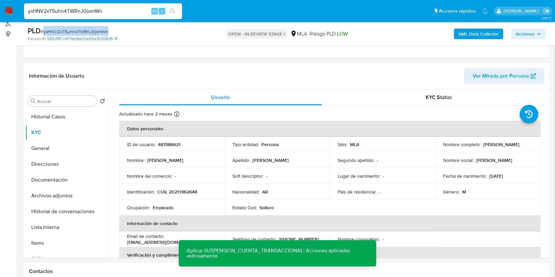
copy span "ysHNV2xT5uhn4TWRnJ0jomWn"
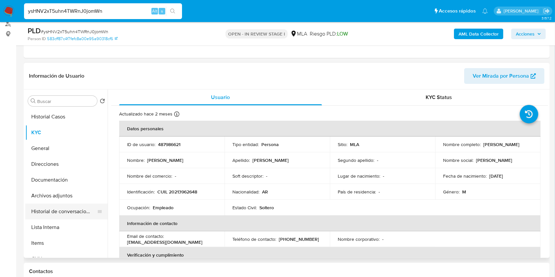
click at [76, 211] on button "Historial de conversaciones" at bounding box center [63, 212] width 77 height 16
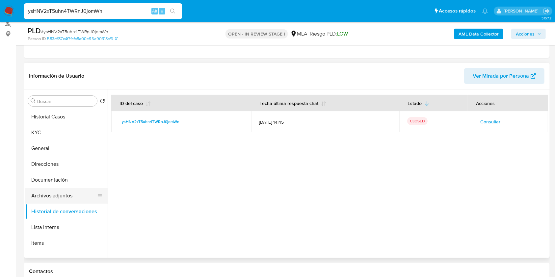
click at [59, 195] on button "Archivos adjuntos" at bounding box center [63, 196] width 77 height 16
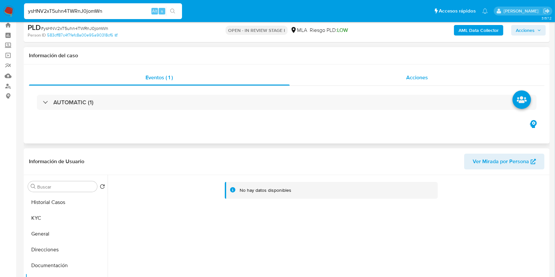
scroll to position [0, 0]
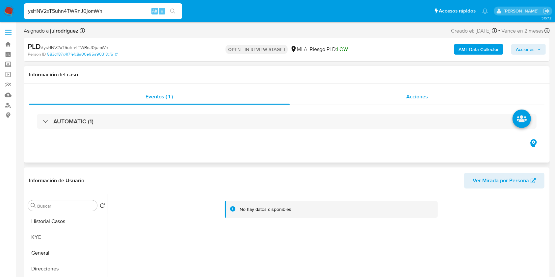
click at [433, 97] on div "Acciones" at bounding box center [417, 97] width 255 height 16
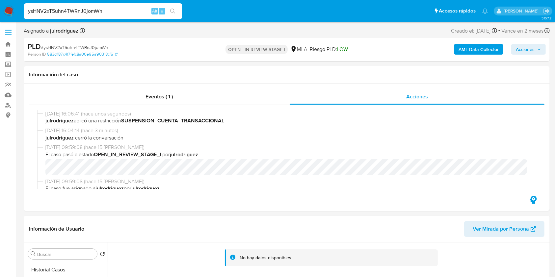
click at [472, 49] on b "AML Data Collector" at bounding box center [479, 49] width 40 height 11
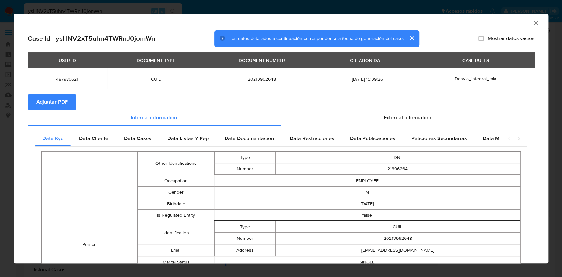
click at [75, 107] on button "Adjuntar PDF" at bounding box center [52, 102] width 49 height 16
click at [534, 23] on icon "Cerrar ventana" at bounding box center [536, 23] width 4 height 4
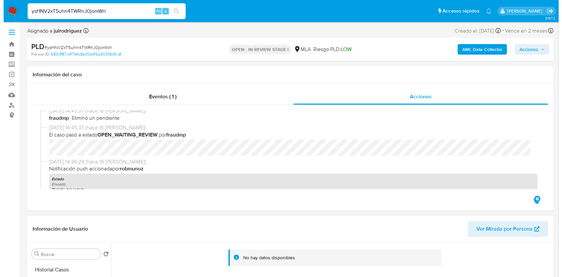
scroll to position [132, 0]
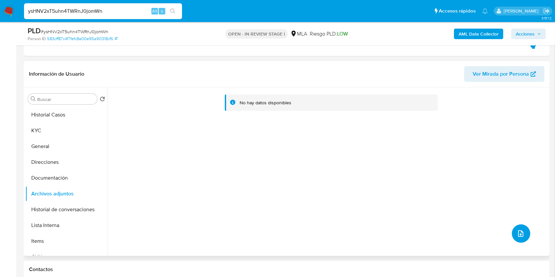
click at [519, 231] on icon "upload-file" at bounding box center [520, 234] width 5 height 7
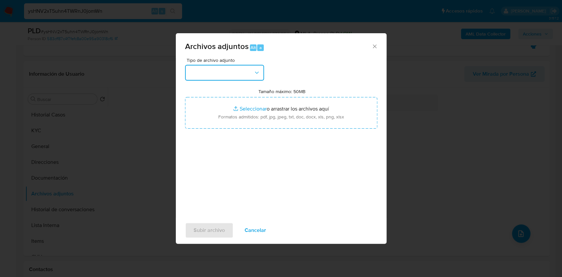
click at [237, 72] on button "button" at bounding box center [224, 73] width 79 height 16
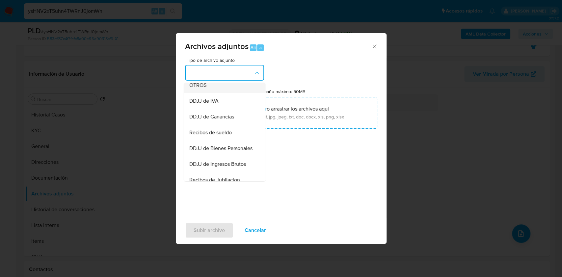
click at [208, 93] on div "OTROS" at bounding box center [222, 85] width 67 height 16
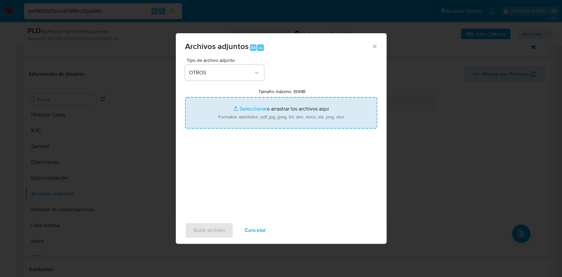
click at [253, 115] on input "Tamaño máximo: 50MB Seleccionar archivos" at bounding box center [281, 113] width 192 height 32
type input "C:\fakepath\Julio Walter Castillo - NOSIS - AGOSTO 2025.pdf"
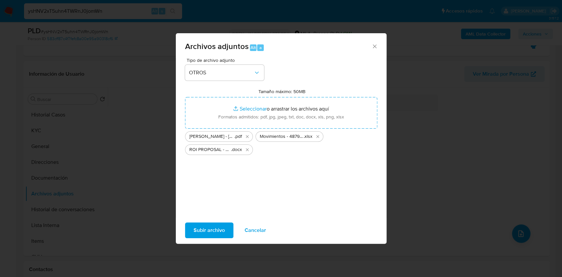
click at [216, 229] on span "Subir archivo" at bounding box center [209, 230] width 31 height 14
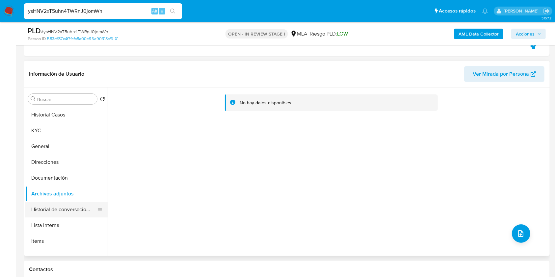
click at [67, 206] on button "Historial de conversaciones" at bounding box center [63, 210] width 77 height 16
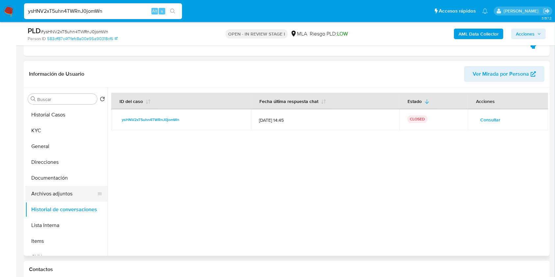
click at [57, 193] on button "Archivos adjuntos" at bounding box center [63, 194] width 77 height 16
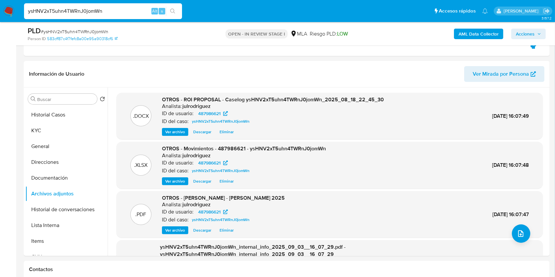
click at [518, 34] on span "Acciones" at bounding box center [525, 34] width 19 height 11
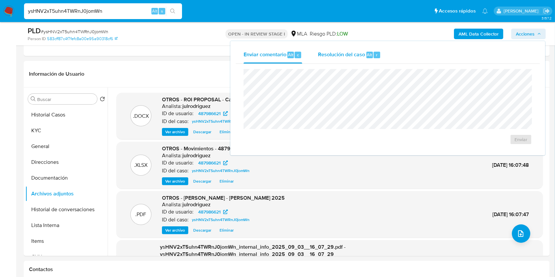
click at [357, 58] on span "Resolución del caso" at bounding box center [341, 55] width 47 height 8
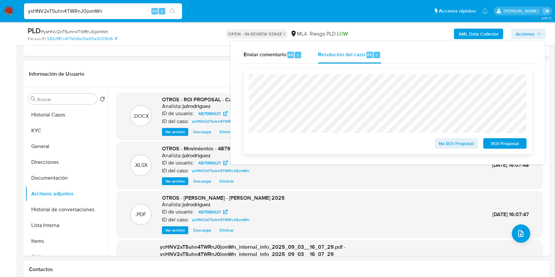
click at [496, 142] on span "ROI Proposal" at bounding box center [505, 143] width 34 height 9
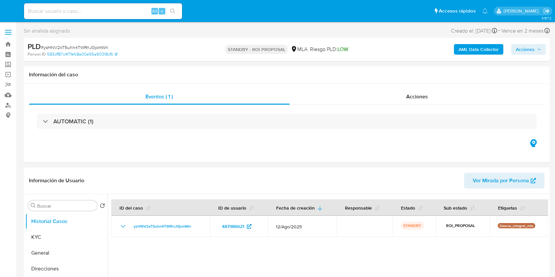
select select "10"
click at [108, 12] on input at bounding box center [103, 11] width 158 height 9
paste input "sxJx5ZbOOLLGjUyTLVRDfDPY"
type input "sxJx5ZbOOLLGjUyTLVRDfDPY"
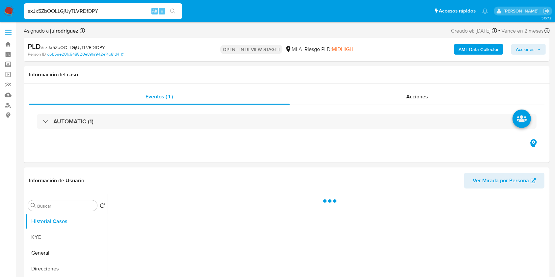
select select "10"
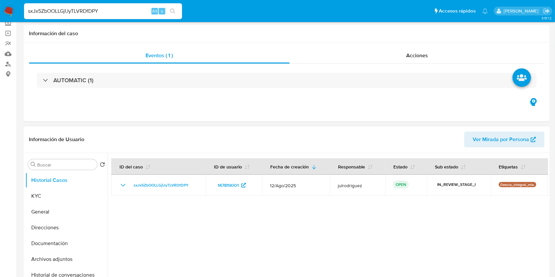
scroll to position [88, 0]
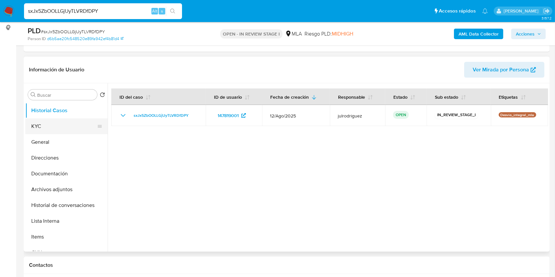
click at [51, 132] on button "KYC" at bounding box center [63, 127] width 77 height 16
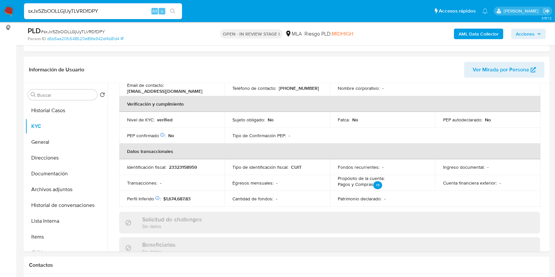
scroll to position [264, 0]
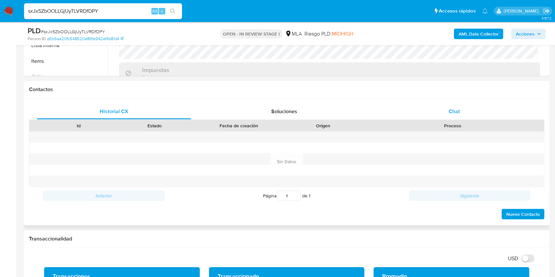
click at [460, 113] on div "Chat" at bounding box center [454, 112] width 154 height 16
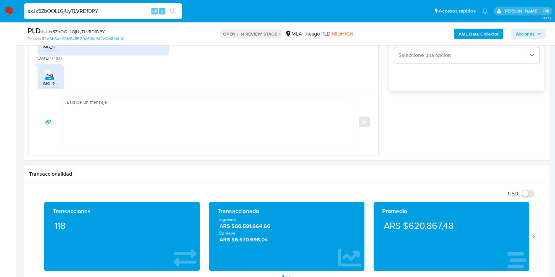
scroll to position [527, 0]
